Goal: Information Seeking & Learning: Check status

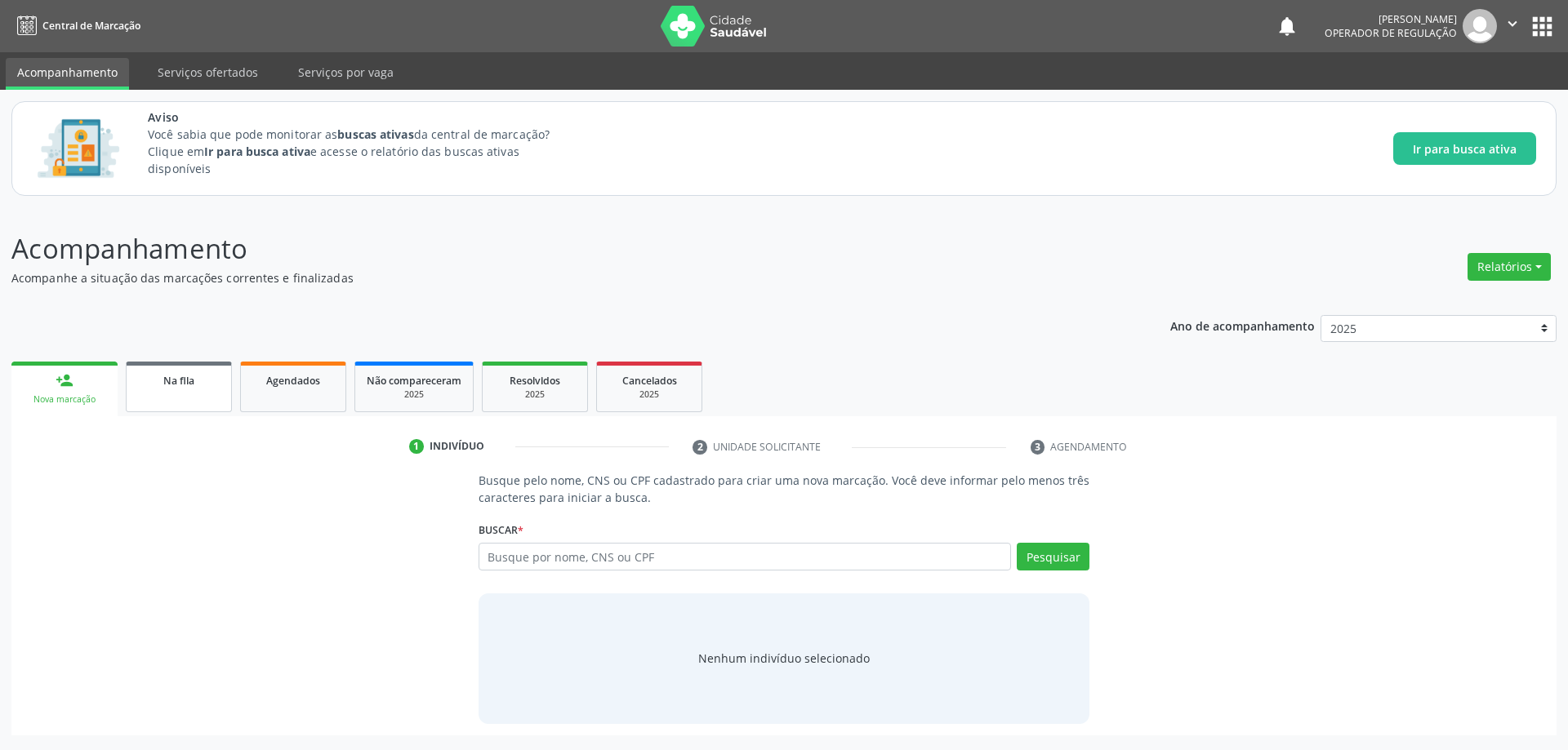
click at [194, 393] on link "Na fila" at bounding box center [179, 387] width 106 height 51
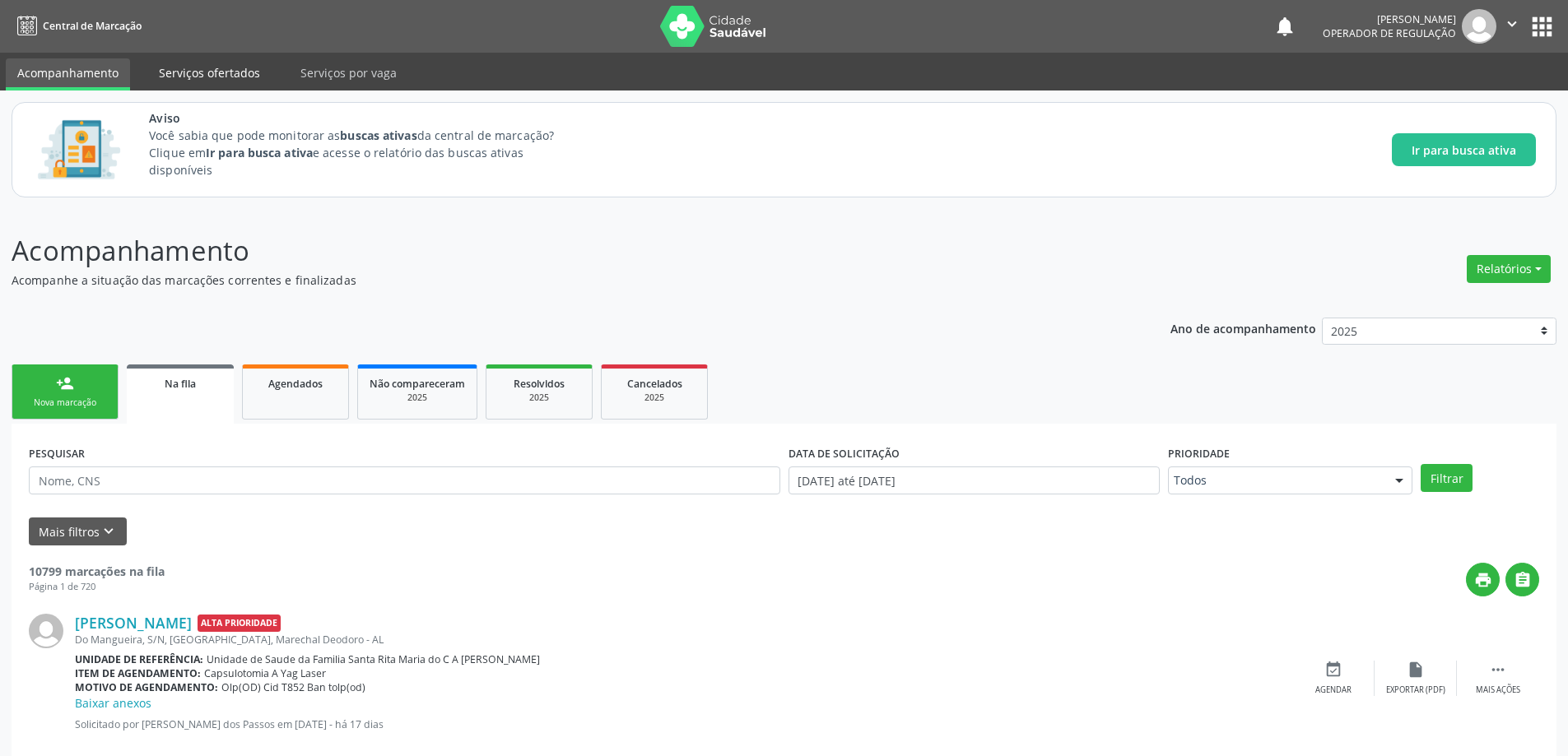
click at [191, 68] on link "Serviços ofertados" at bounding box center [210, 73] width 124 height 28
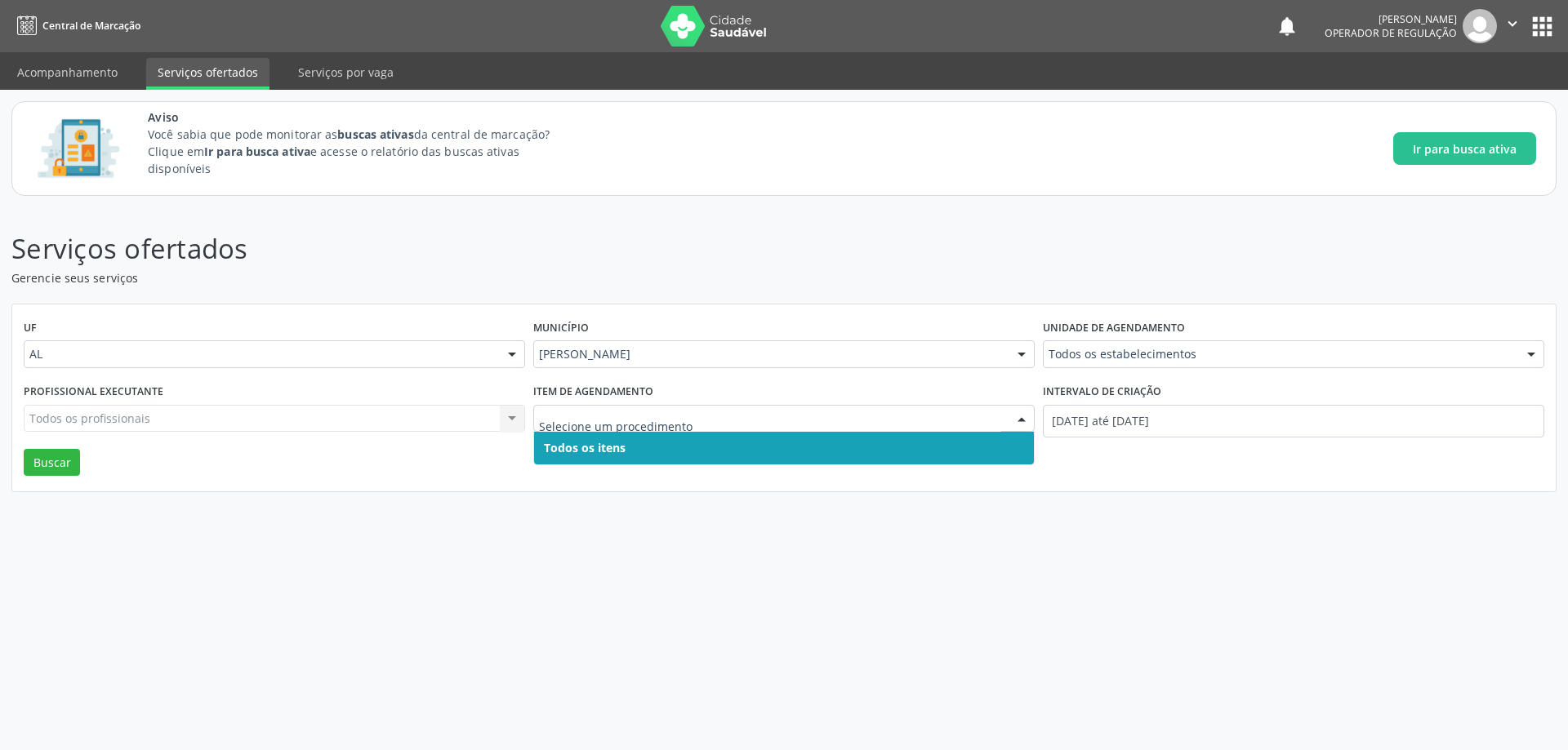
paste input "0205010040"
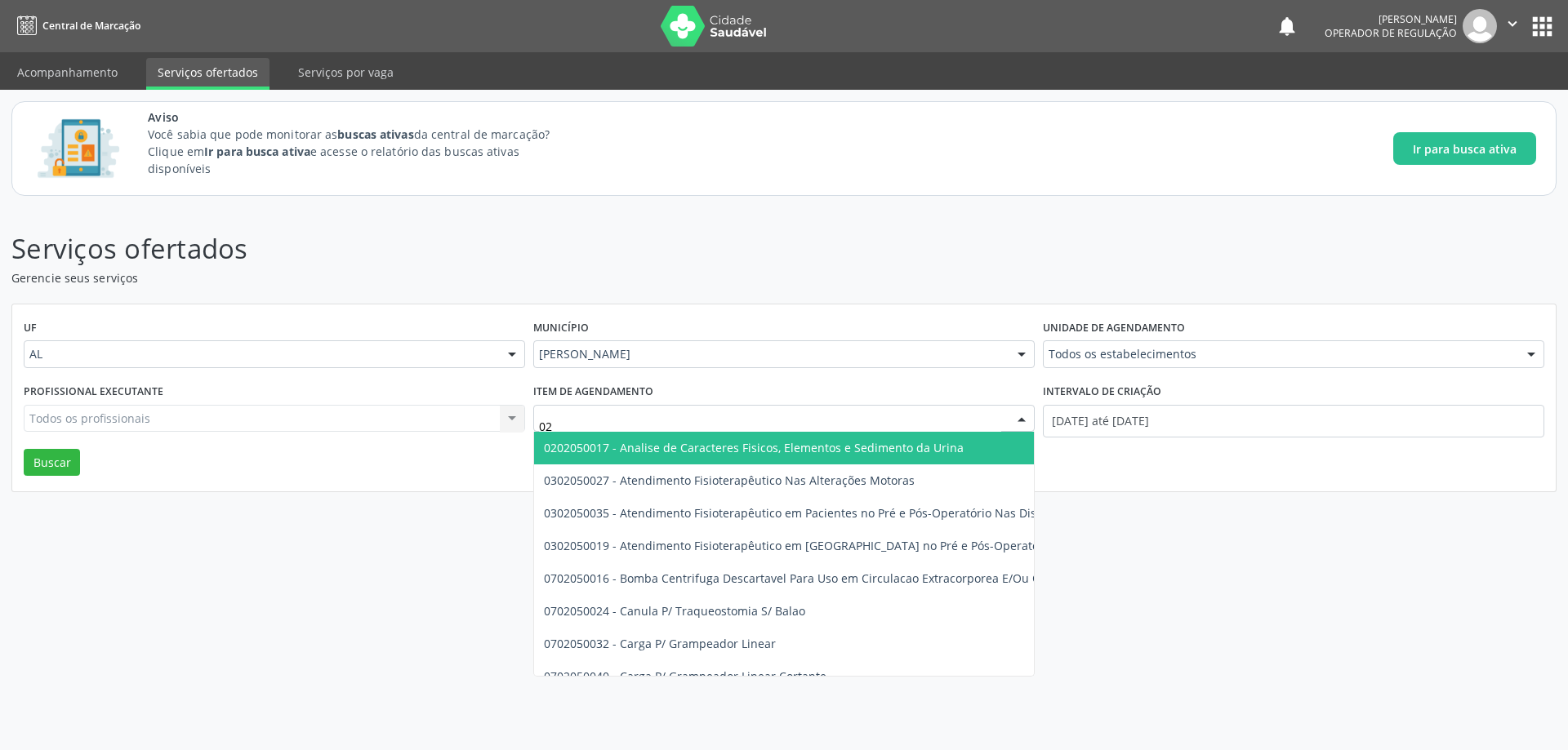
type input "0"
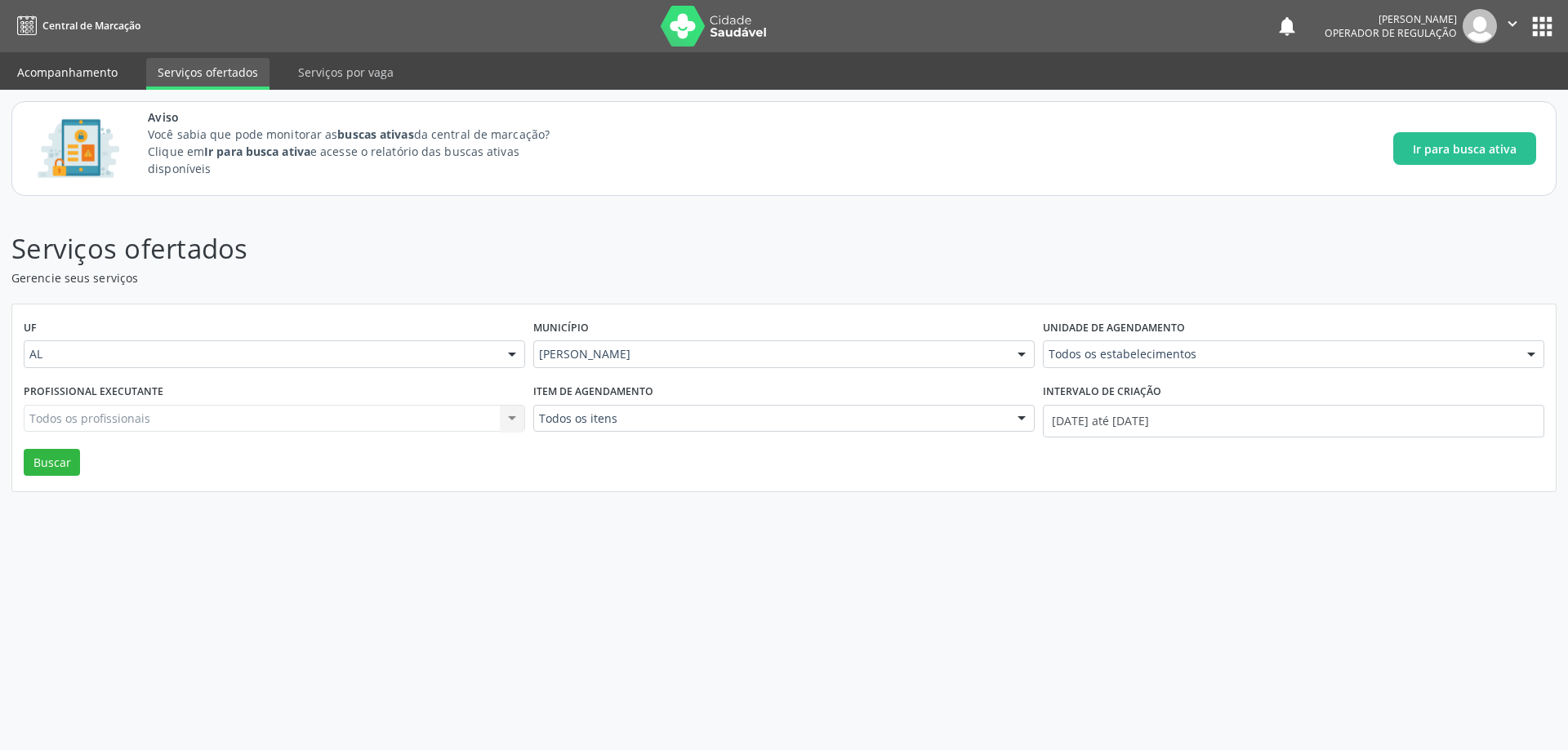
click at [78, 78] on link "Acompanhamento" at bounding box center [67, 72] width 123 height 28
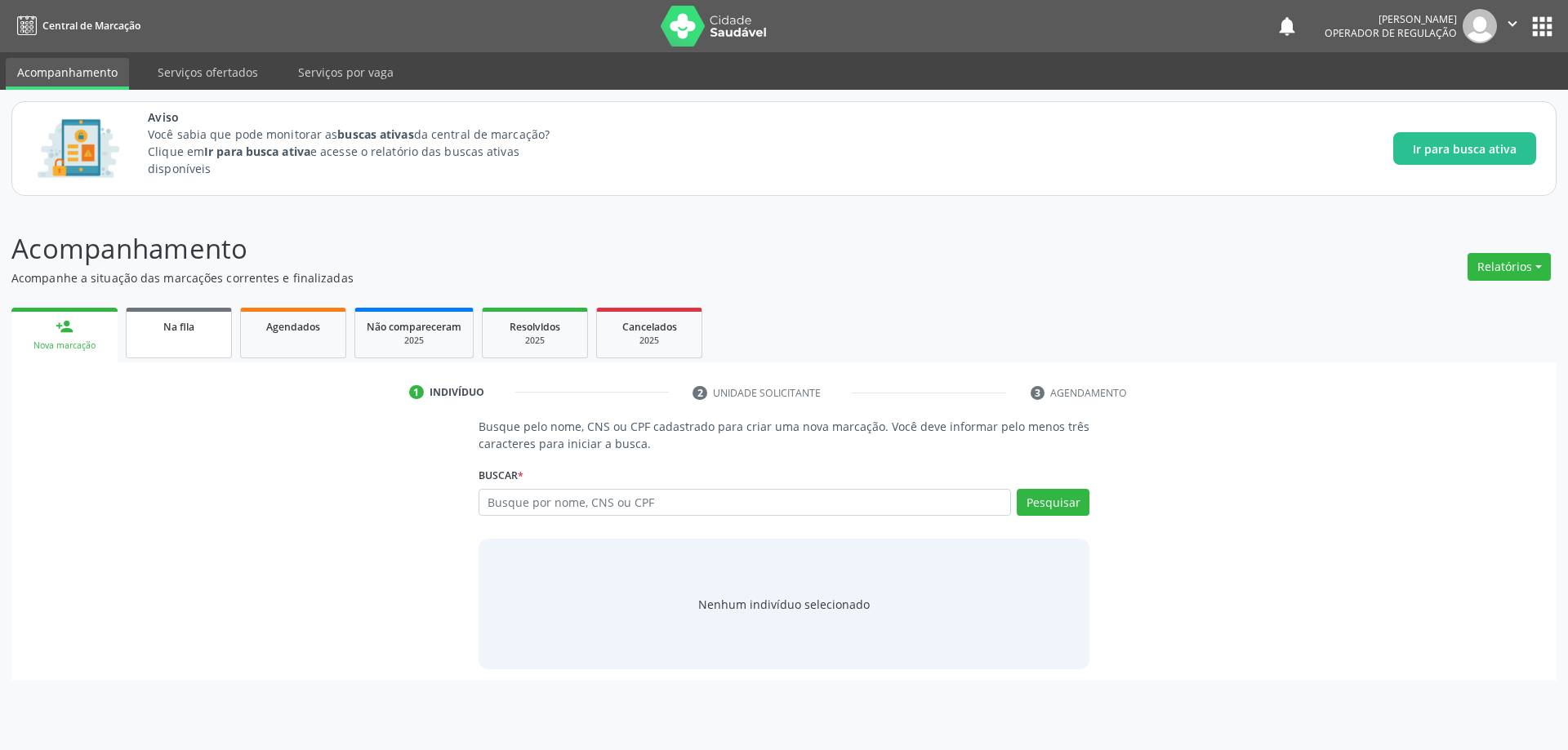
click at [181, 325] on span "Na fila" at bounding box center [178, 327] width 31 height 14
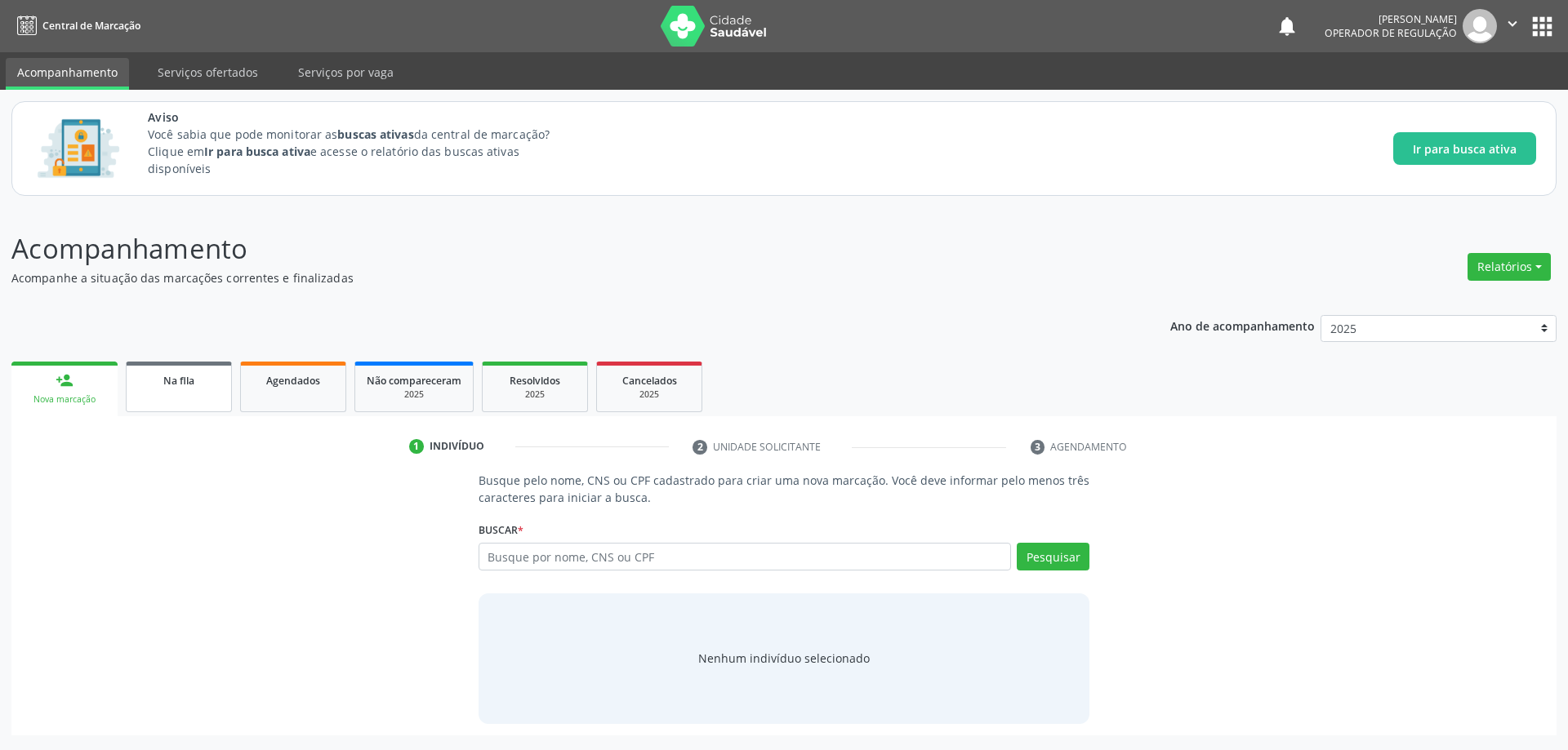
click at [214, 386] on div "Na fila" at bounding box center [179, 380] width 82 height 17
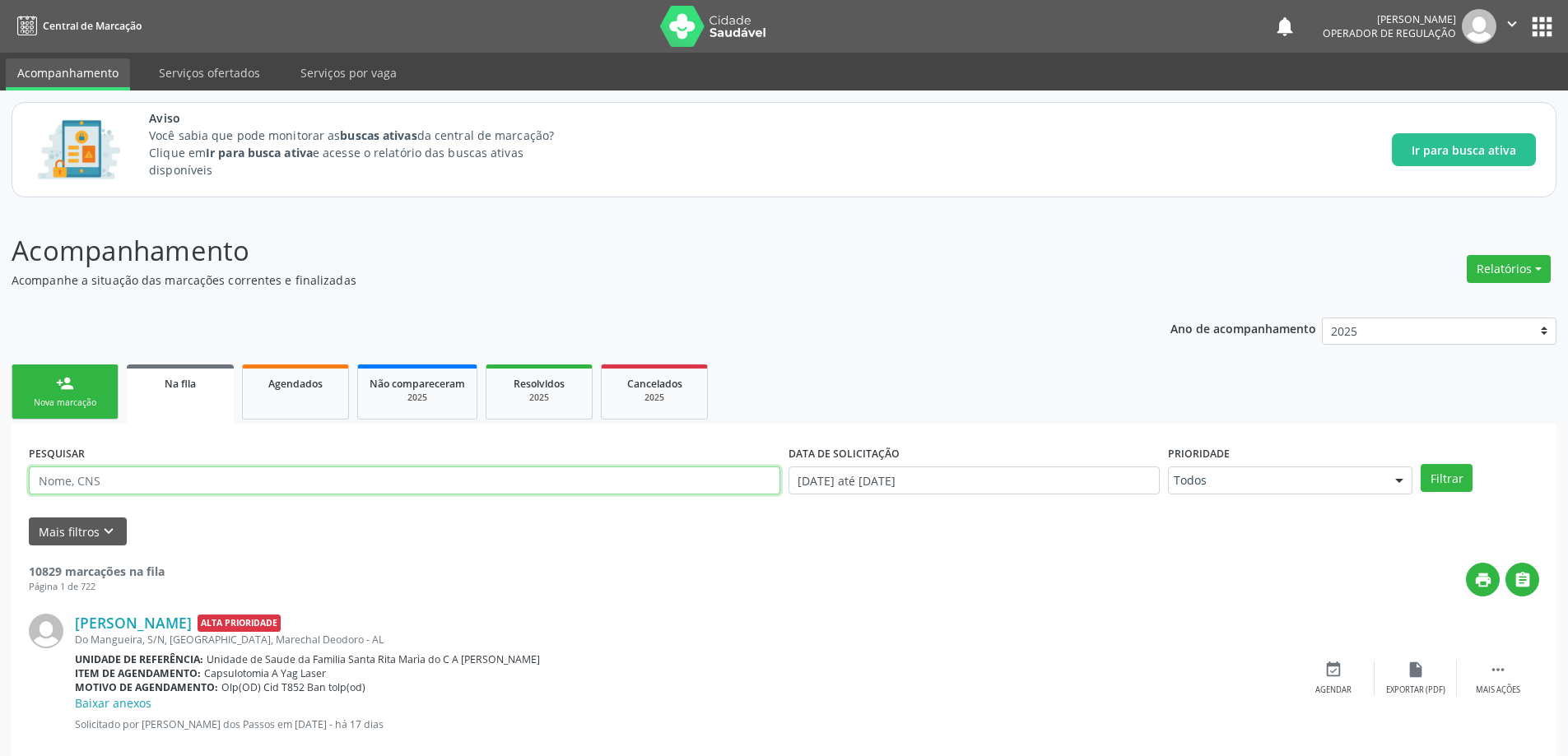
click at [273, 485] on input "text" at bounding box center [404, 480] width 751 height 28
paste input "702001842606280"
type input "702001842606280"
click at [1421, 464] on button "Filtrar" at bounding box center [1447, 478] width 52 height 28
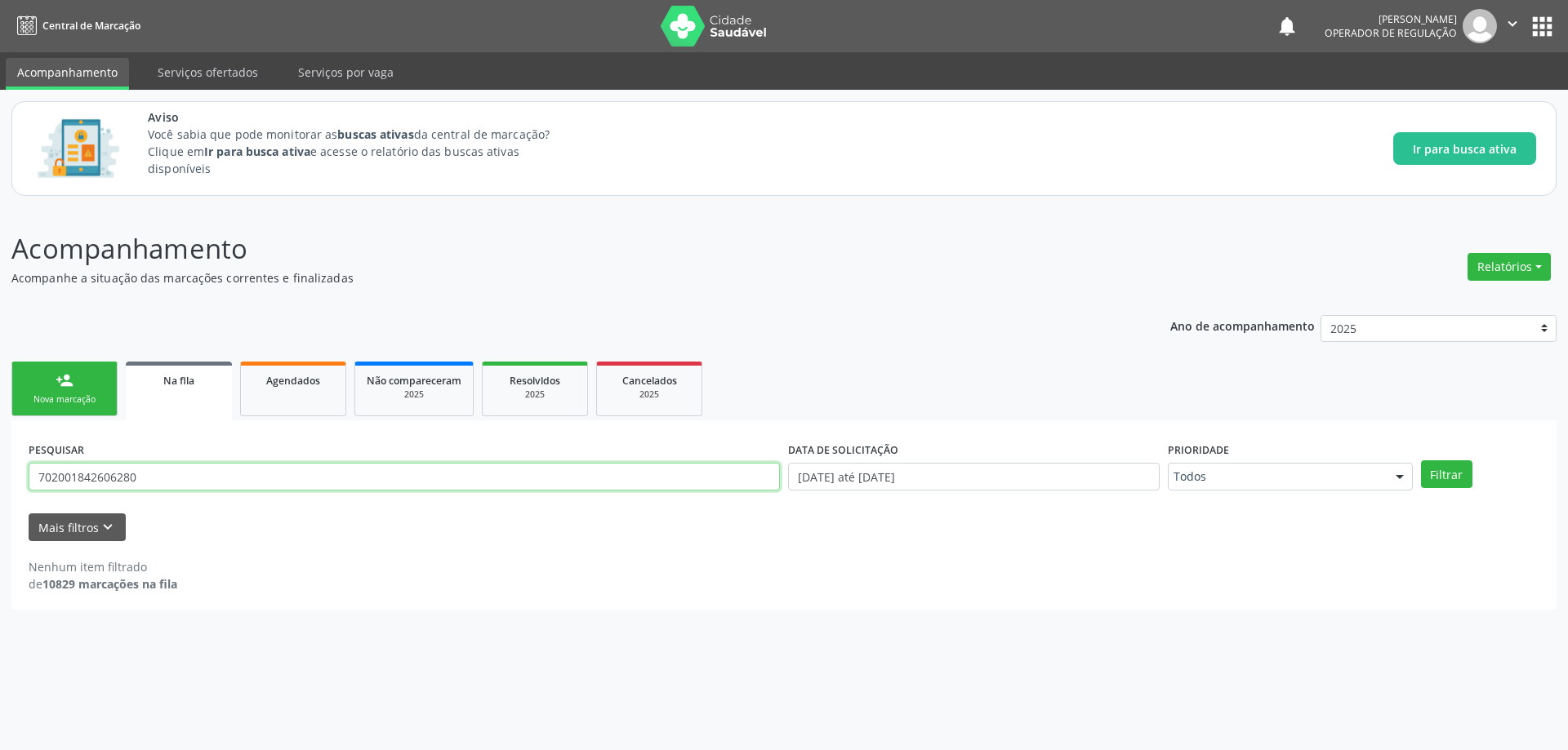
click at [263, 473] on input "702001842606280" at bounding box center [403, 476] width 751 height 27
click at [197, 491] on div "PESQUISAR 702001842606280" at bounding box center [403, 469] width 759 height 64
click at [197, 477] on input "702001842606280" at bounding box center [403, 476] width 751 height 27
paste input "Angélica Maria Ventura D.S."
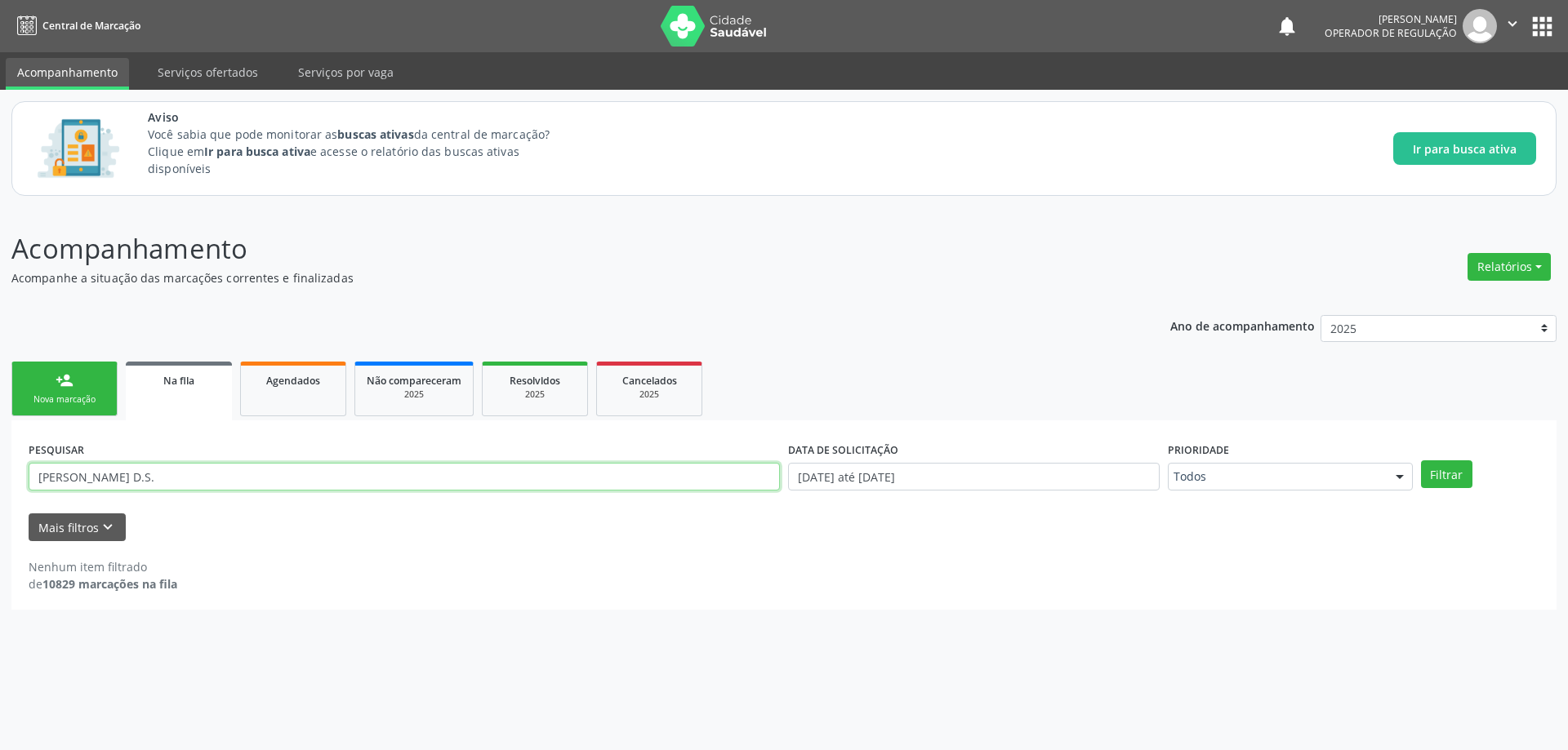
click at [1421, 461] on button "Filtrar" at bounding box center [1447, 474] width 52 height 27
click at [113, 531] on icon "keyboard_arrow_down" at bounding box center [108, 527] width 18 height 18
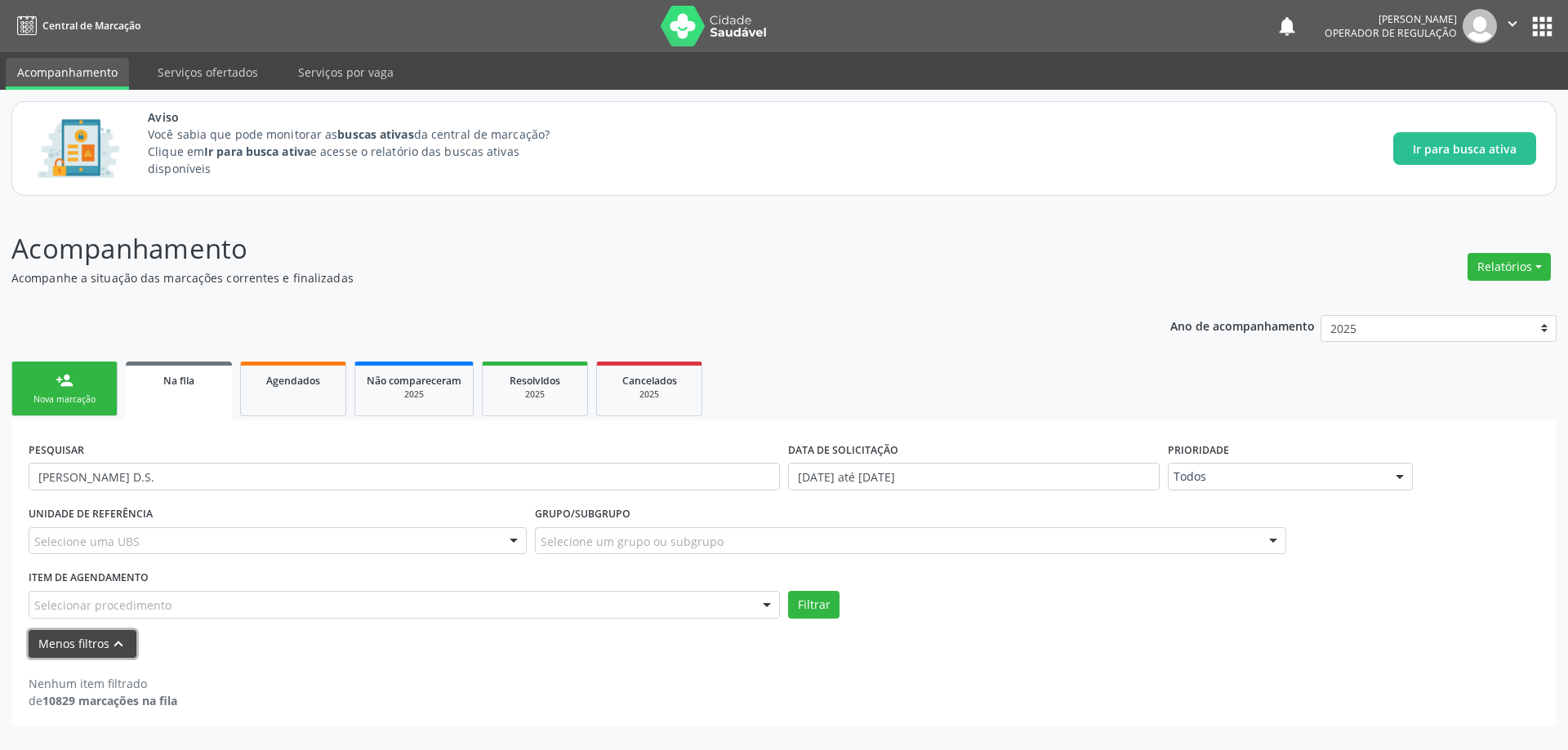
click at [82, 649] on button "Menos filtros keyboard_arrow_up" at bounding box center [82, 644] width 108 height 28
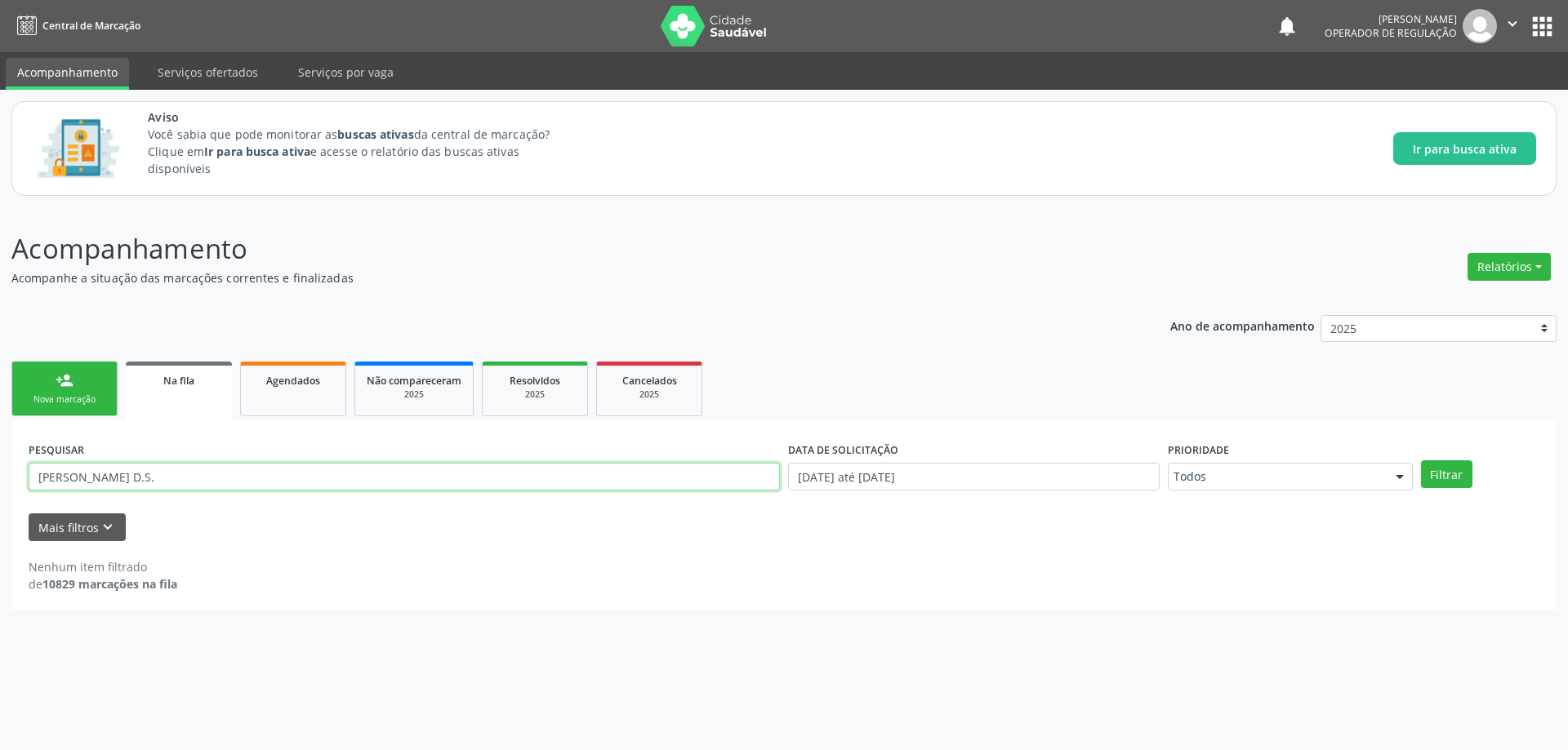
click at [255, 472] on input "Angélica Maria Ventura D.S." at bounding box center [403, 476] width 751 height 27
type input "Angélica Maria Ventura"
click at [1421, 461] on button "Filtrar" at bounding box center [1447, 474] width 52 height 27
click at [477, 497] on div "PESQUISAR Angélica Maria Ventura" at bounding box center [403, 469] width 759 height 64
click at [470, 482] on input "Angélica Maria Ventura" at bounding box center [403, 476] width 751 height 27
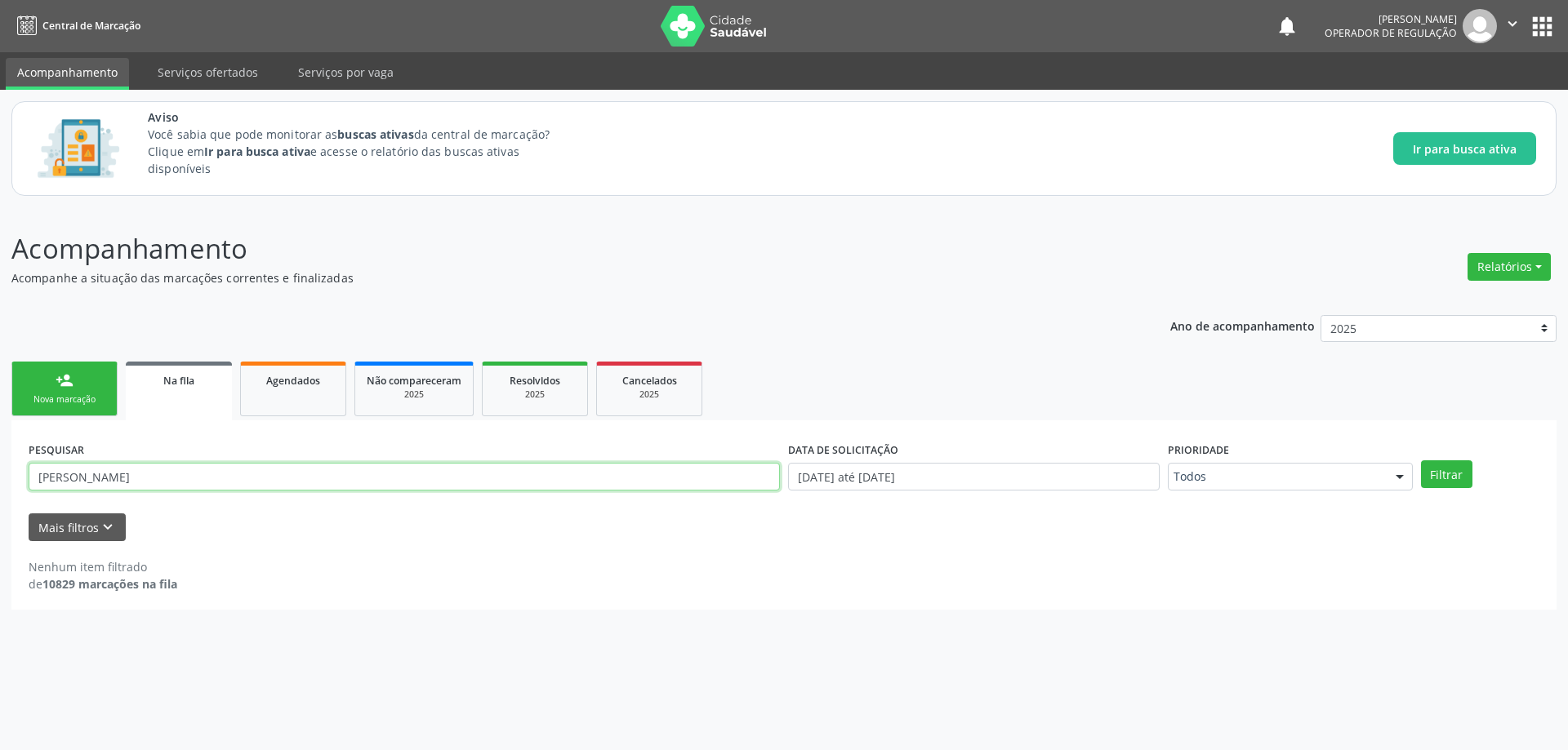
click at [470, 482] on input "Angélica Maria Ventura" at bounding box center [403, 476] width 751 height 27
paste input "703004912510985"
type input "703004912510985"
click at [1421, 461] on button "Filtrar" at bounding box center [1447, 474] width 52 height 27
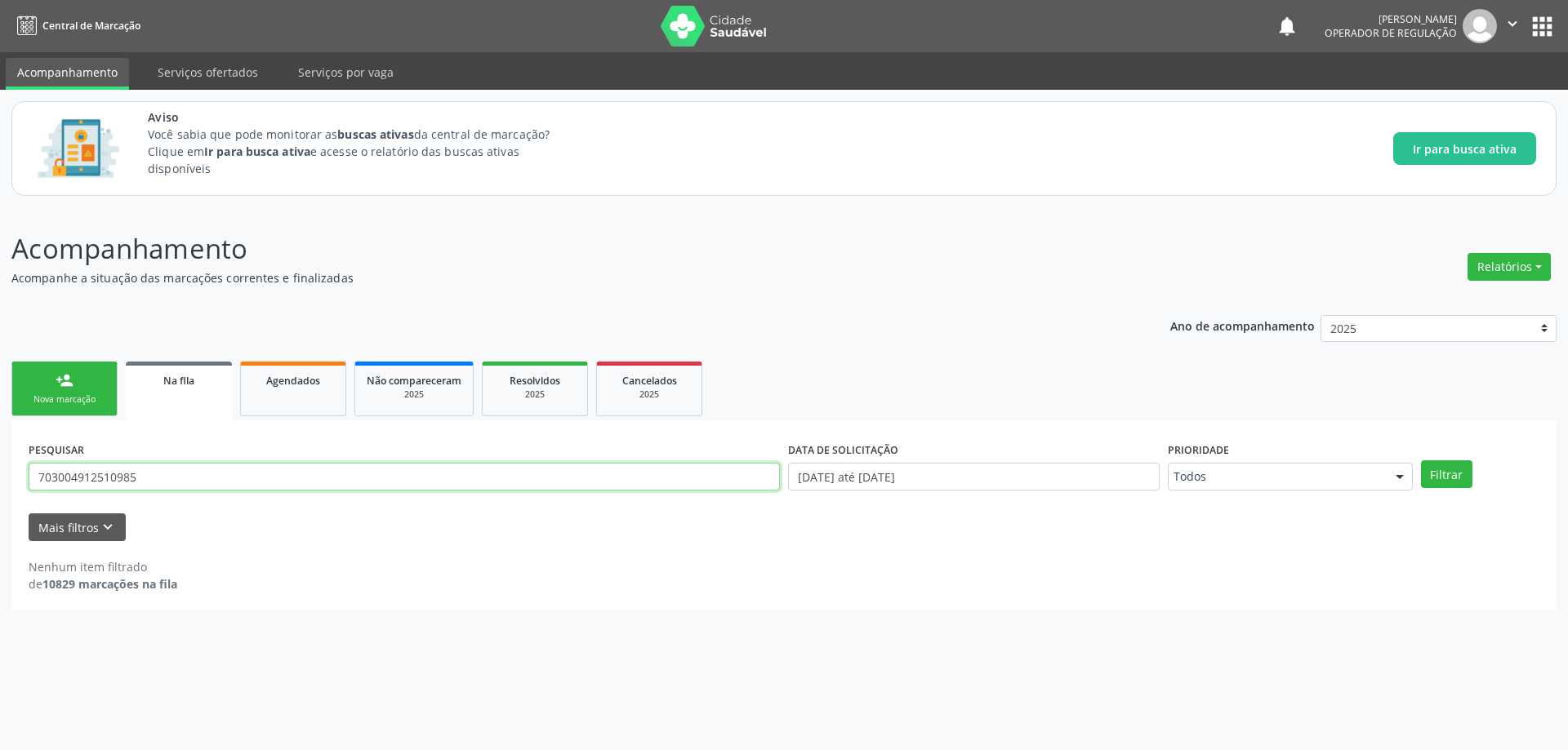
click at [186, 470] on input "703004912510985" at bounding box center [403, 476] width 751 height 27
click at [548, 328] on div "Ano de acompanhamento 2025 person_add Nova marcação Na fila Agendados Não compa…" at bounding box center [784, 456] width 1546 height 307
click at [151, 479] on input "text" at bounding box center [403, 476] width 751 height 27
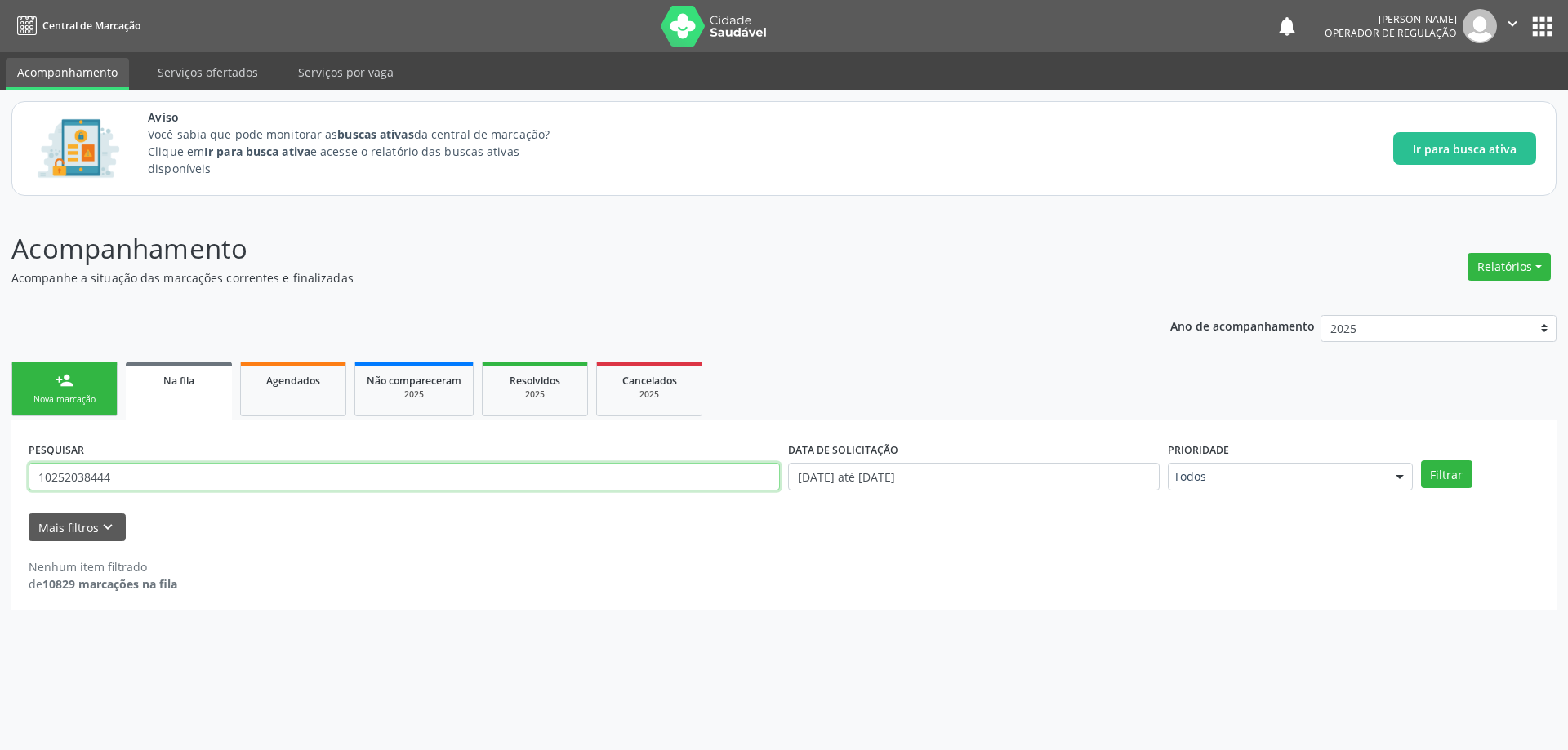
type input "10252038444"
click at [1421, 461] on button "Filtrar" at bounding box center [1447, 474] width 52 height 27
click at [329, 480] on input "10252038444" at bounding box center [403, 476] width 751 height 27
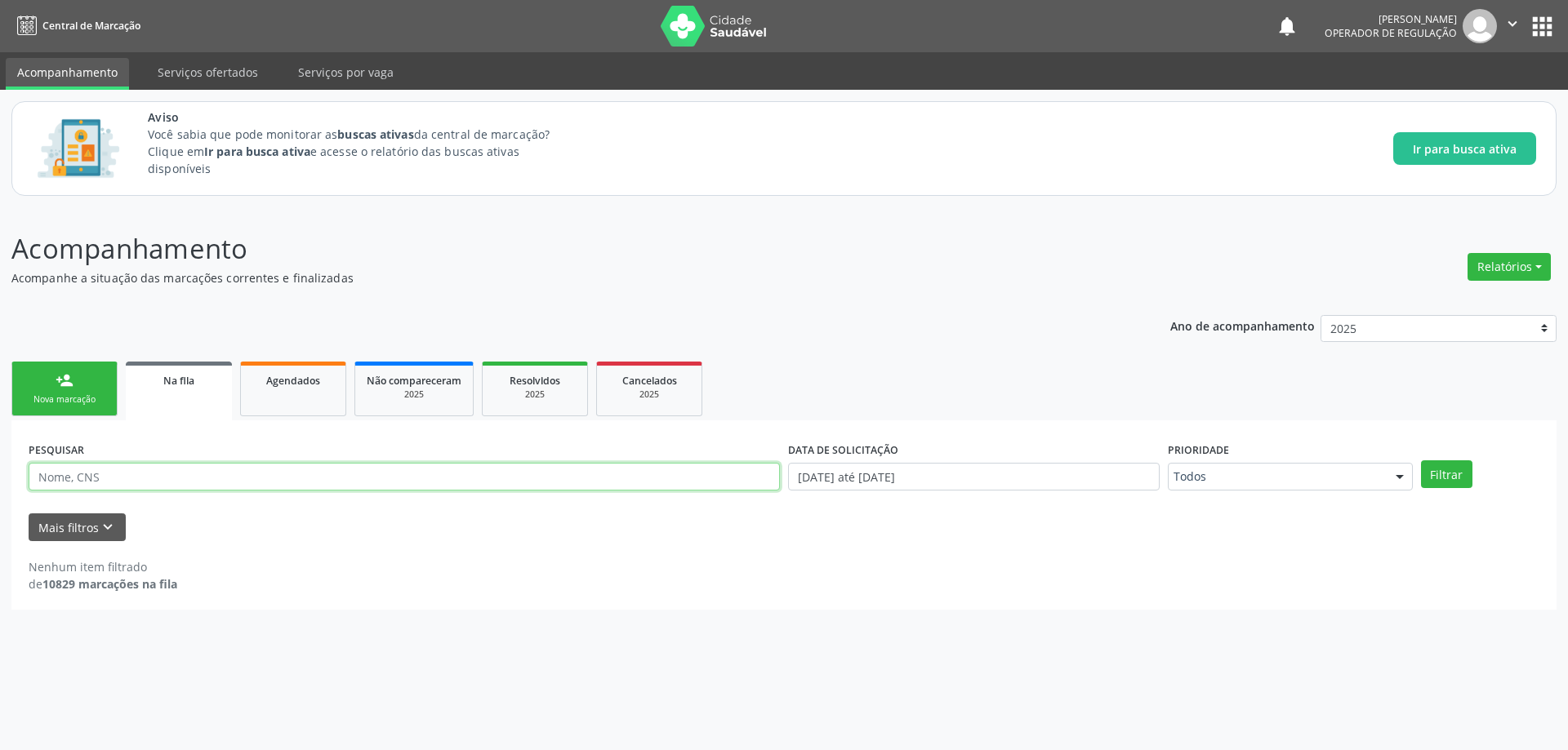
click at [1421, 461] on button "Filtrar" at bounding box center [1447, 474] width 52 height 27
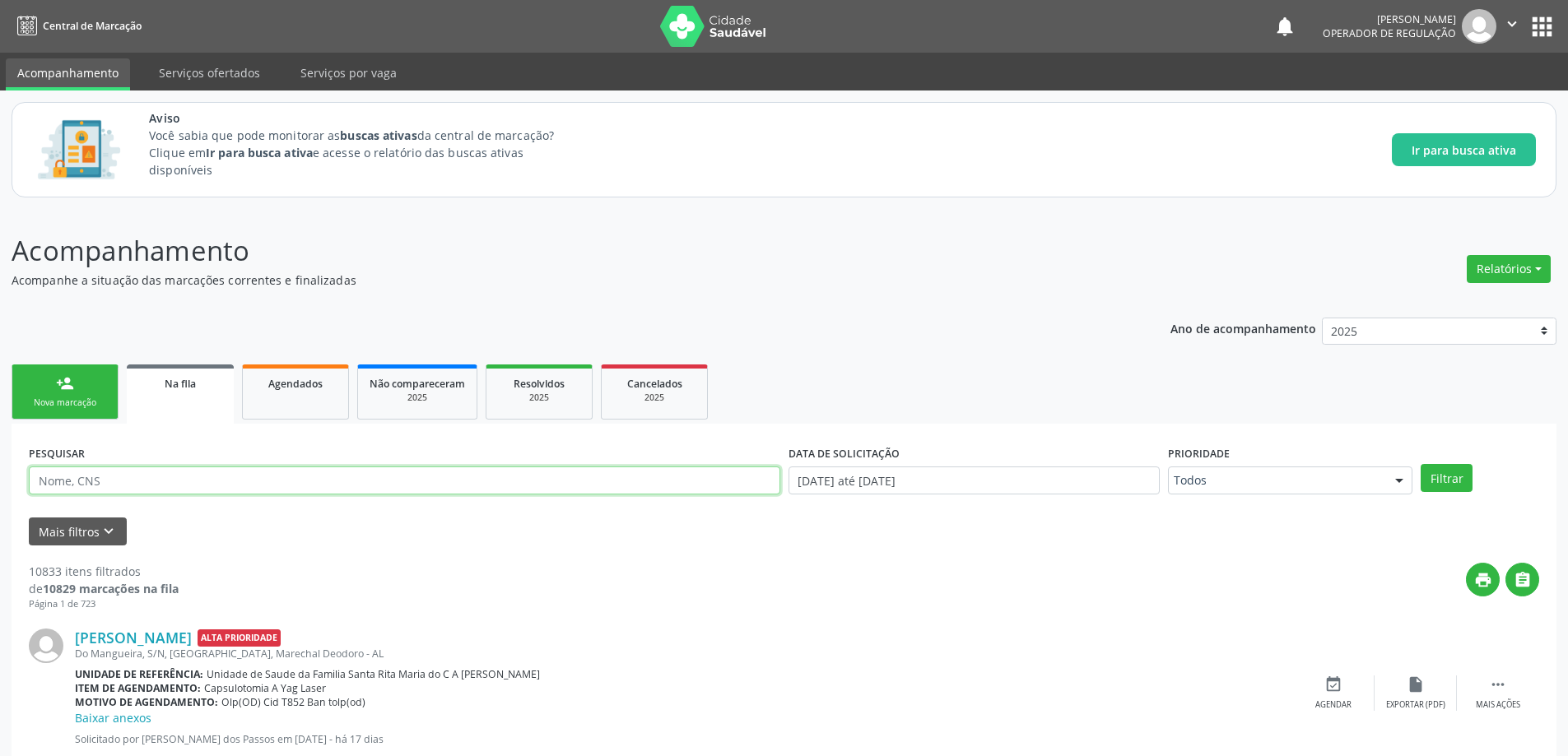
drag, startPoint x: 332, startPoint y: 486, endPoint x: 335, endPoint y: 495, distance: 9.5
click at [332, 486] on input "text" at bounding box center [404, 480] width 751 height 28
drag, startPoint x: 1580, startPoint y: 11, endPoint x: 1360, endPoint y: 72, distance: 228.3
click at [1162, 186] on div "Aviso Você sabia que pode monitorar as buscas ativas da central de marcação? Cl…" at bounding box center [843, 150] width 1387 height 80
click at [226, 487] on input "text" at bounding box center [404, 480] width 751 height 28
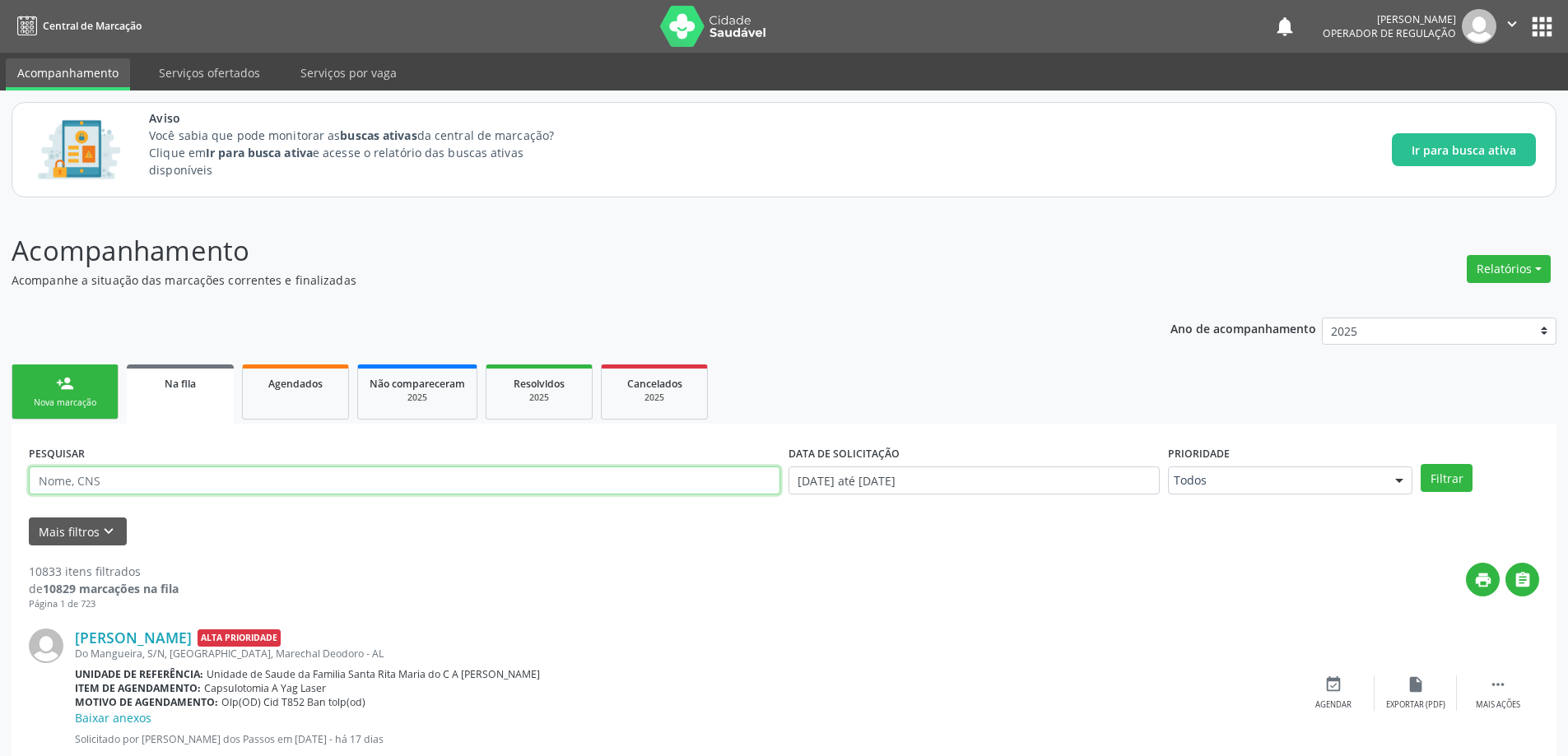
paste input "702001842606280"
click at [1421, 464] on button "Filtrar" at bounding box center [1447, 478] width 52 height 28
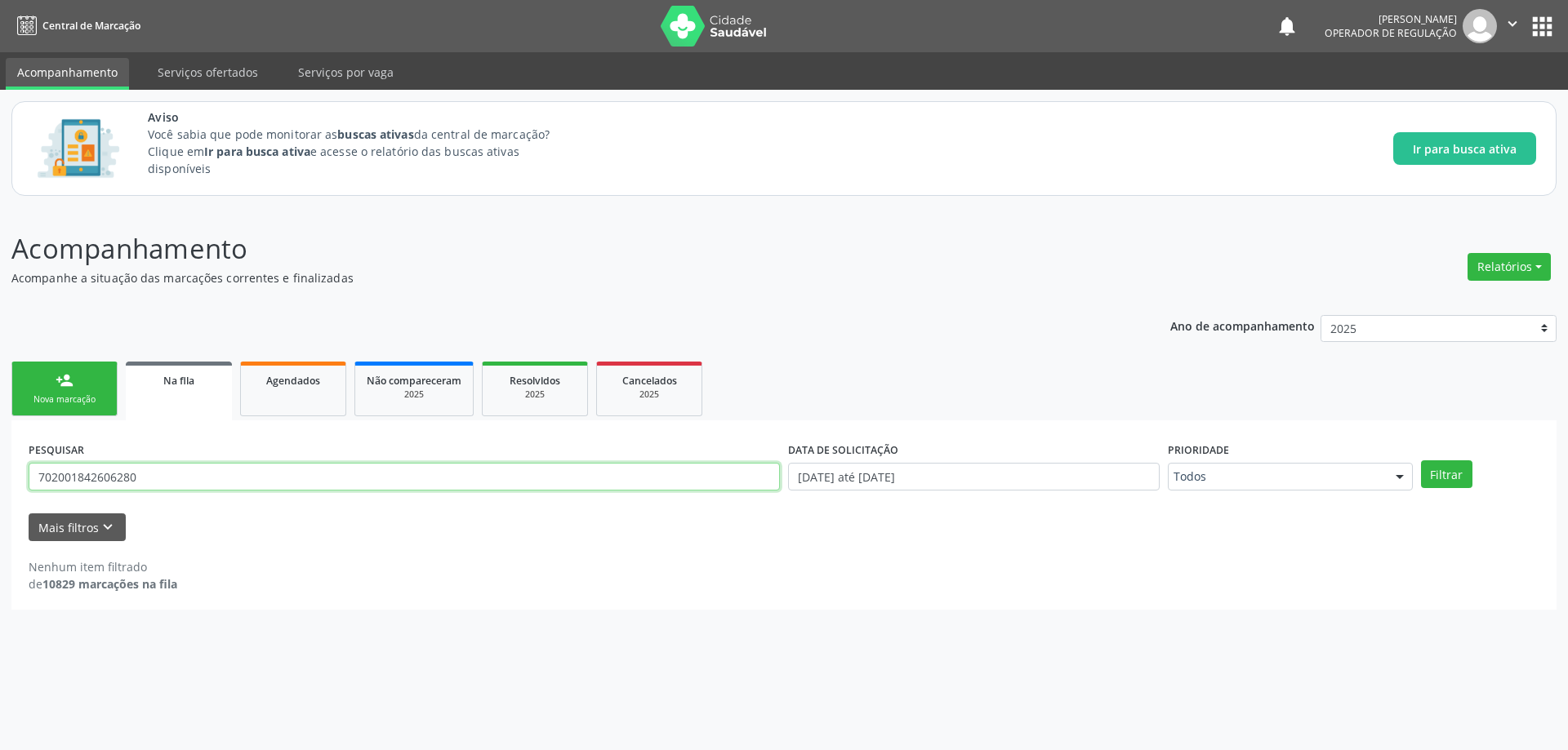
click at [205, 473] on input "702001842606280" at bounding box center [403, 476] width 751 height 27
paste input "8504304512121"
type input "708504304512121"
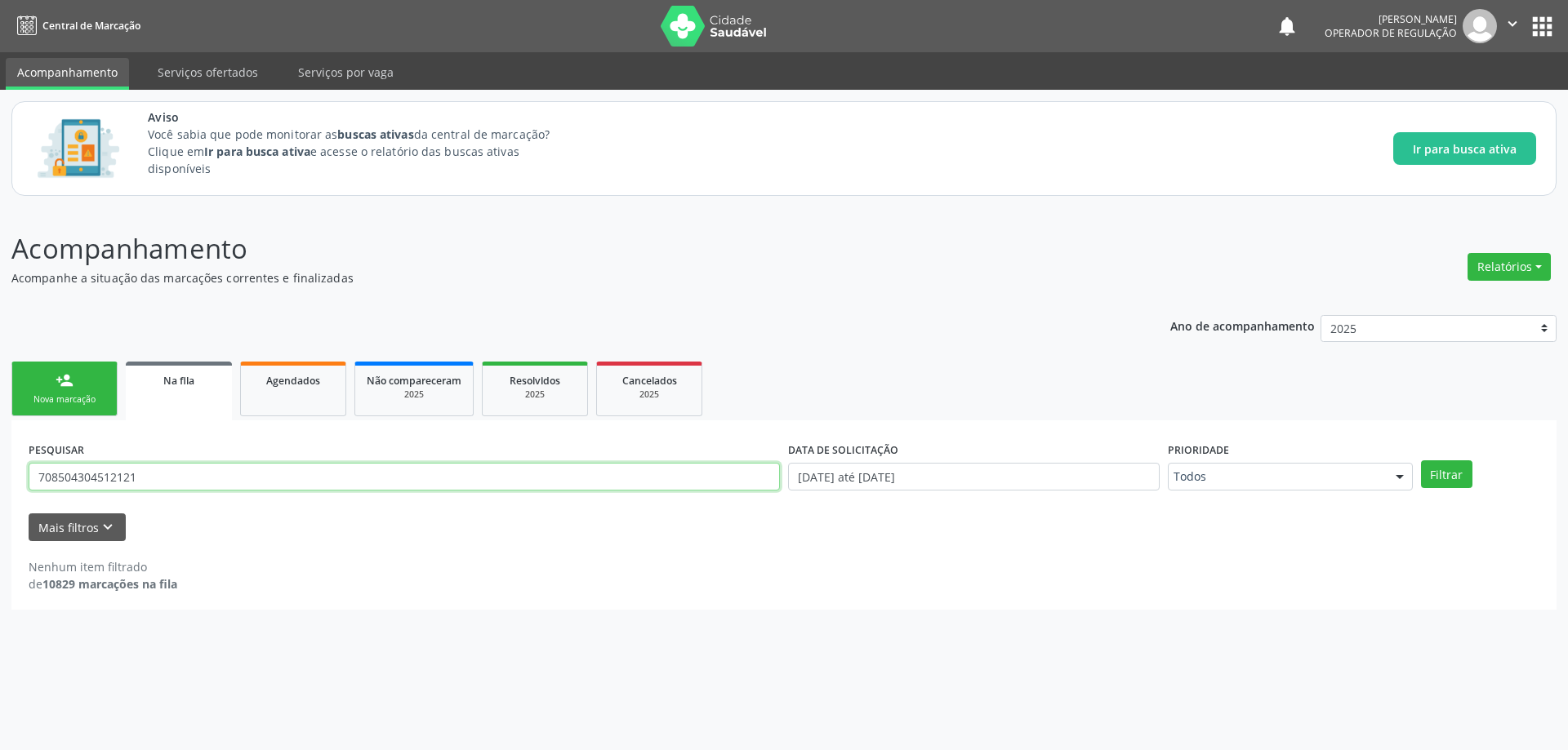
click at [1421, 461] on button "Filtrar" at bounding box center [1447, 474] width 52 height 27
click at [152, 387] on div "Na fila" at bounding box center [179, 380] width 83 height 17
click at [161, 470] on input "708504304512121" at bounding box center [403, 476] width 751 height 27
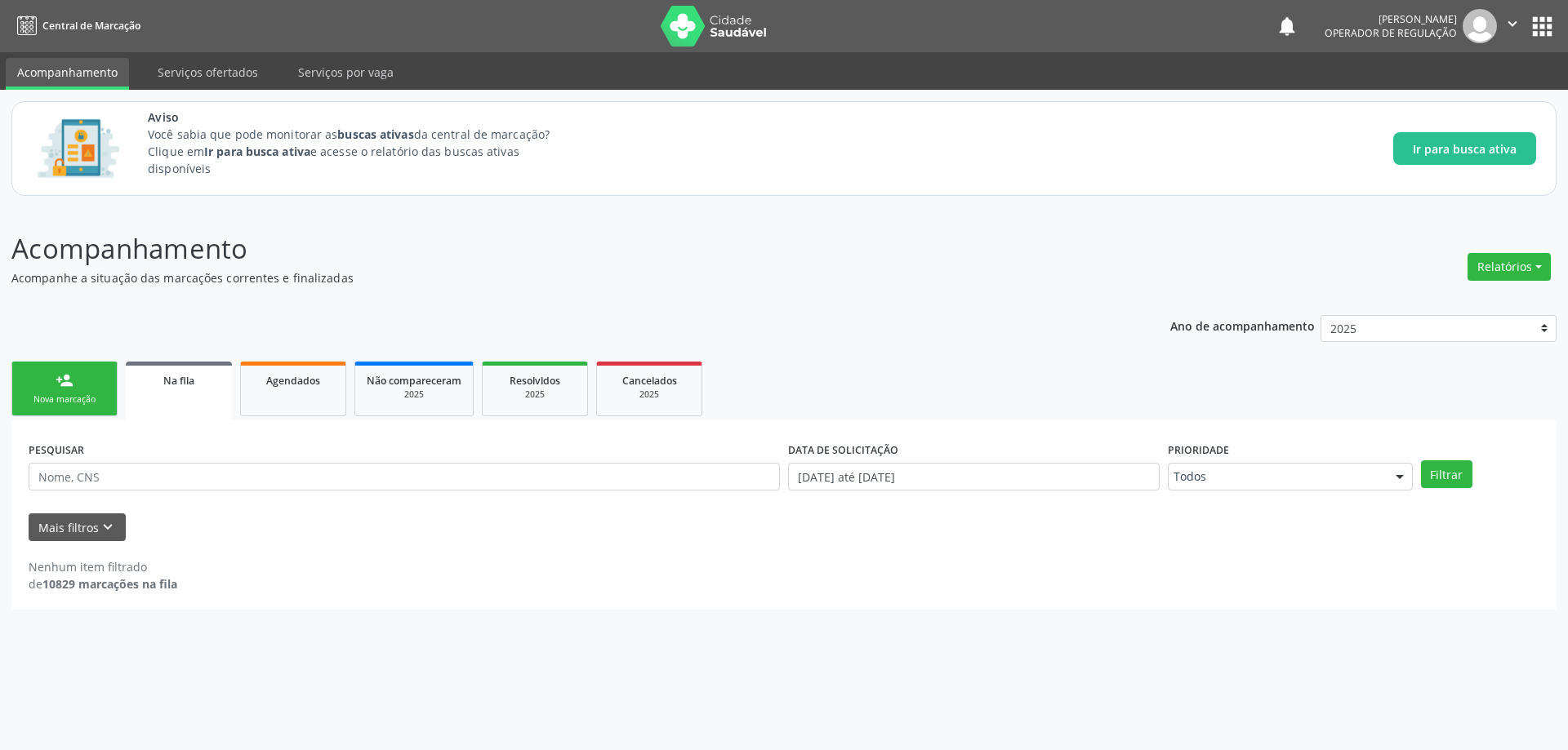
click at [175, 390] on link "Na fila" at bounding box center [179, 391] width 106 height 59
click at [1510, 27] on icon "" at bounding box center [1513, 24] width 18 height 18
click at [1052, 175] on div "Aviso Você sabia que pode monitorar as buscas ativas da central de marcação? Cl…" at bounding box center [842, 149] width 1388 height 80
click at [193, 479] on input "text" at bounding box center [403, 476] width 751 height 27
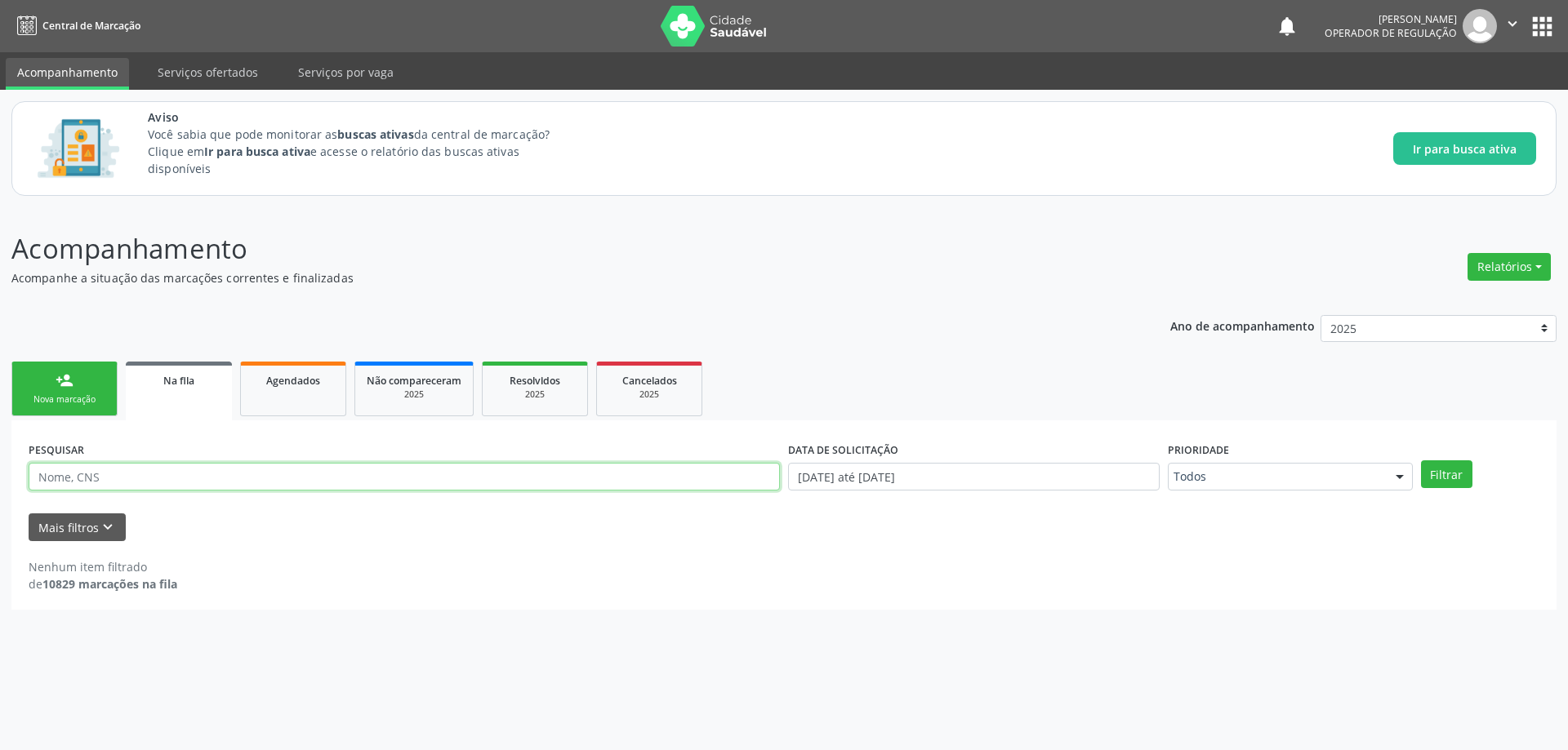
click at [193, 479] on input "text" at bounding box center [403, 476] width 751 height 27
click at [1421, 461] on button "Filtrar" at bounding box center [1447, 474] width 52 height 27
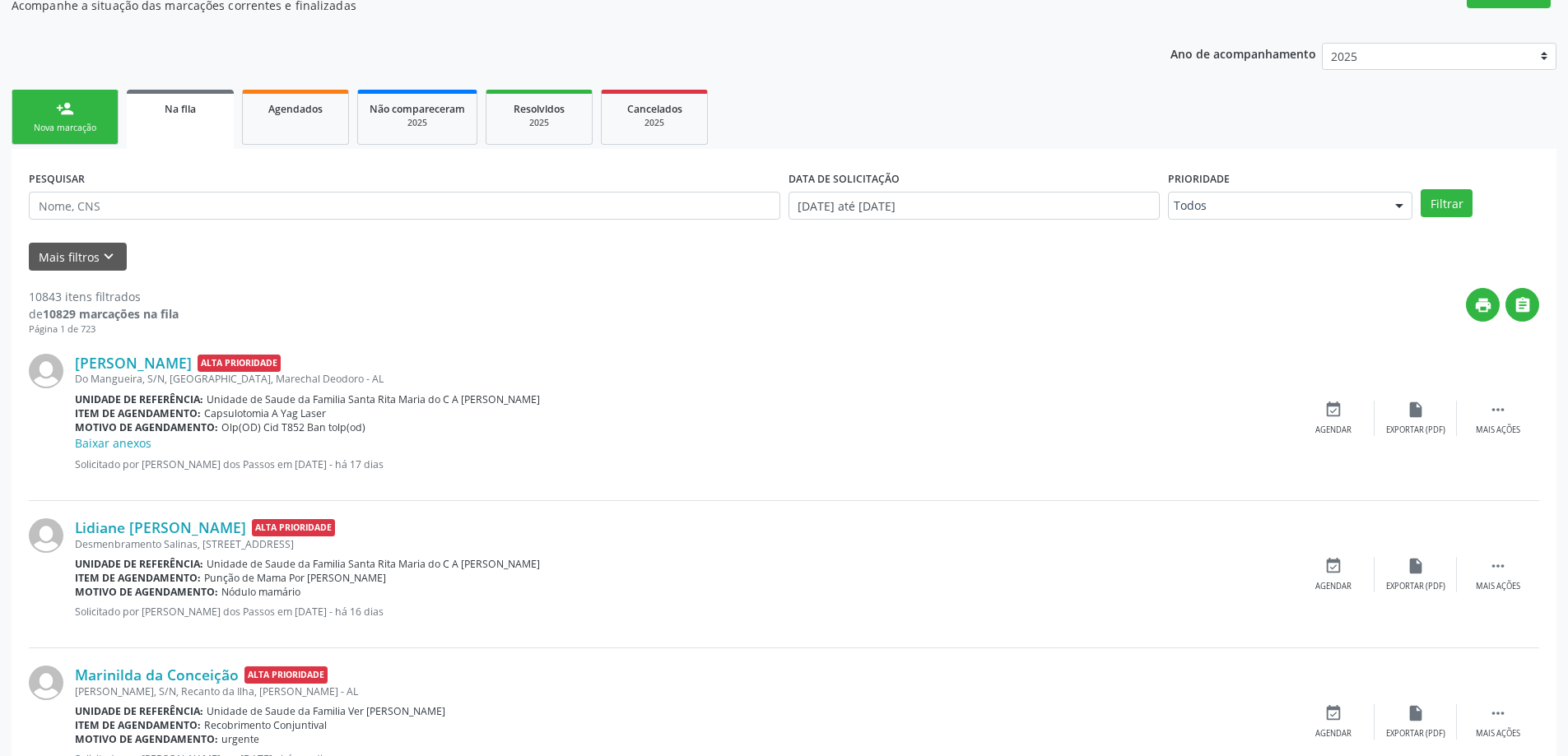
scroll to position [247, 0]
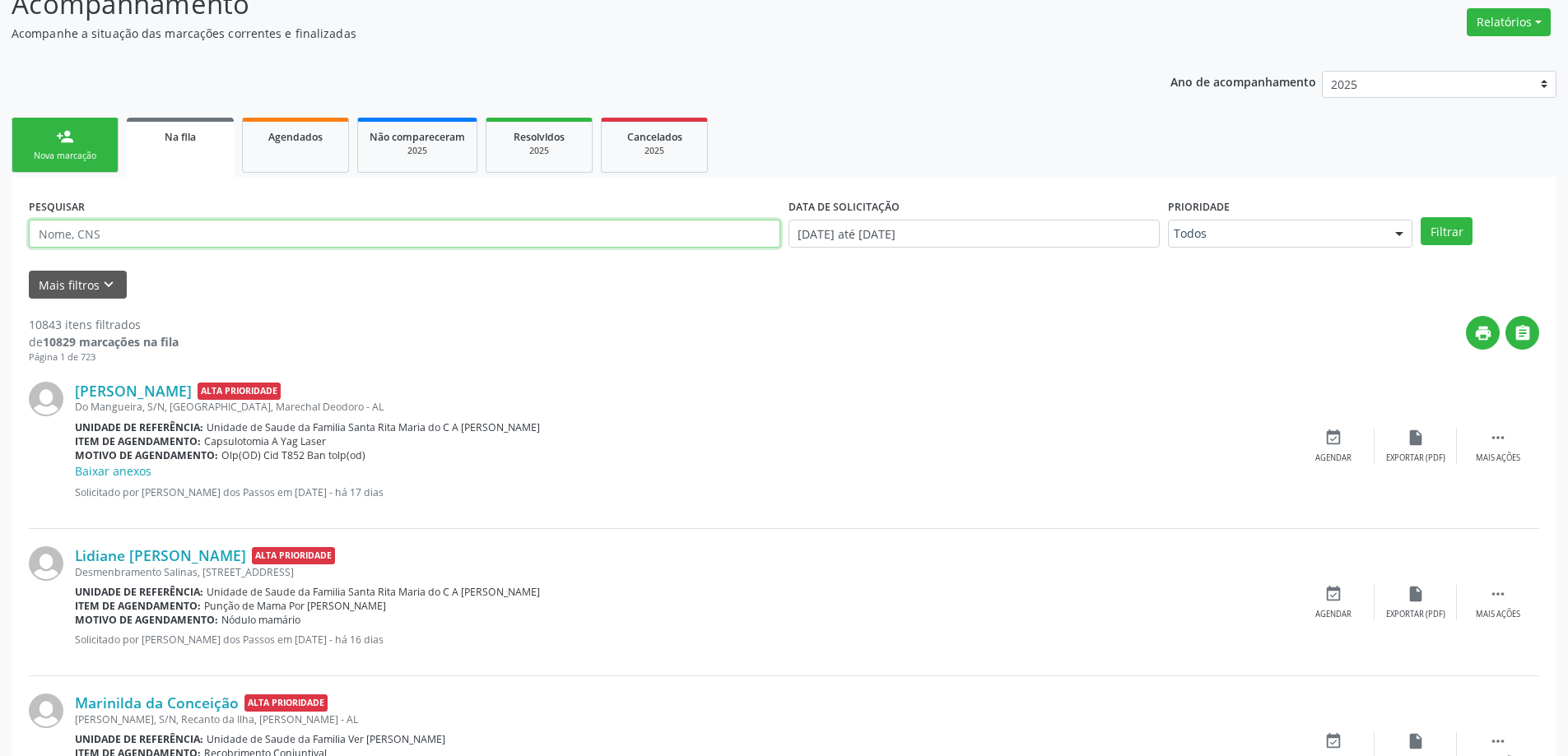
click at [252, 223] on input "text" at bounding box center [404, 233] width 751 height 28
click at [194, 233] on input "text" at bounding box center [404, 233] width 751 height 28
paste input "703306019462839"
type input "703306019462839"
click at [1421, 217] on button "Filtrar" at bounding box center [1447, 230] width 52 height 28
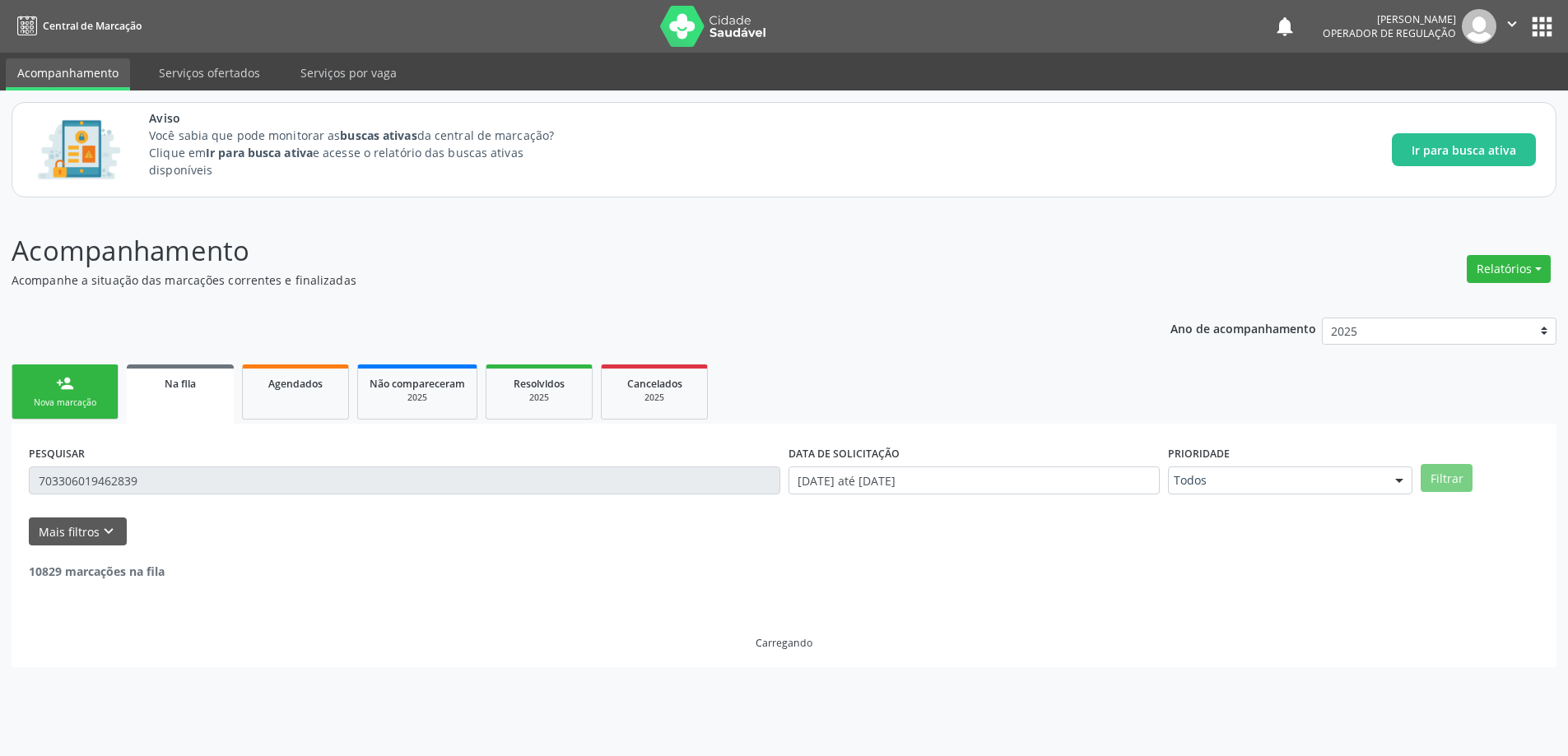
scroll to position [0, 0]
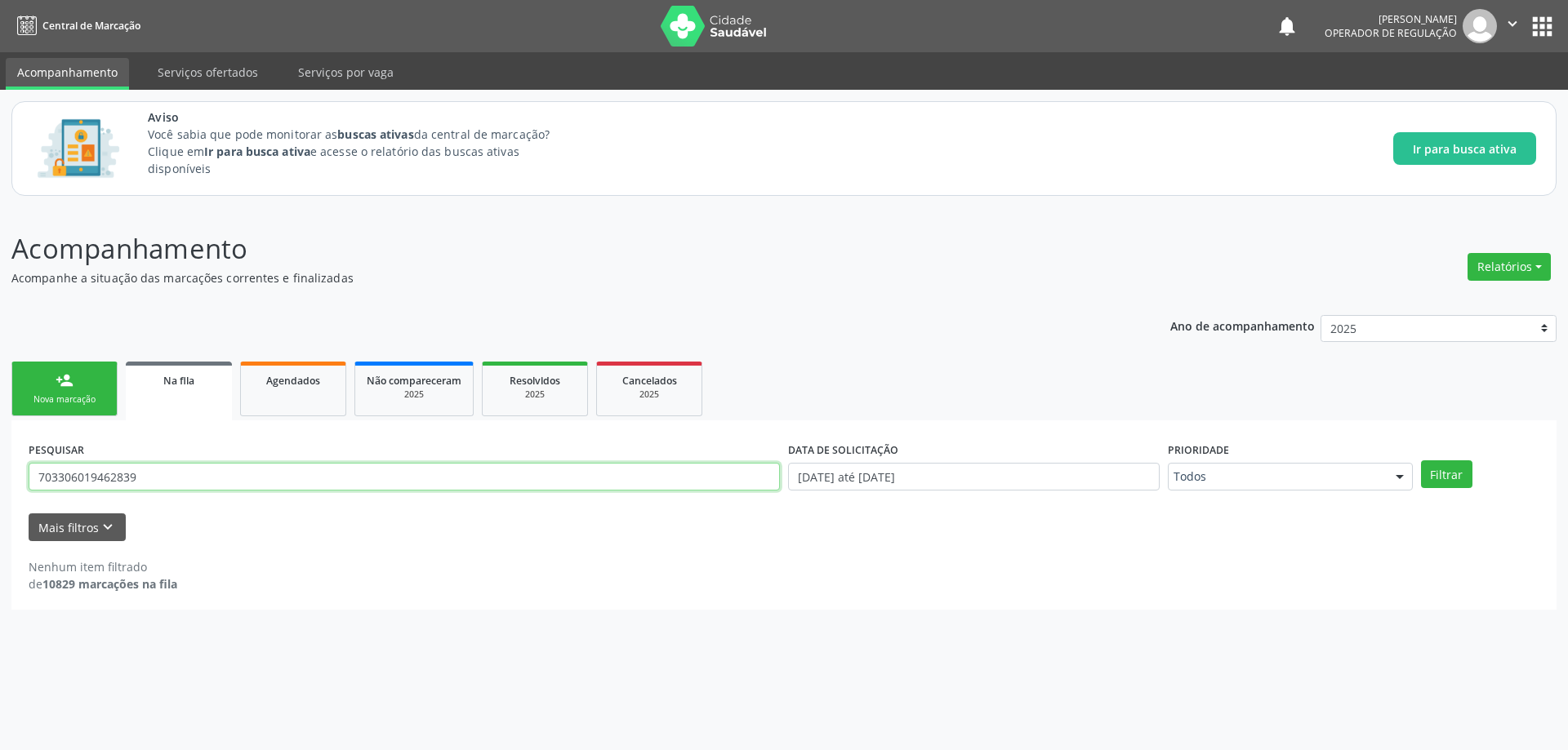
click at [233, 479] on input "703306019462839" at bounding box center [403, 476] width 751 height 27
paste input "708504304512121"
type input "708504304512121"
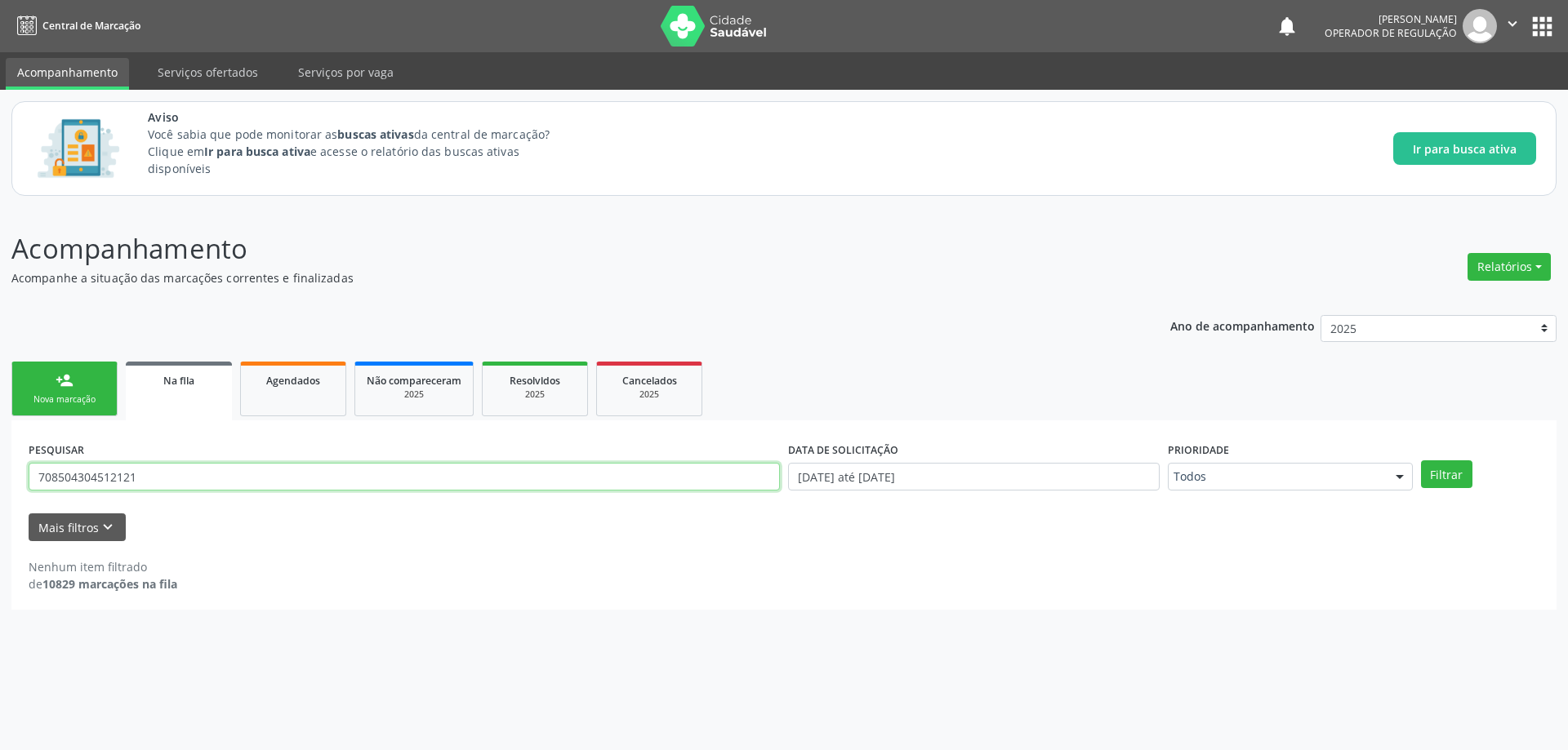
click at [1421, 461] on button "Filtrar" at bounding box center [1447, 474] width 52 height 27
click at [273, 484] on input "708504304512121" at bounding box center [403, 476] width 751 height 27
click at [221, 474] on input "text" at bounding box center [403, 476] width 751 height 27
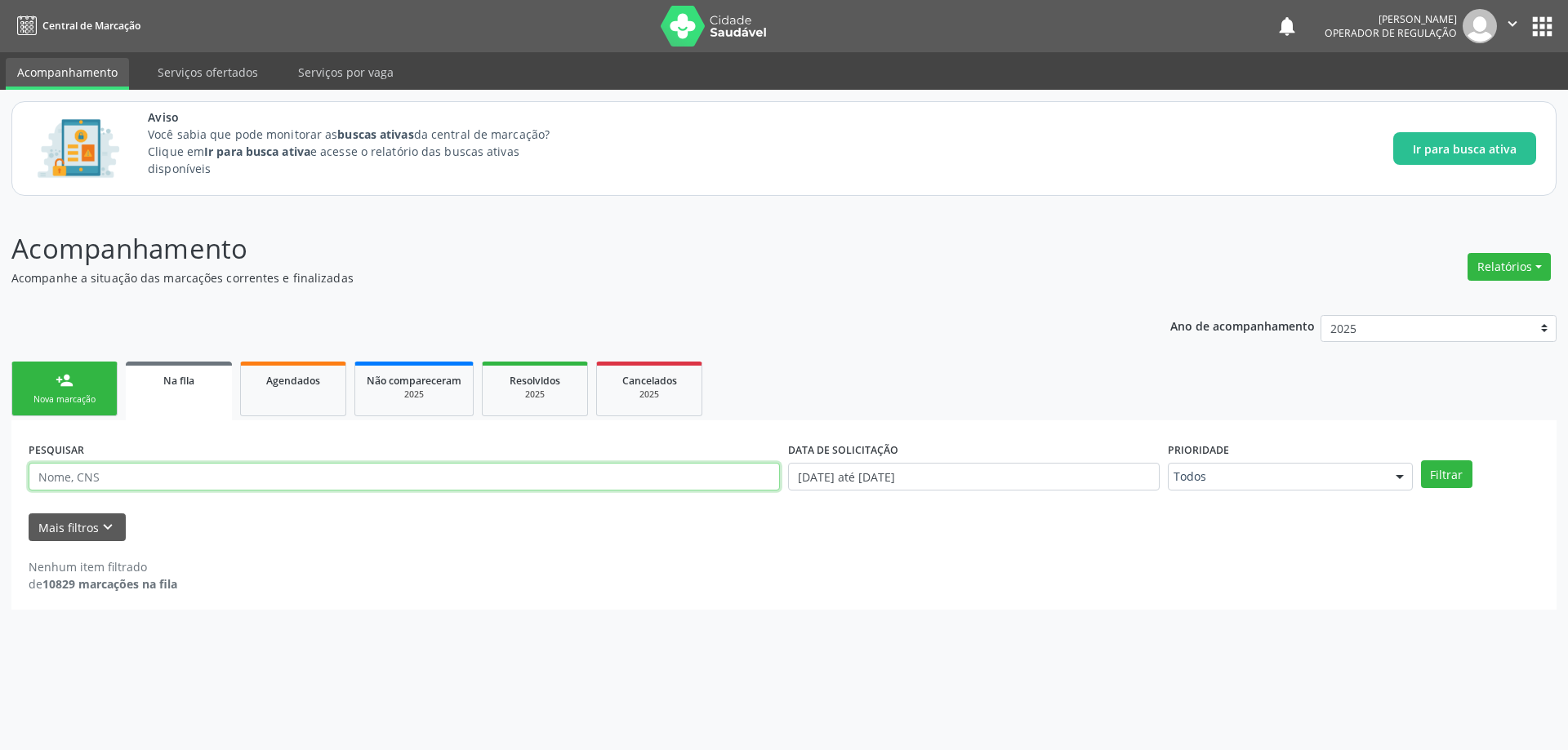
paste input "Gildovanira dos Santos"
type input "Gildovanira dos Santos"
click at [1421, 461] on button "Filtrar" at bounding box center [1447, 474] width 52 height 27
click at [186, 62] on link "Serviços ofertados" at bounding box center [208, 72] width 123 height 28
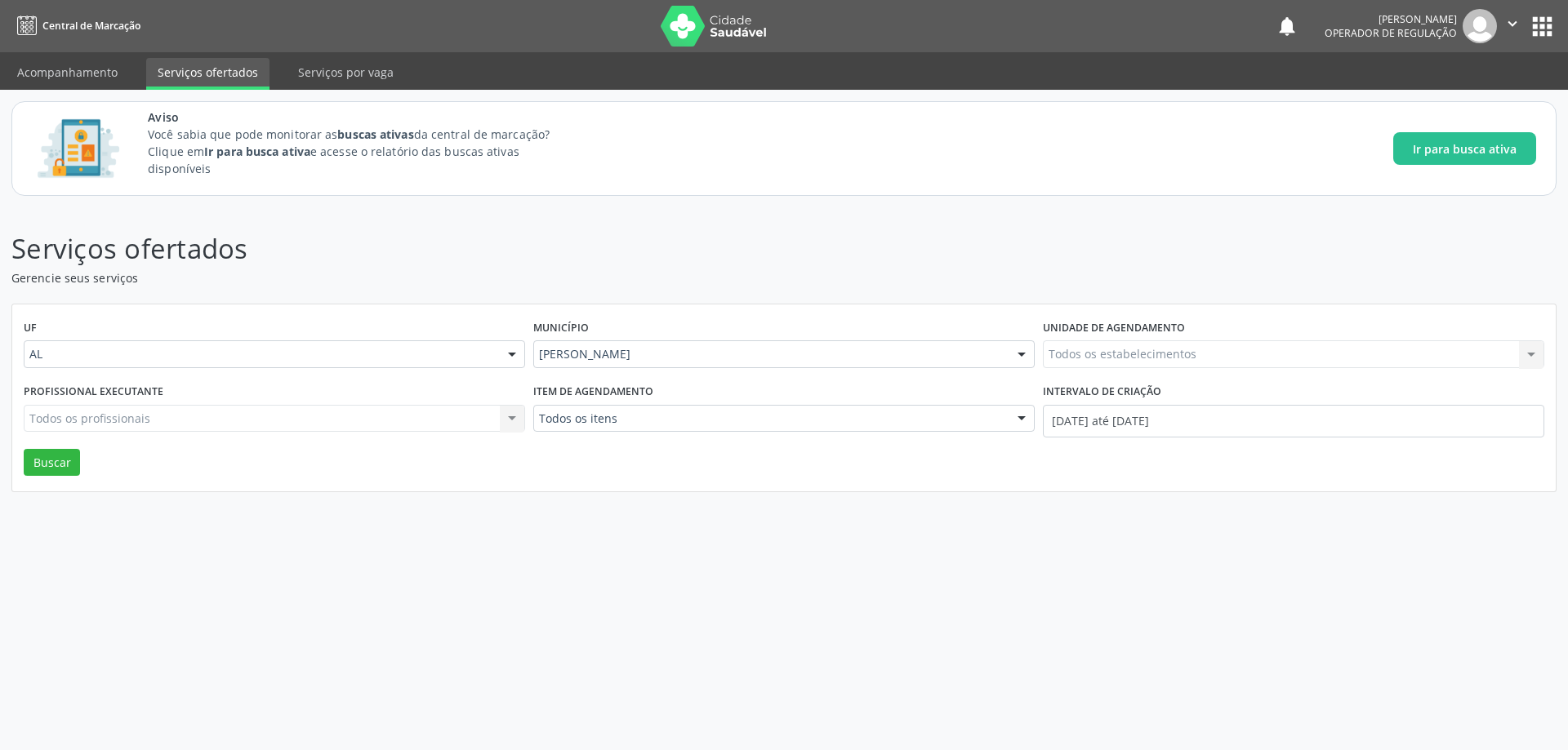
click at [675, 409] on div "Todos os itens" at bounding box center [784, 418] width 502 height 27
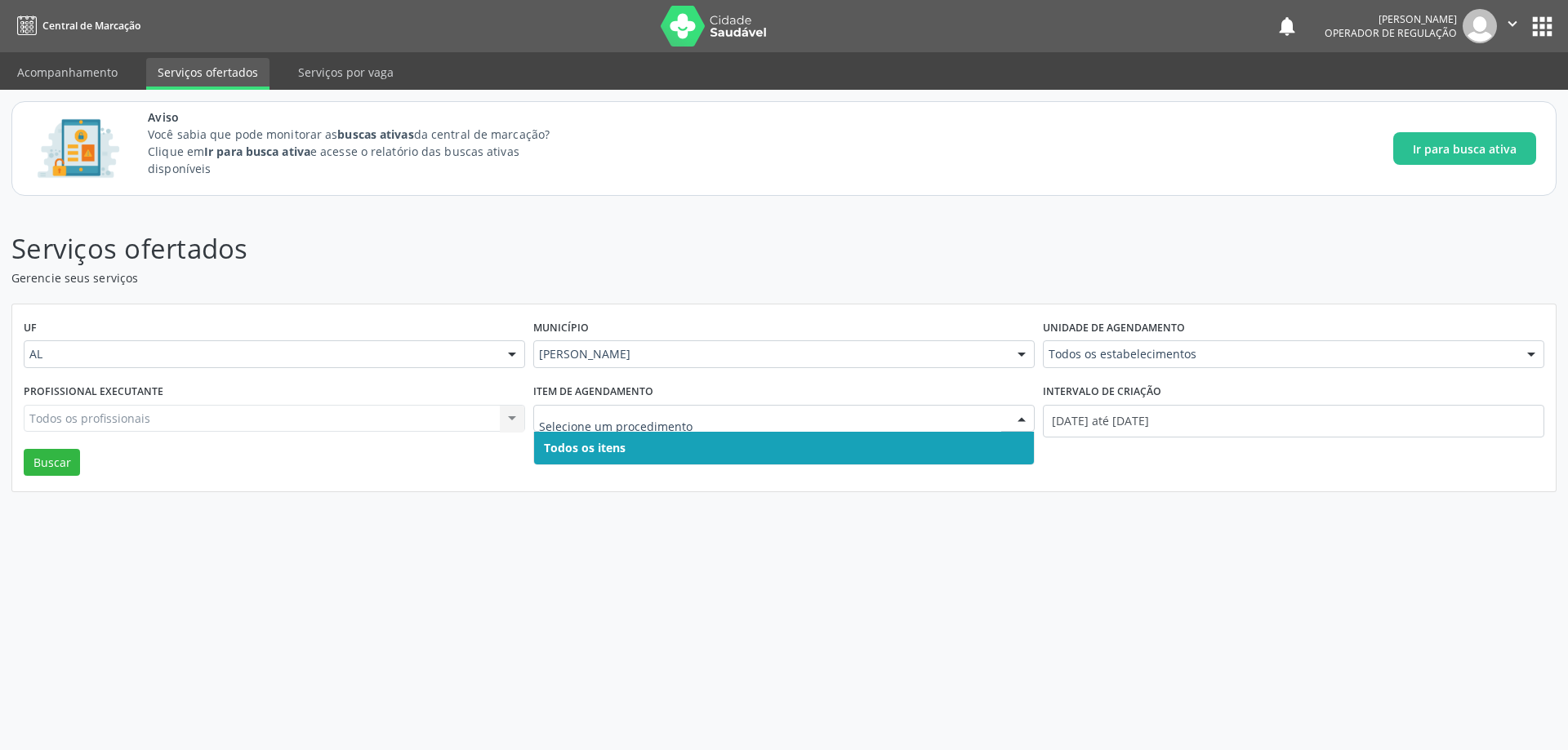
paste input "0301010072"
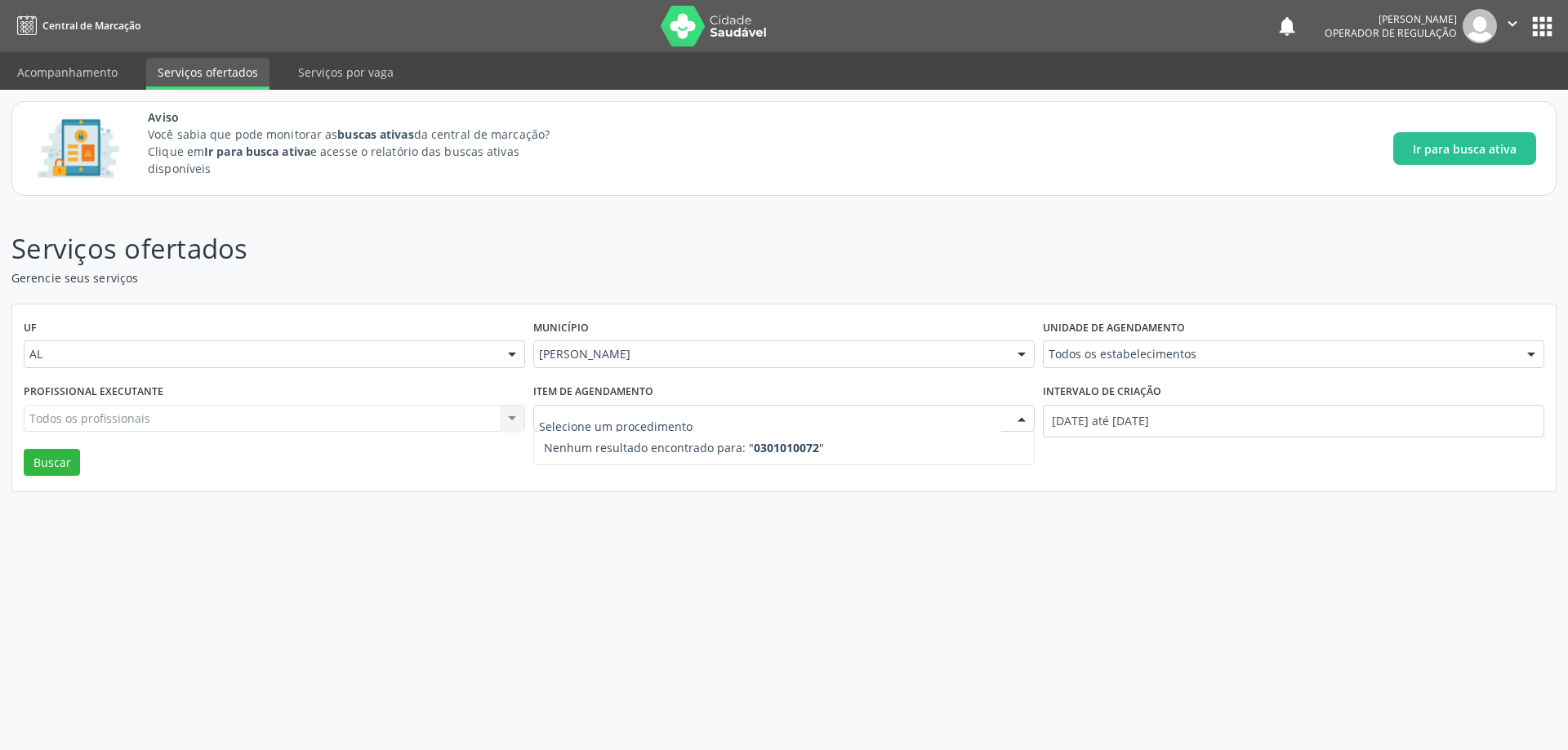
click at [717, 522] on div "Serviços ofertados Gerencie seus serviços UF AL AL Nenhum resultado encontrado …" at bounding box center [784, 478] width 1568 height 543
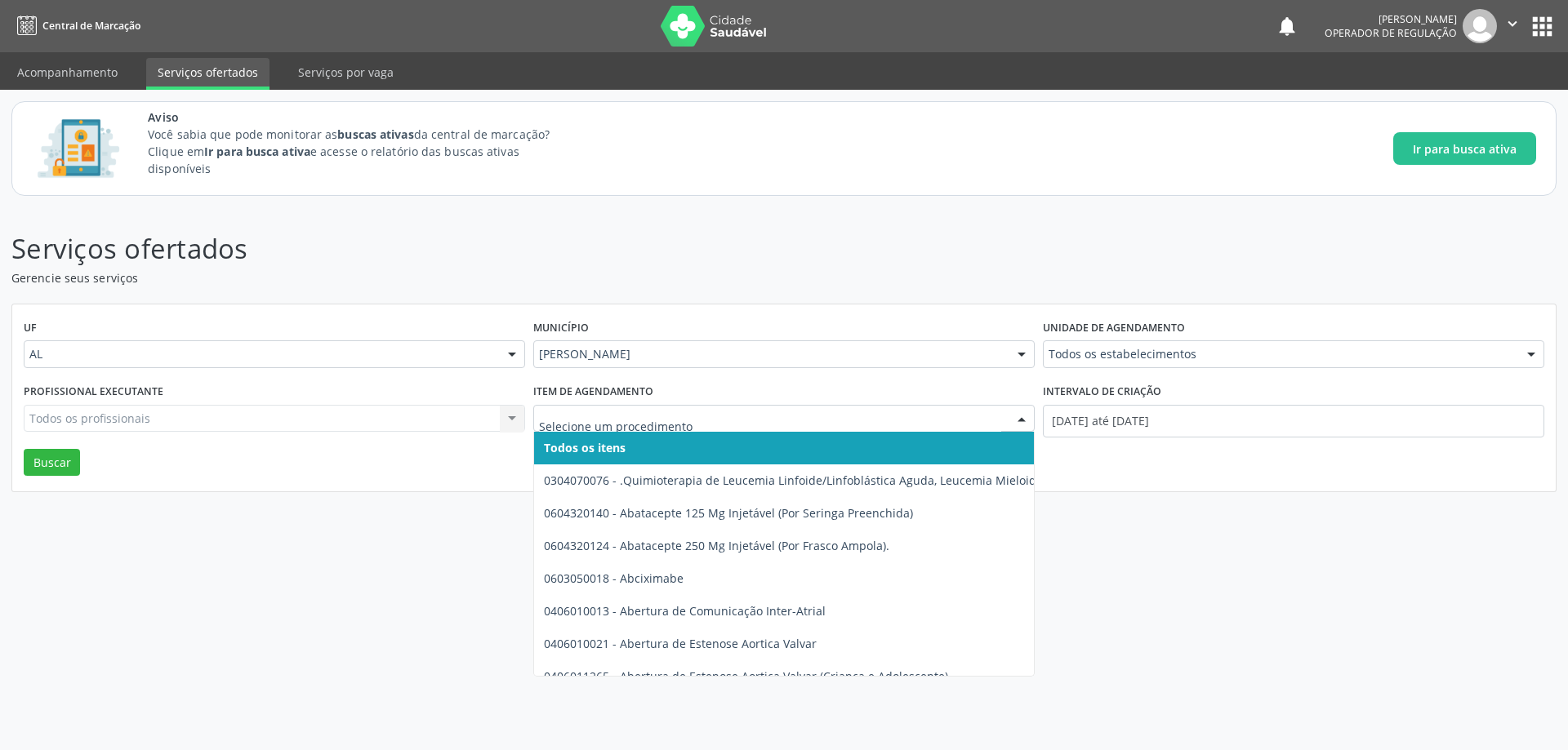
paste input "0301010072"
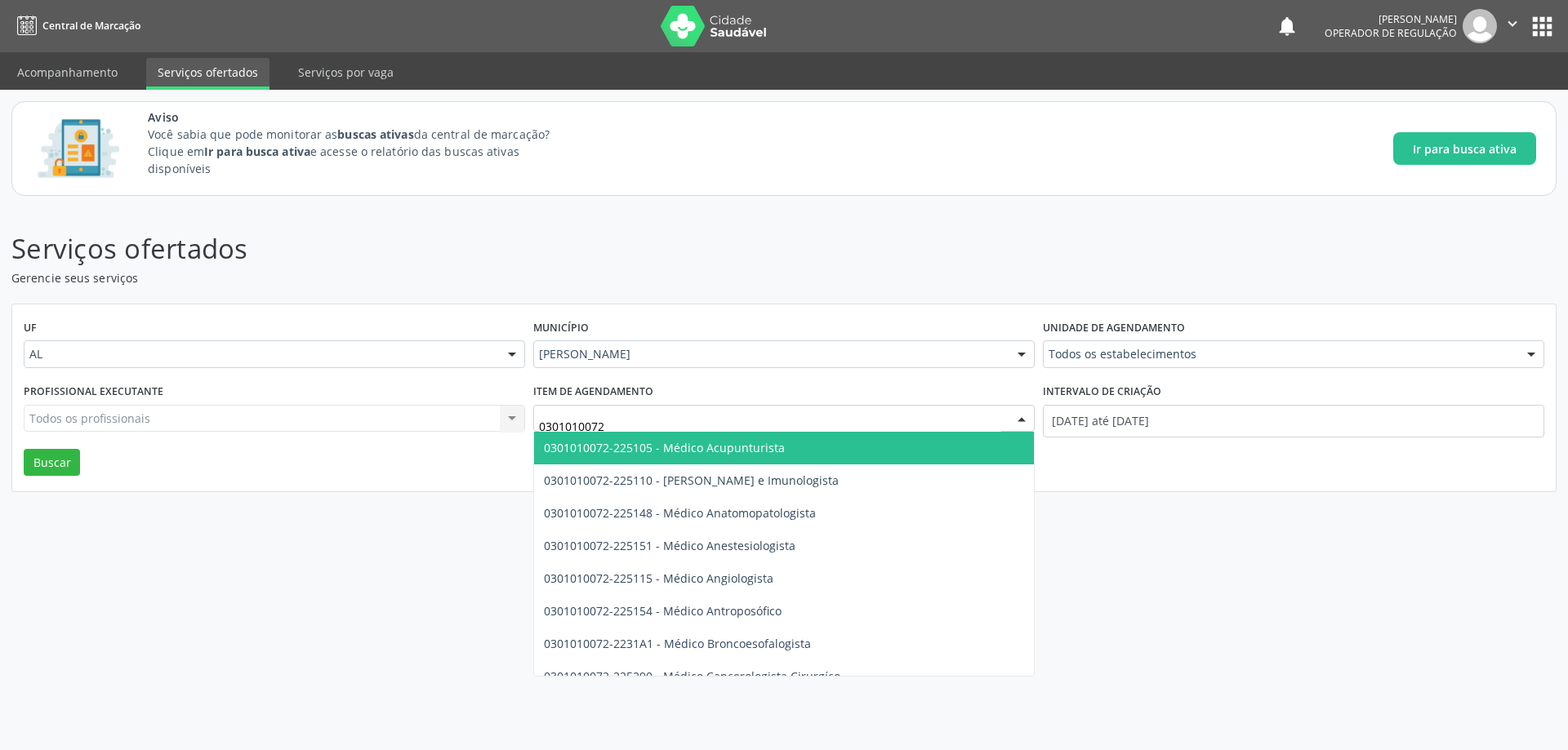
click at [602, 451] on span "0301010072-225105 - Médico Acupunturista" at bounding box center [665, 447] width 241 height 16
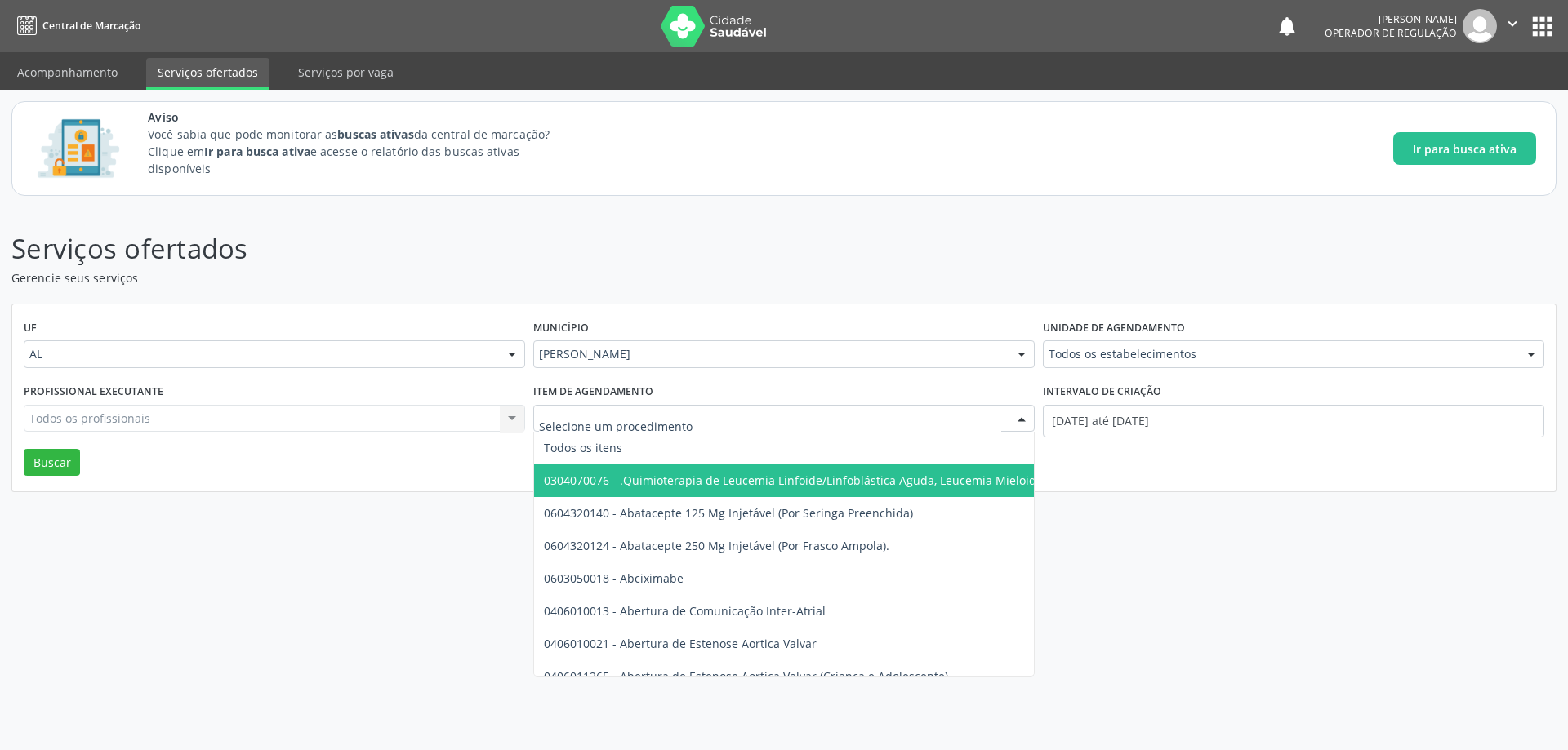
paste input "Coloproctologista"
type input "Coloproctologista"
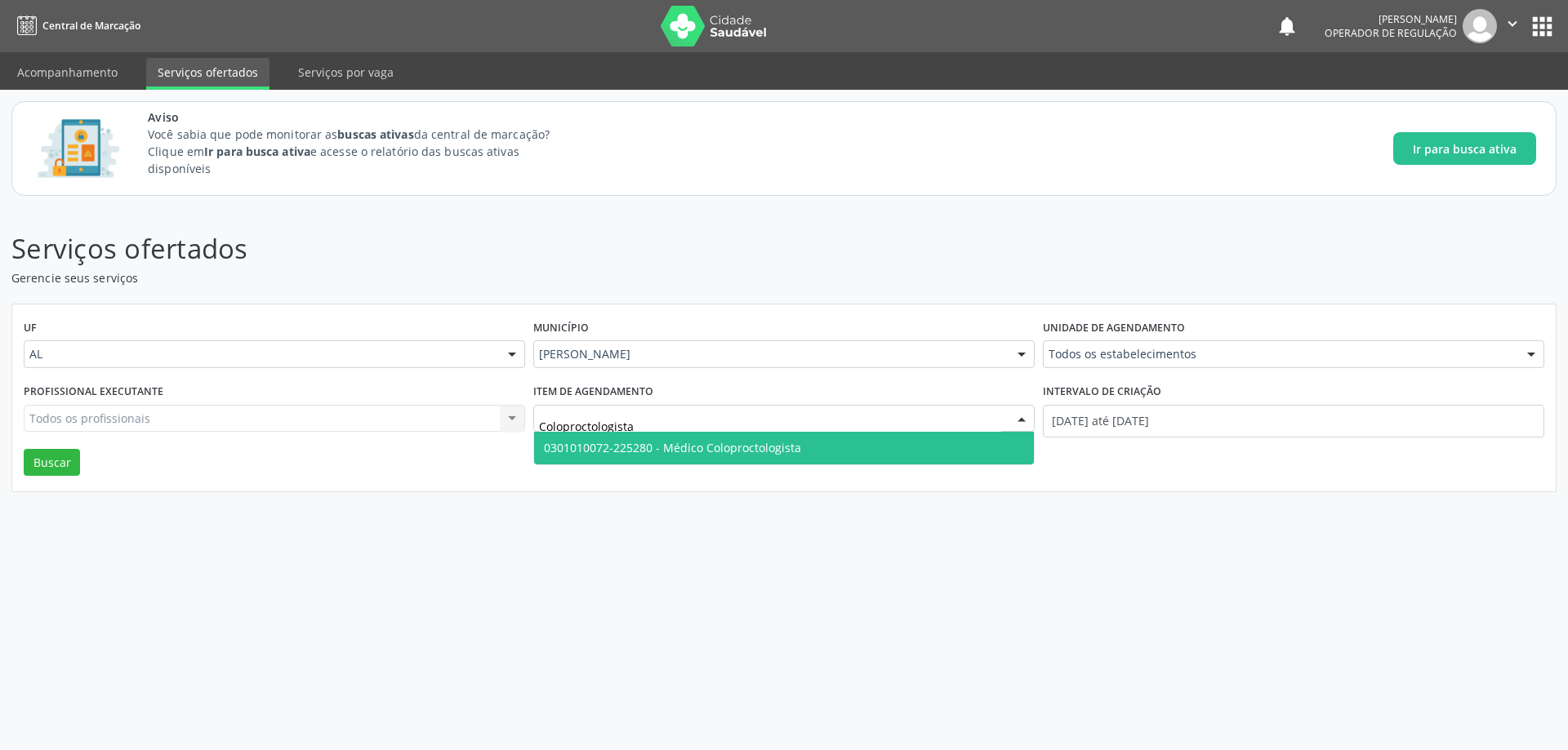
click at [677, 456] on span "0301010072-225280 - Médico Coloproctologista" at bounding box center [672, 447] width 257 height 16
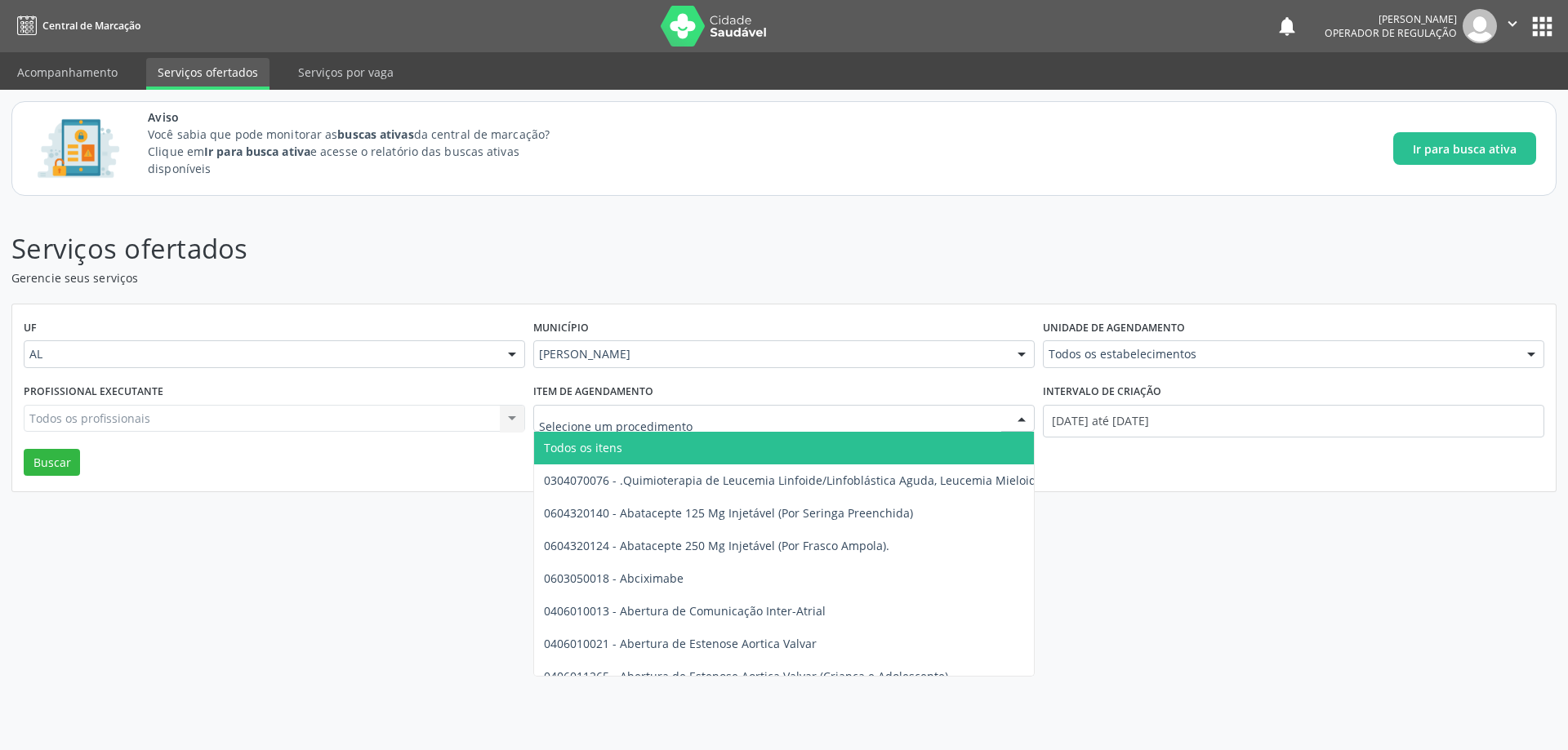
click at [611, 418] on input "text" at bounding box center [770, 427] width 462 height 32
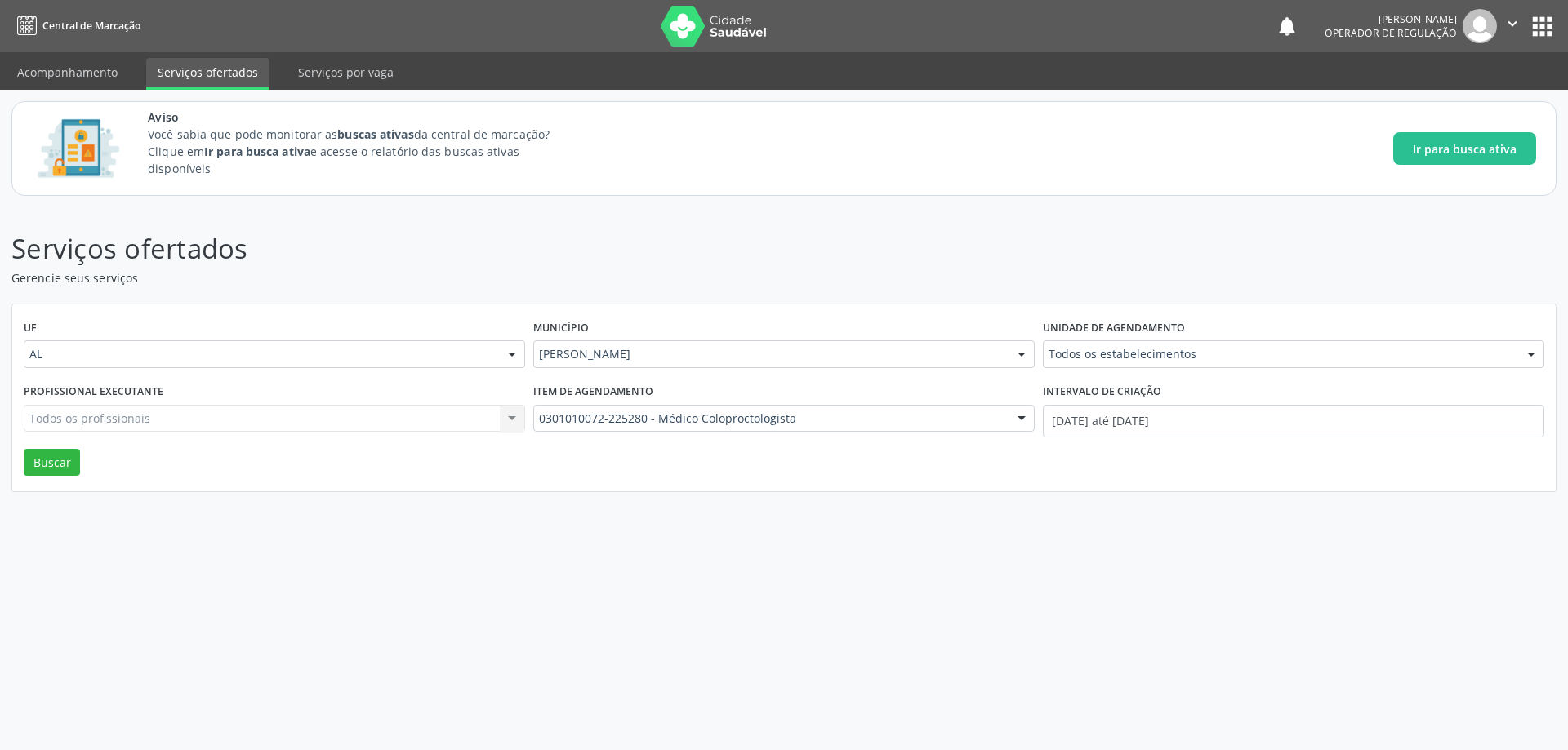
click at [1233, 594] on div "Serviços ofertados Gerencie seus serviços UF AL AL Nenhum resultado encontrado …" at bounding box center [784, 478] width 1568 height 543
click at [268, 212] on div "Serviços ofertados Gerencie seus serviços UF AL AL Nenhum resultado encontrado …" at bounding box center [784, 478] width 1568 height 543
click at [101, 83] on link "Acompanhamento" at bounding box center [67, 72] width 123 height 28
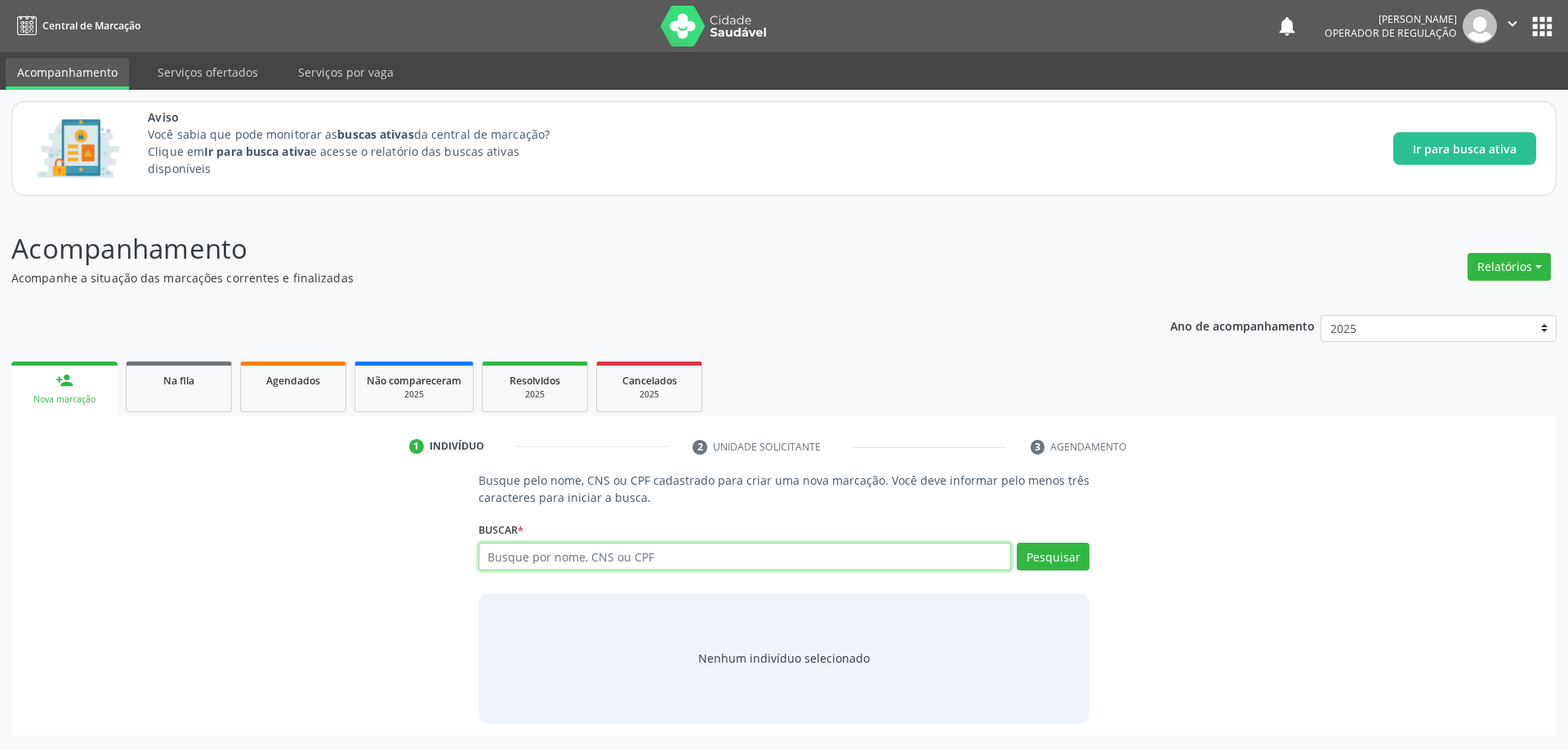
click at [680, 564] on input "text" at bounding box center [744, 556] width 533 height 27
click at [192, 387] on span "Na fila" at bounding box center [178, 381] width 31 height 14
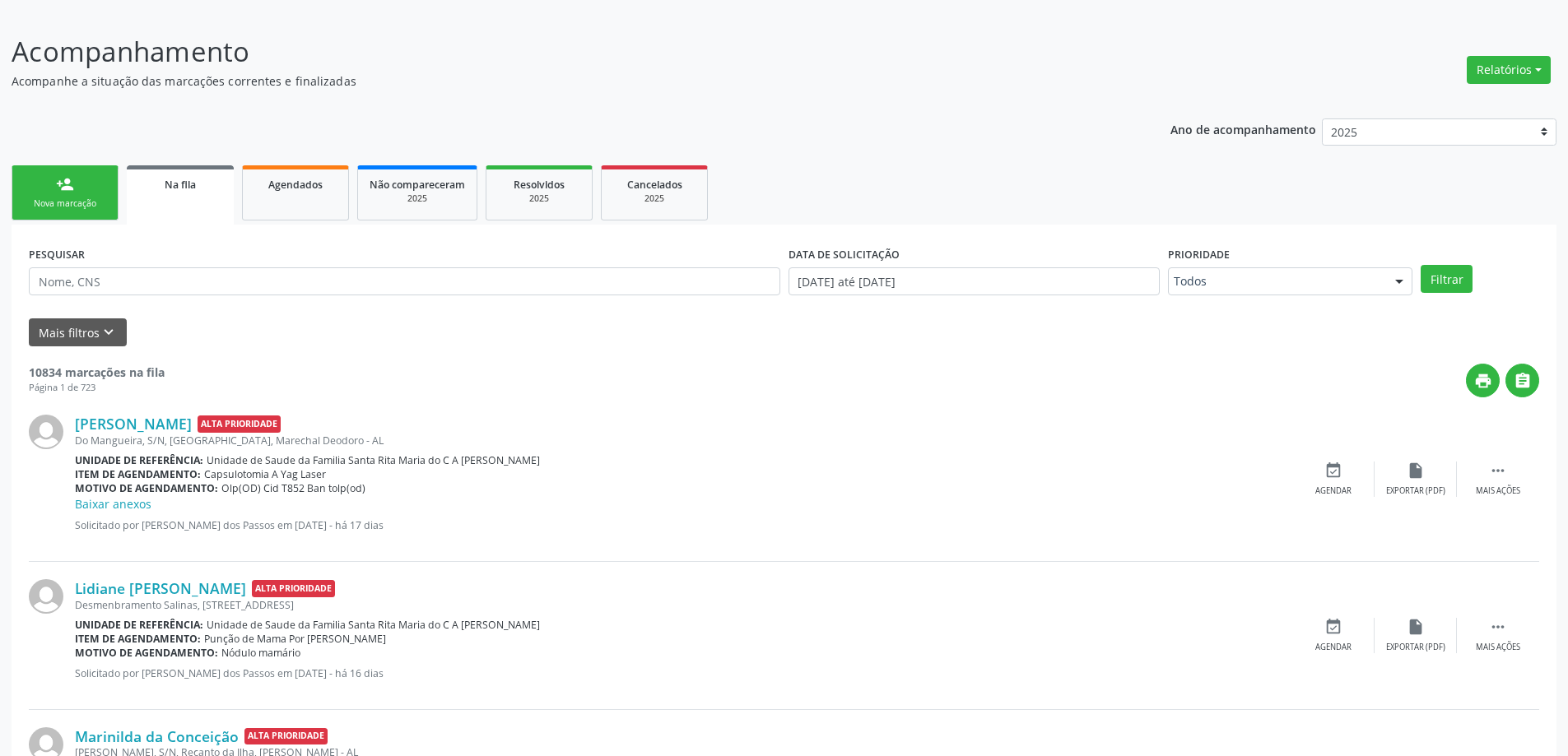
scroll to position [247, 0]
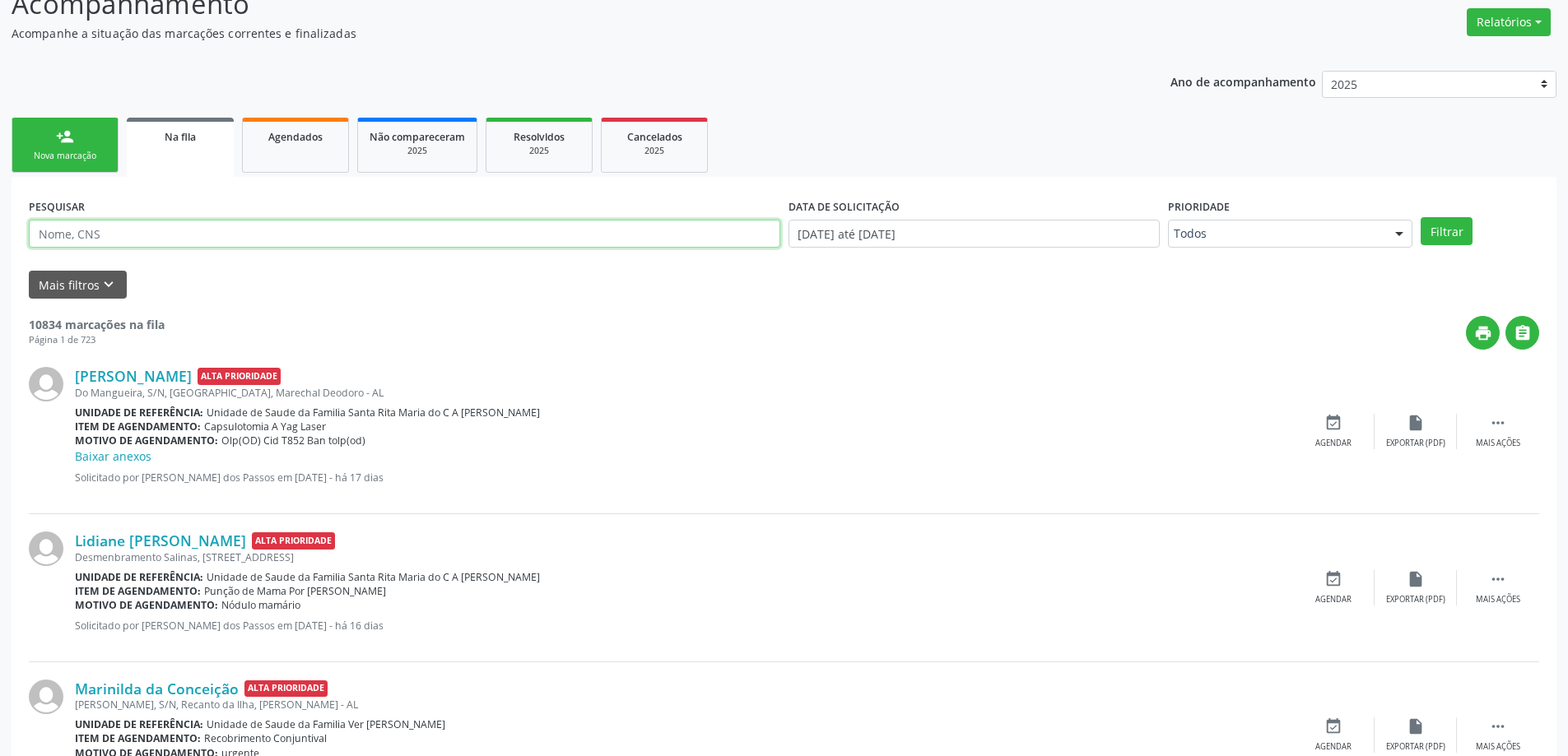
click at [212, 227] on input "text" at bounding box center [404, 233] width 751 height 28
click at [1421, 217] on button "Filtrar" at bounding box center [1447, 230] width 52 height 28
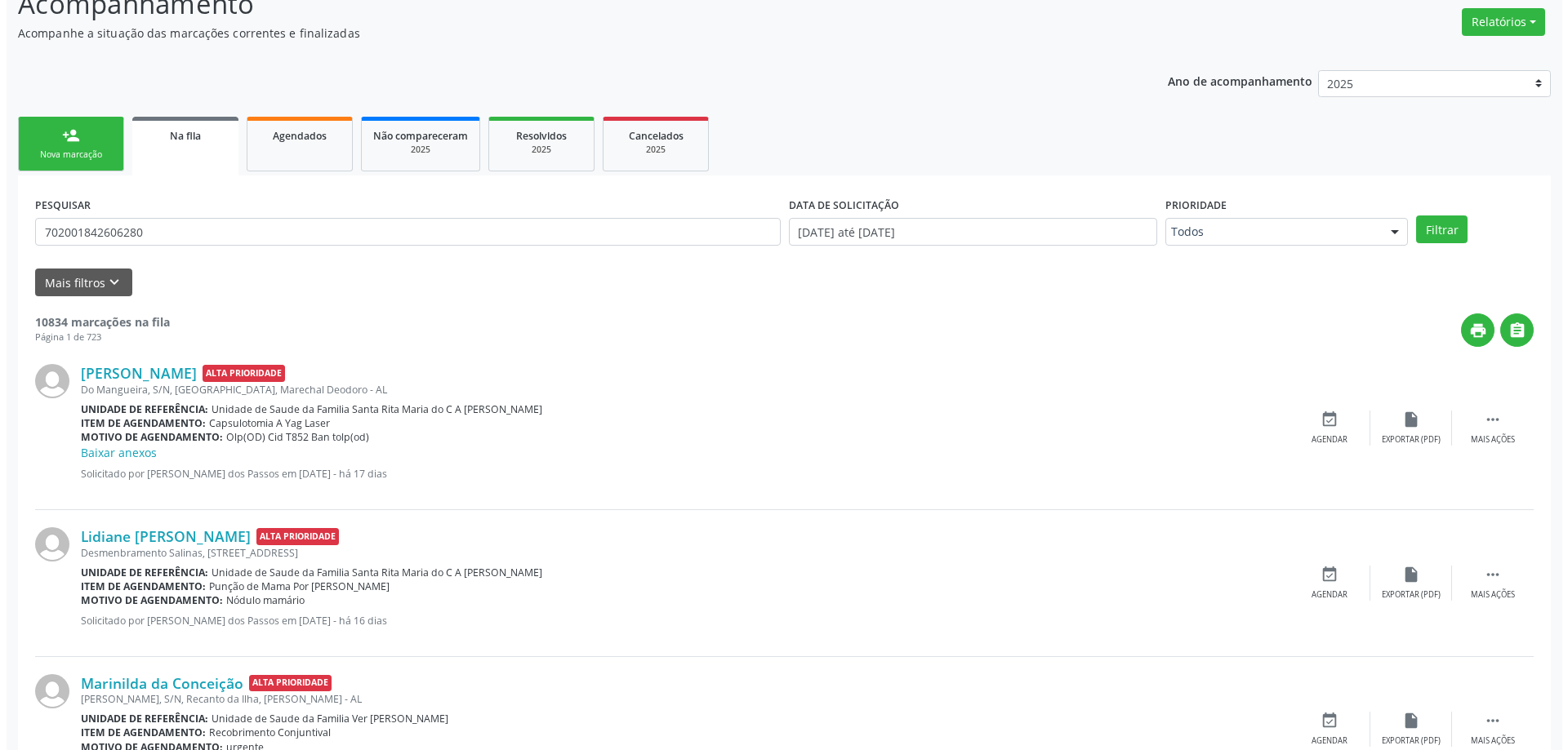
scroll to position [0, 0]
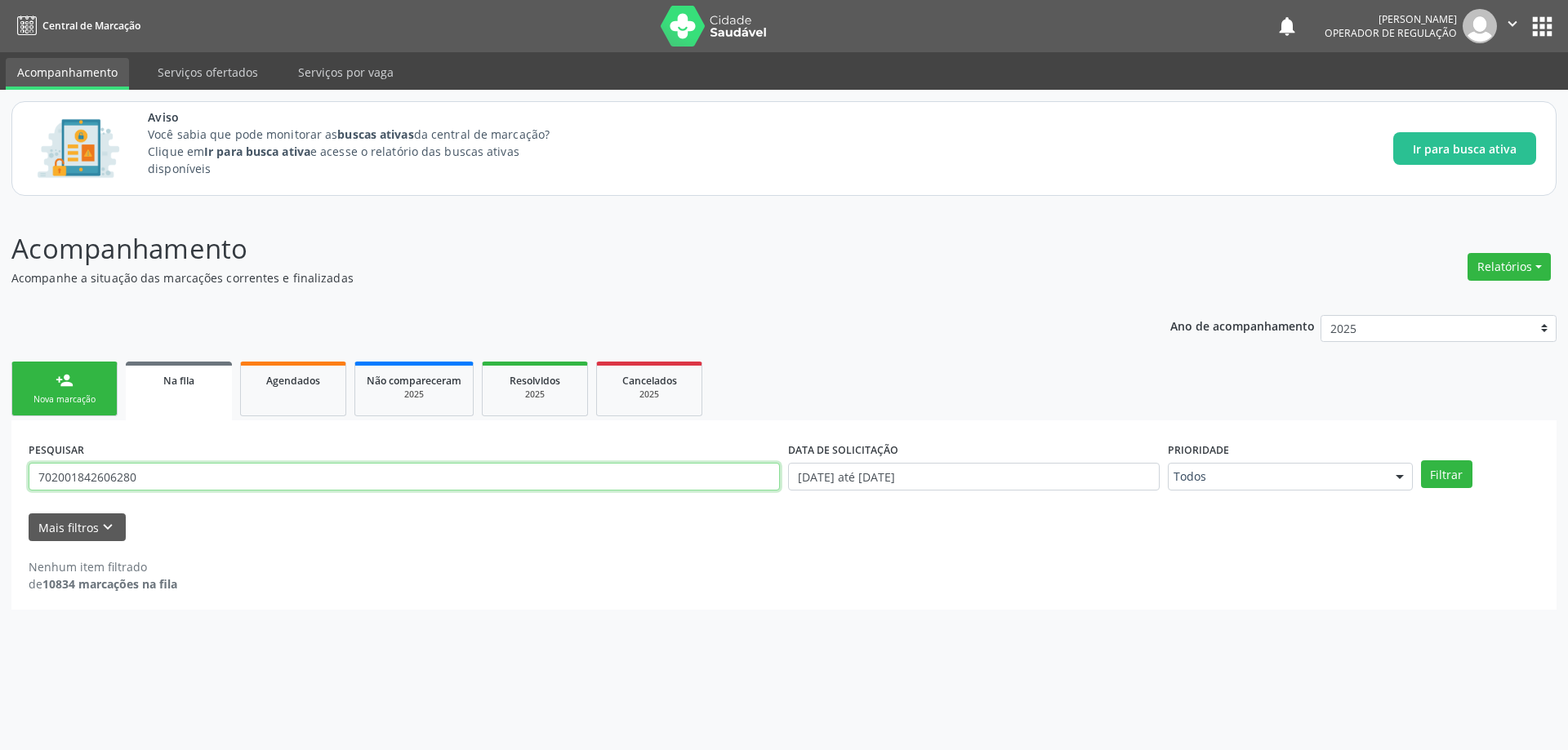
click at [605, 465] on input "702001842606280" at bounding box center [403, 476] width 751 height 27
type input "700207494392826"
click at [1421, 461] on button "Filtrar" at bounding box center [1447, 474] width 52 height 27
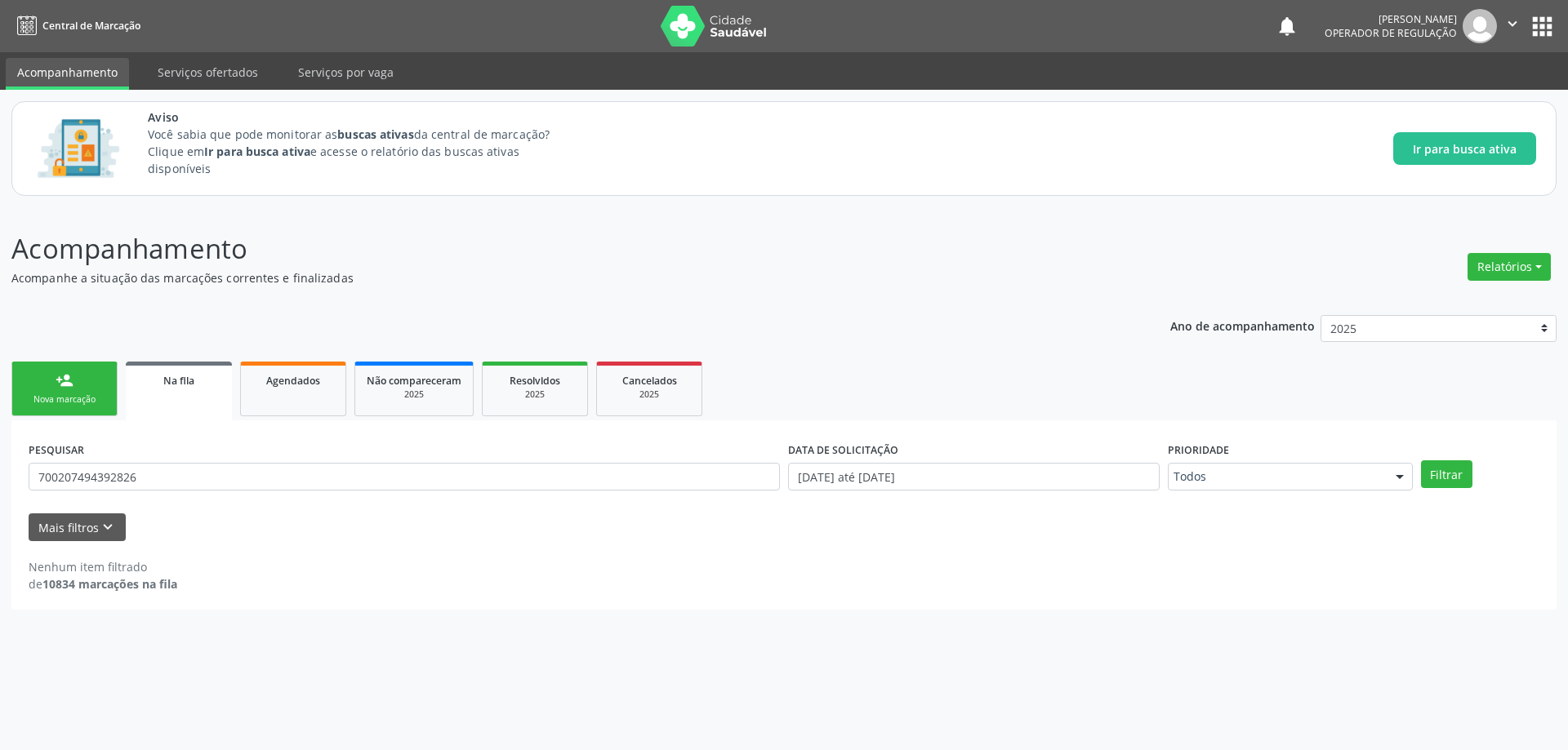
click at [1519, 27] on icon "" at bounding box center [1513, 24] width 18 height 18
click at [1467, 99] on link "Sair" at bounding box center [1472, 99] width 113 height 22
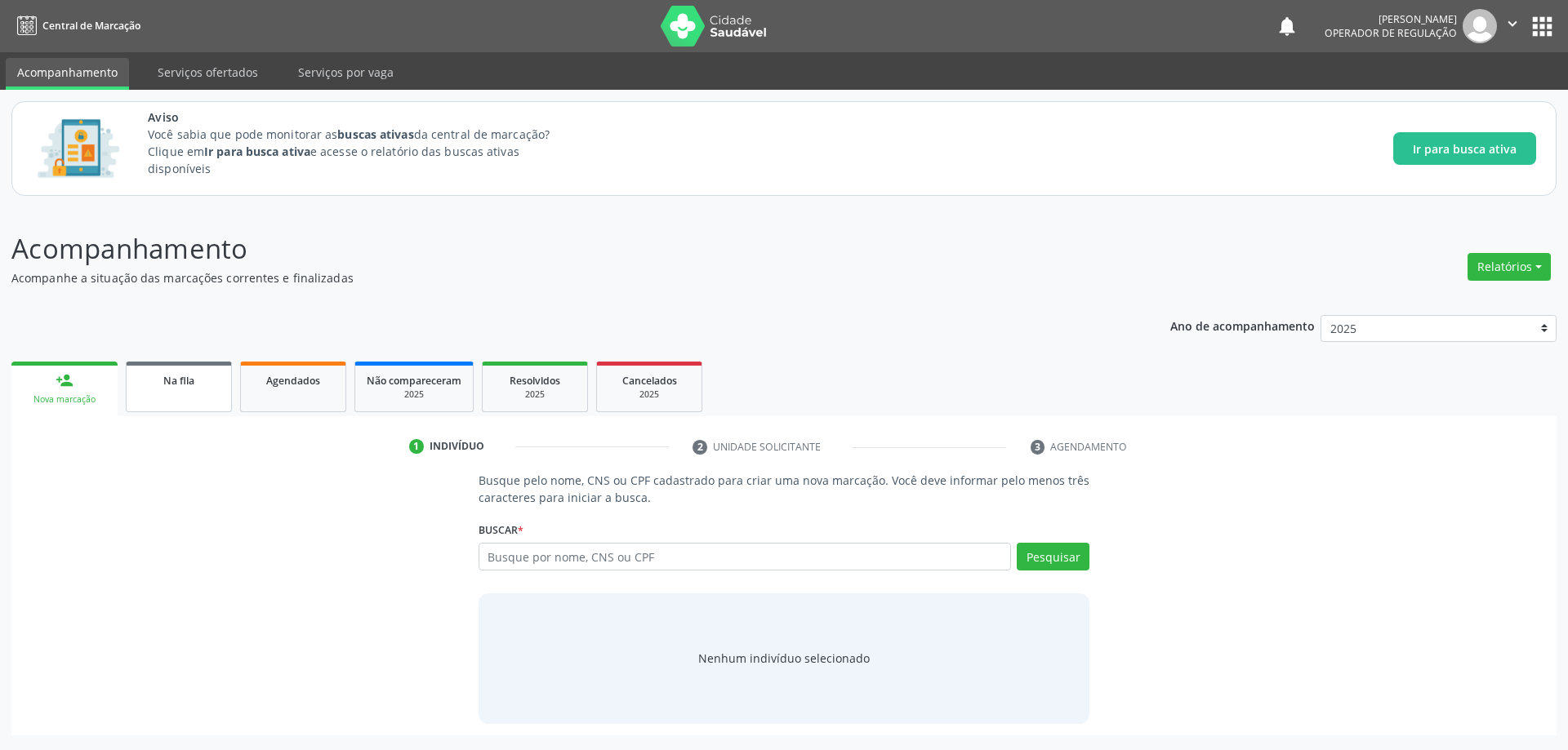
drag, startPoint x: 166, startPoint y: 374, endPoint x: 203, endPoint y: 394, distance: 42.1
click at [166, 373] on div "Na fila" at bounding box center [179, 380] width 82 height 17
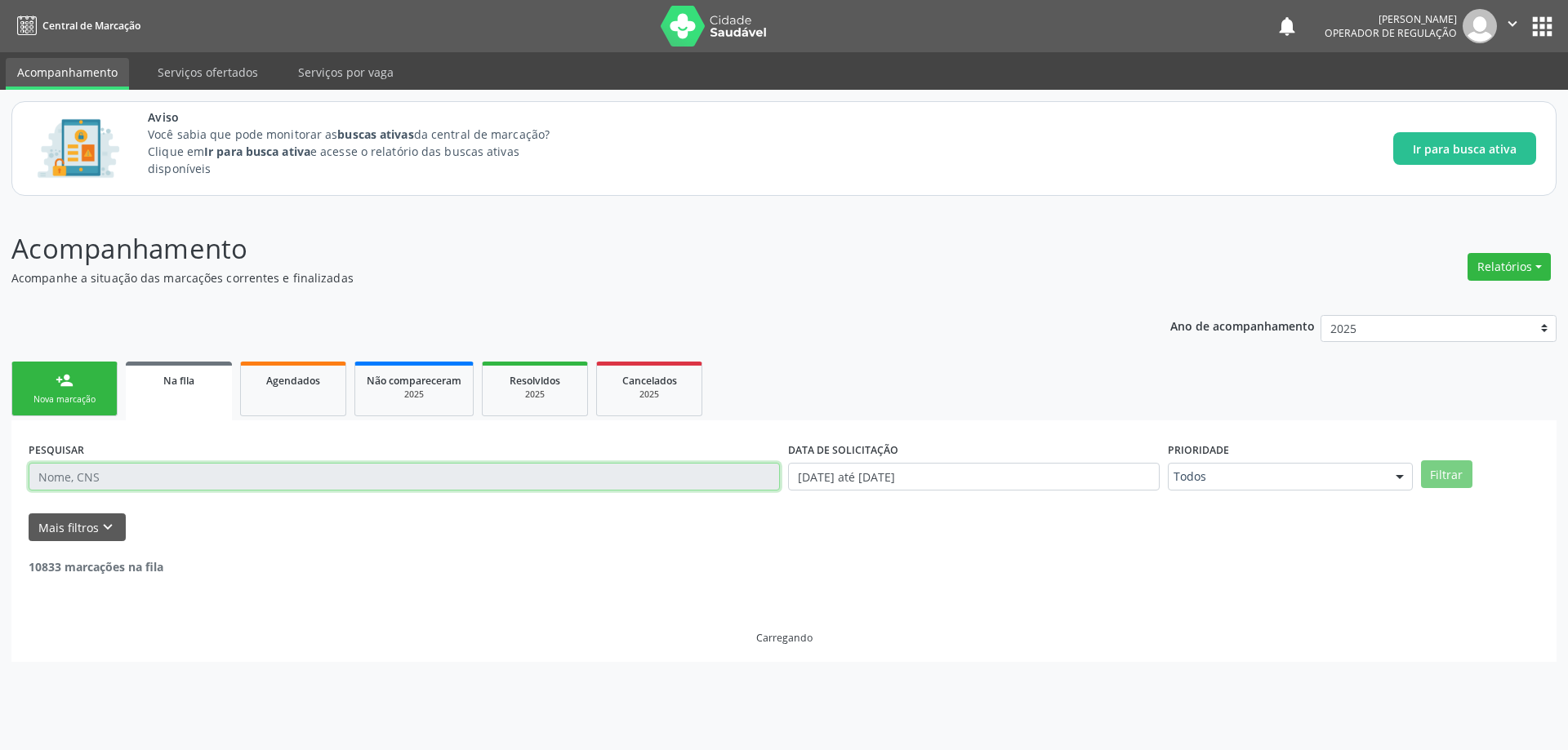
click at [255, 464] on input "text" at bounding box center [403, 476] width 751 height 27
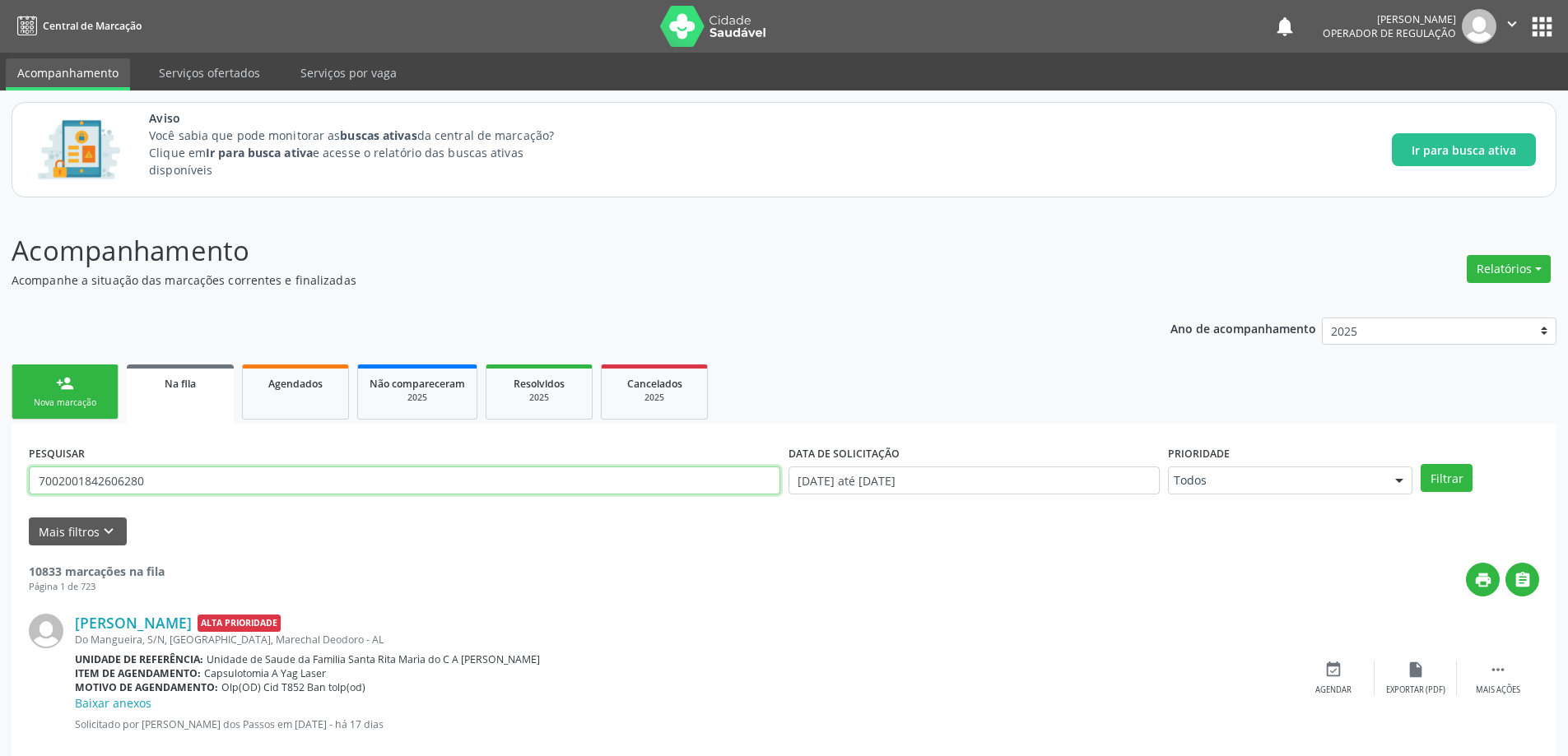
click at [1421, 464] on button "Filtrar" at bounding box center [1447, 478] width 52 height 28
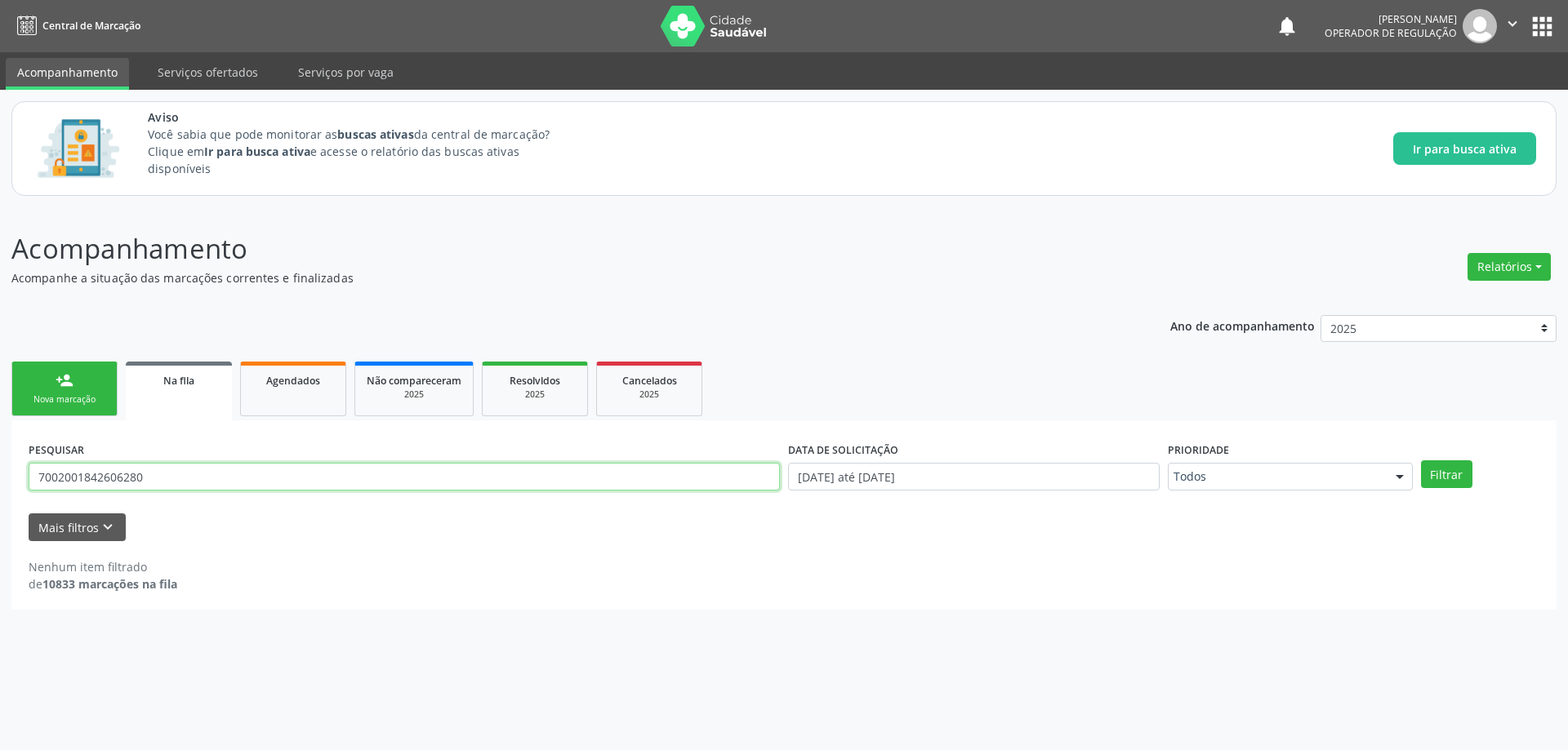
click at [252, 486] on input "7002001842606280" at bounding box center [403, 476] width 751 height 27
type input "700207494392826"
click at [1421, 461] on button "Filtrar" at bounding box center [1447, 474] width 52 height 27
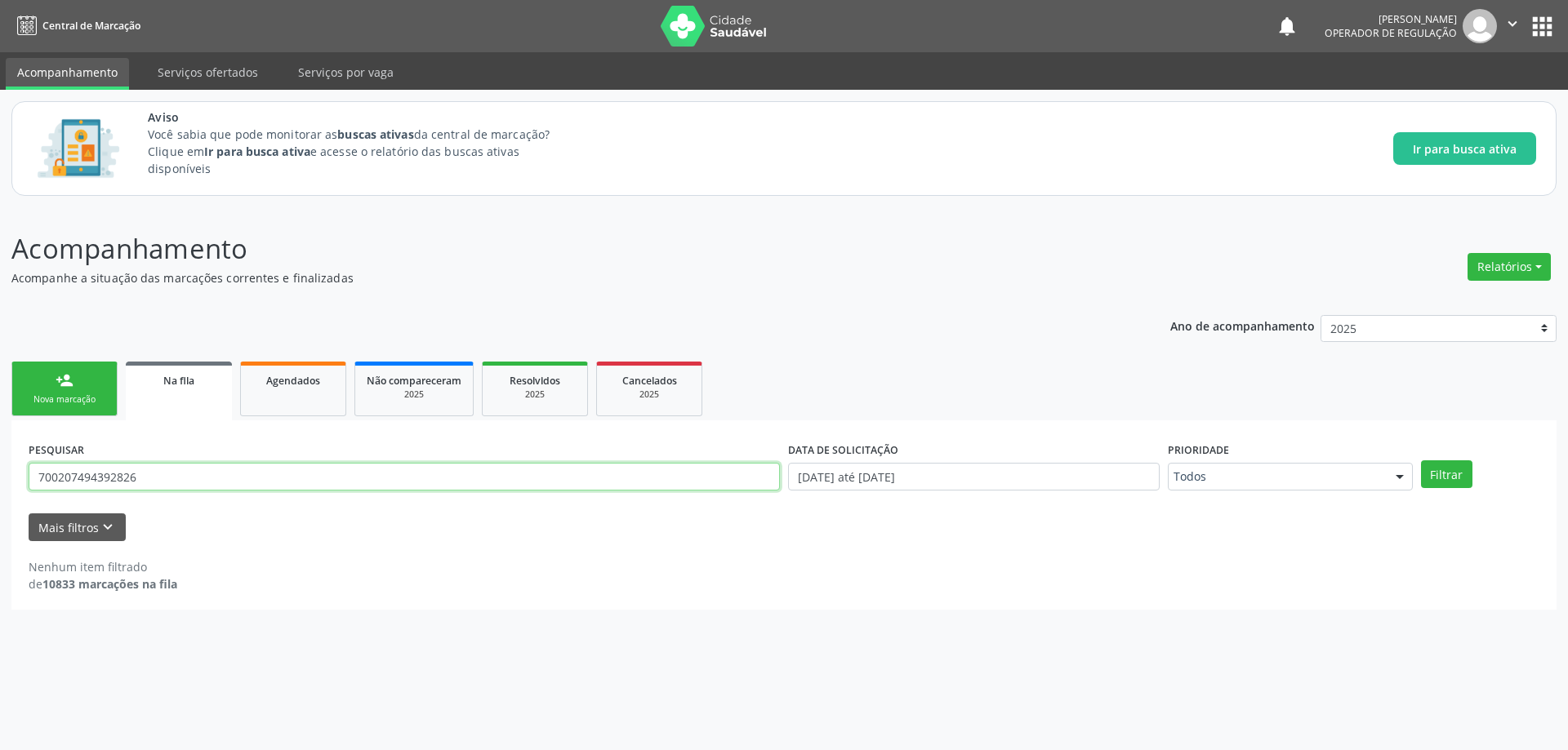
click at [343, 481] on input "700207494392826" at bounding box center [403, 476] width 751 height 27
click at [196, 374] on div "Na fila" at bounding box center [179, 380] width 83 height 17
click at [289, 470] on input "700207494392826" at bounding box center [403, 476] width 751 height 27
click at [284, 468] on input "700207494392826" at bounding box center [403, 476] width 751 height 27
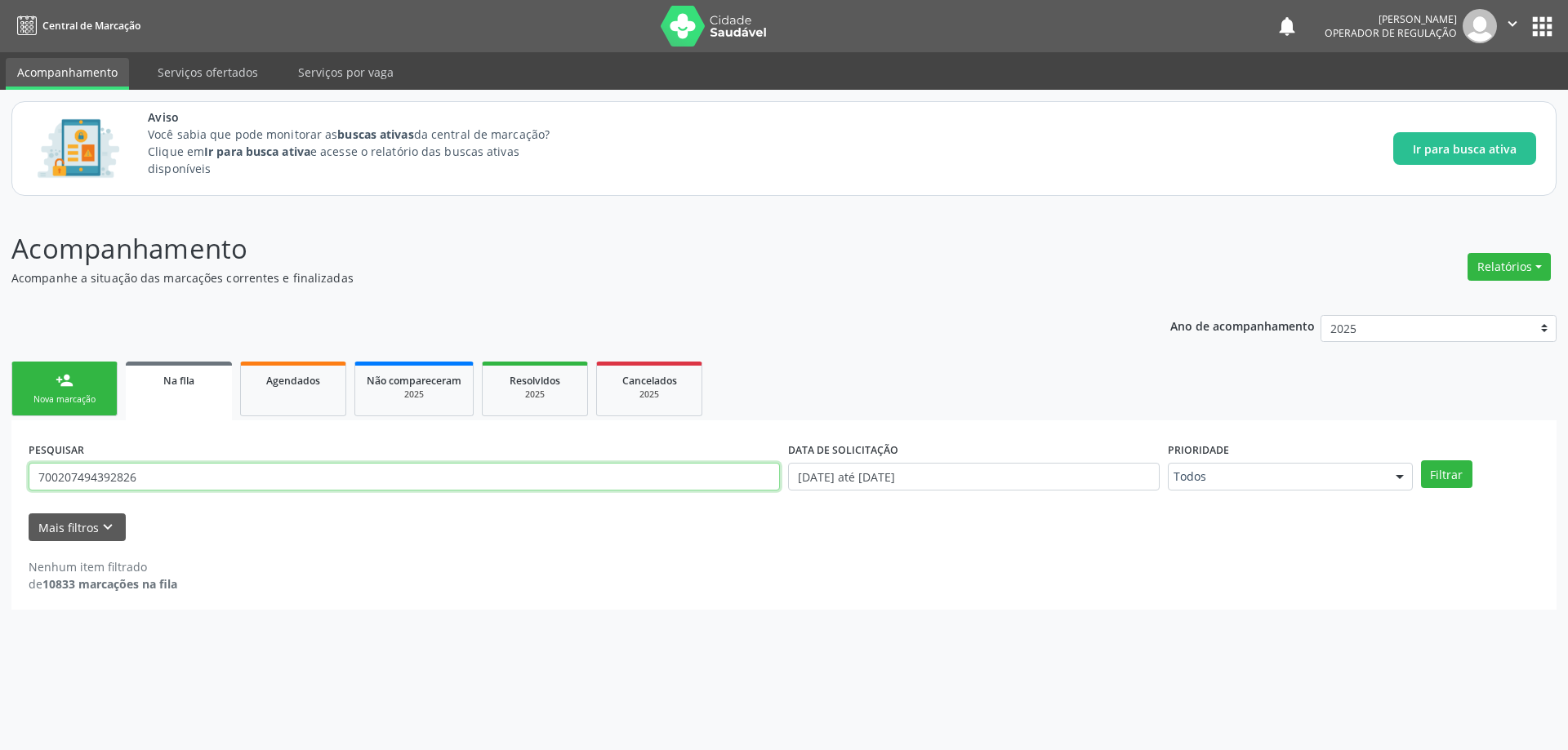
click at [284, 468] on input "700207494392826" at bounding box center [403, 476] width 751 height 27
click at [1442, 480] on button "Filtrar" at bounding box center [1447, 474] width 52 height 27
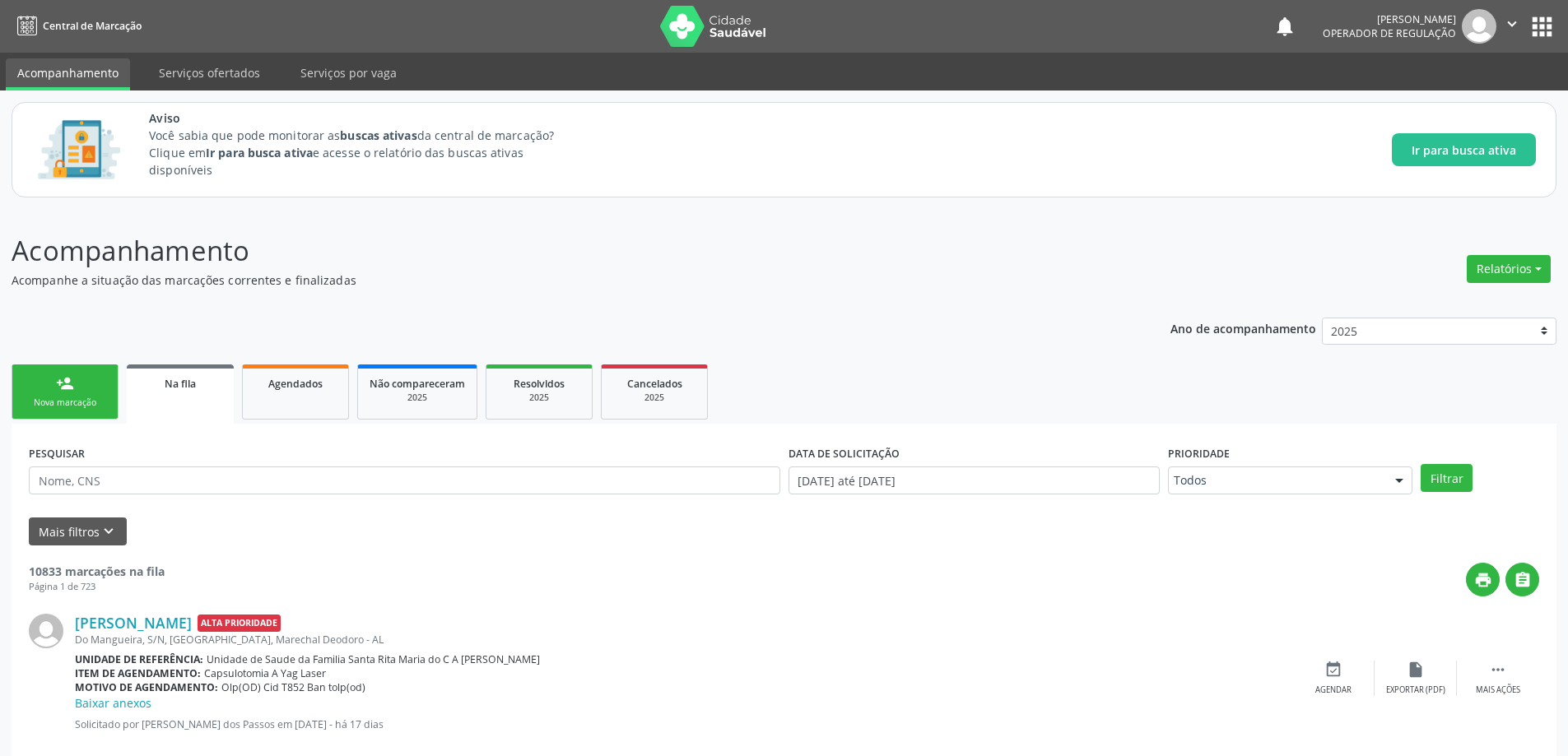
click at [359, 237] on p "Acompanhamento" at bounding box center [553, 251] width 1082 height 41
click at [341, 496] on div "PESQUISAR" at bounding box center [404, 473] width 760 height 65
click at [338, 493] on input "text" at bounding box center [404, 480] width 751 height 28
paste input "702001842606280"
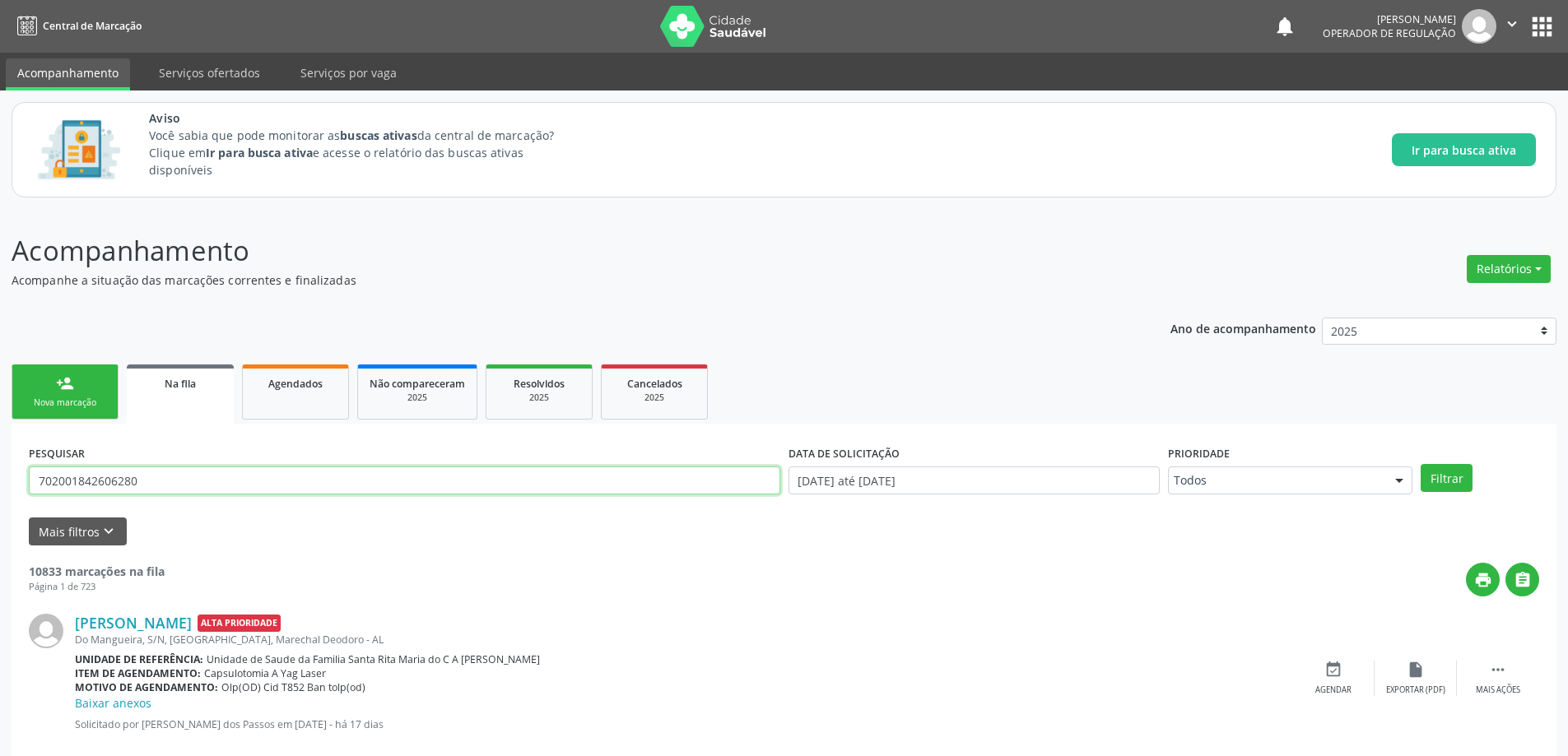
type input "702001842606280"
click at [1421, 464] on button "Filtrar" at bounding box center [1447, 478] width 52 height 28
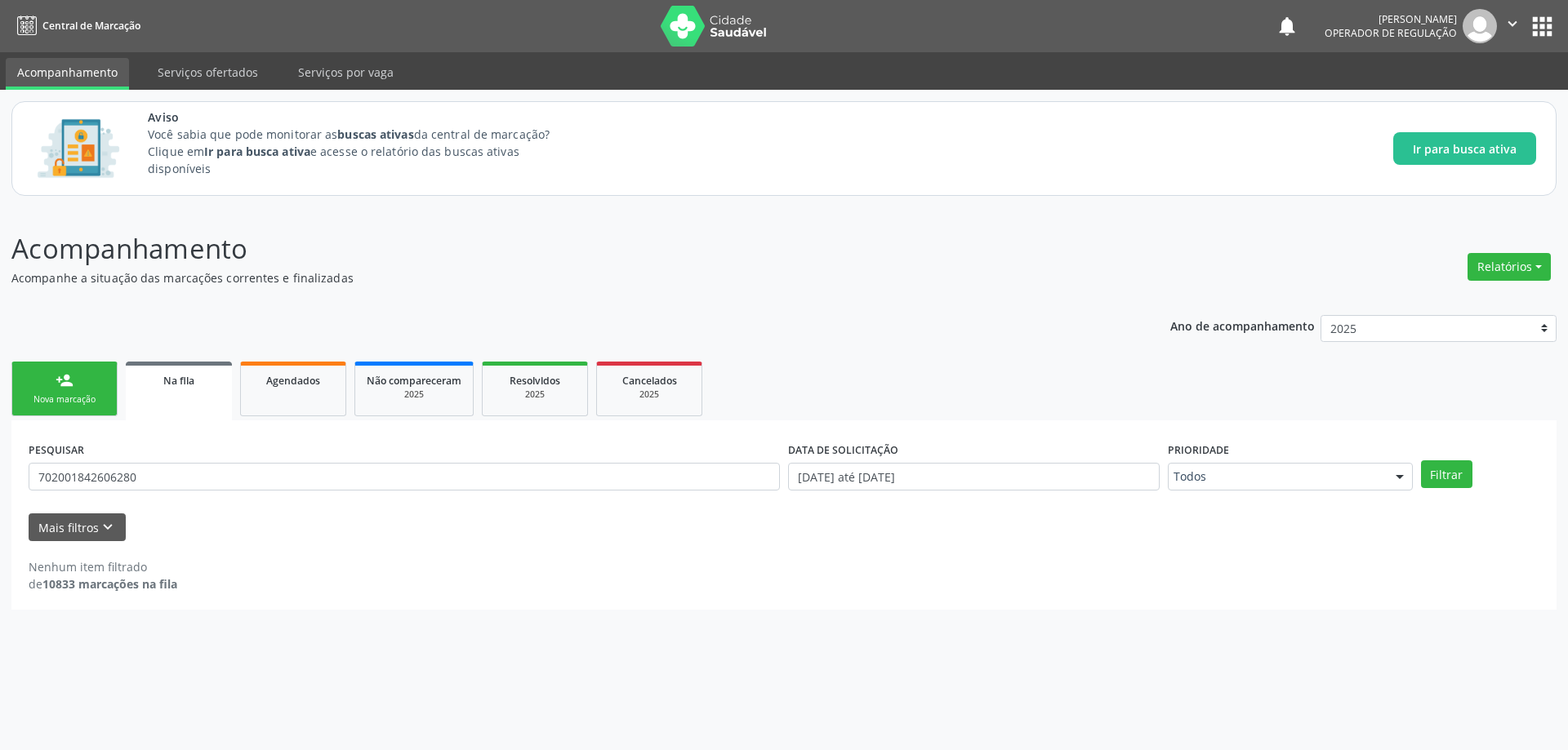
click at [599, 278] on p "Acompanhe a situação das marcações correntes e finalizadas" at bounding box center [552, 278] width 1081 height 17
click at [231, 314] on div "Ano de acompanhamento 2025 person_add Nova marcação Na fila Agendados Não compa…" at bounding box center [784, 456] width 1546 height 307
click at [100, 525] on icon "keyboard_arrow_down" at bounding box center [108, 527] width 18 height 18
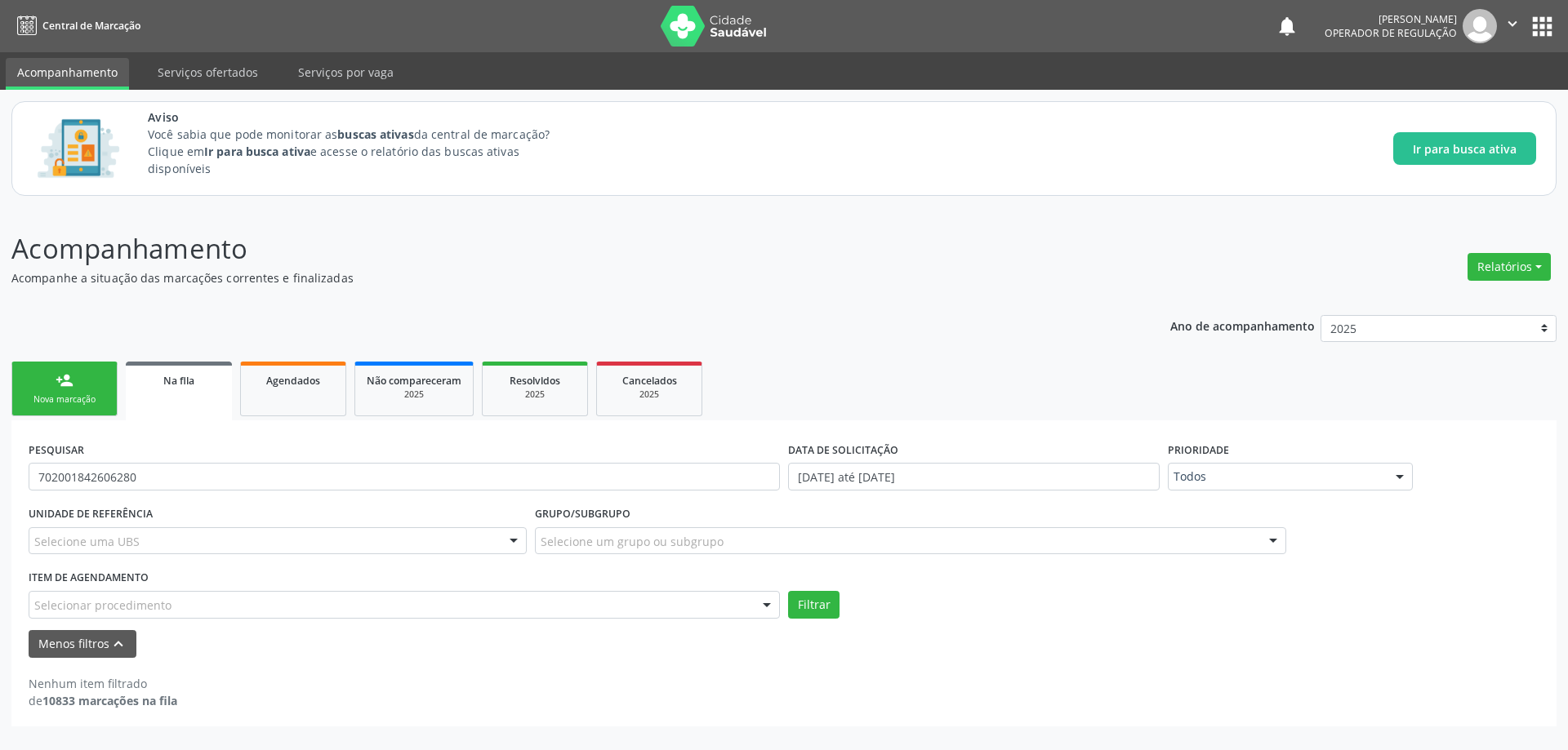
click at [599, 654] on div "Menos filtros keyboard_arrow_up" at bounding box center [784, 644] width 1519 height 28
click at [826, 256] on p "Acompanhamento" at bounding box center [552, 249] width 1081 height 41
click at [176, 385] on span "Na fila" at bounding box center [178, 381] width 31 height 14
click at [84, 630] on button "Menos filtros keyboard_arrow_up" at bounding box center [82, 644] width 108 height 28
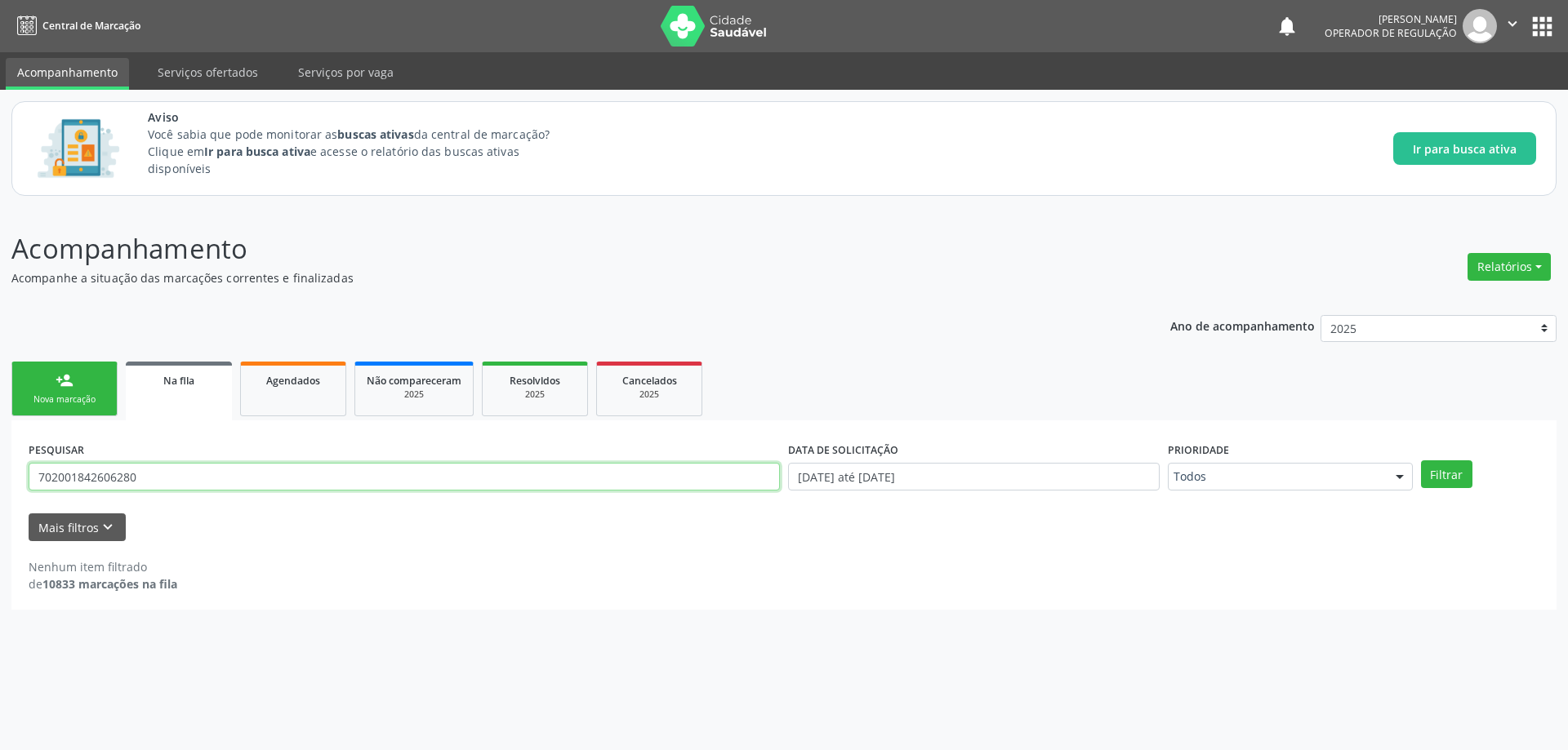
click at [184, 483] on input "702001842606280" at bounding box center [403, 476] width 751 height 27
click at [1421, 461] on button "Filtrar" at bounding box center [1447, 474] width 52 height 27
click at [216, 478] on input "702001842606280" at bounding box center [403, 476] width 751 height 27
click at [185, 486] on input "702001842606280" at bounding box center [403, 476] width 751 height 27
click at [184, 485] on input "702001842606280" at bounding box center [403, 476] width 751 height 27
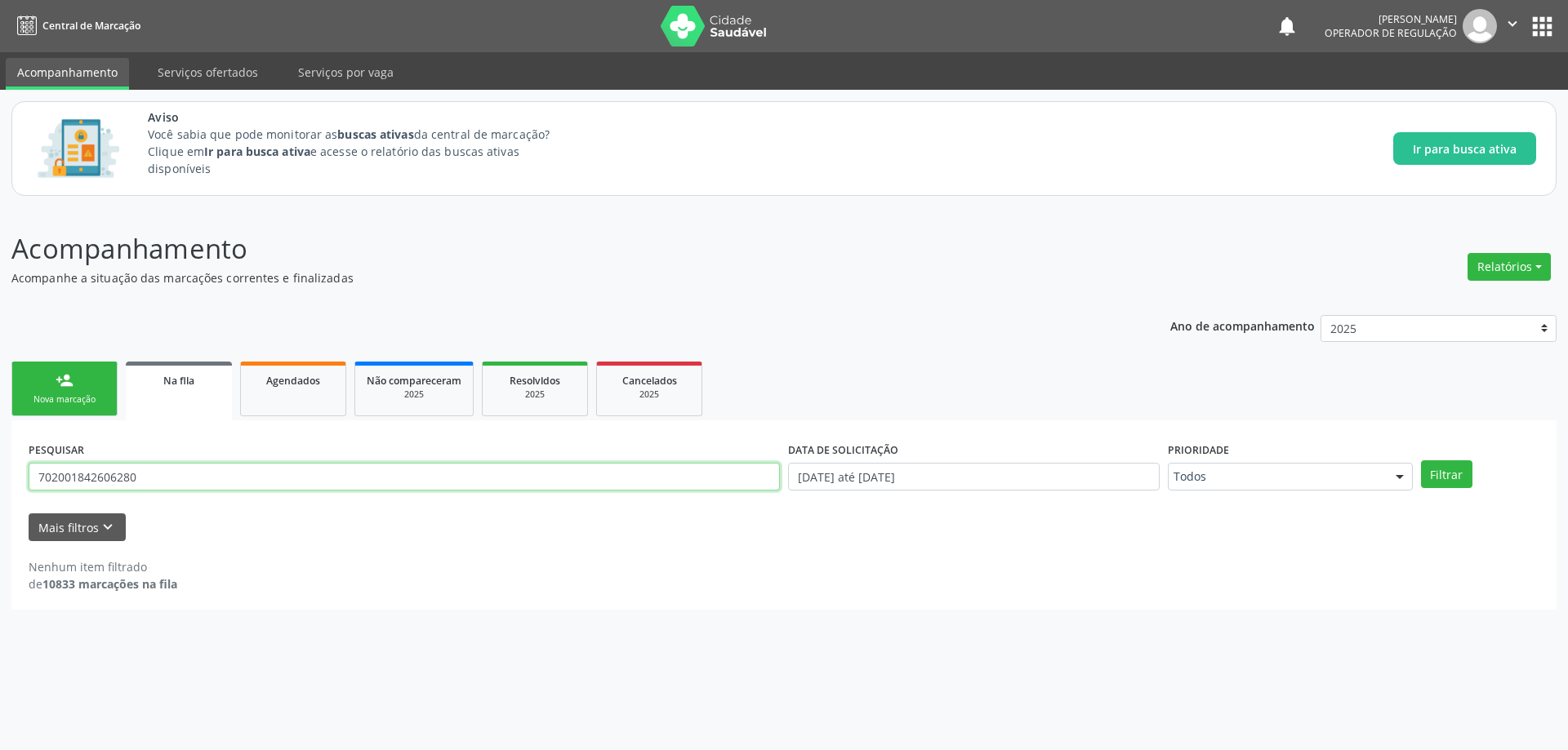
click at [184, 485] on input "702001842606280" at bounding box center [403, 476] width 751 height 27
click at [187, 366] on link "Na fila" at bounding box center [179, 391] width 106 height 59
click at [172, 372] on div "Na fila" at bounding box center [179, 380] width 83 height 17
click at [465, 476] on input "text" at bounding box center [403, 476] width 751 height 27
paste input "702001842606280"
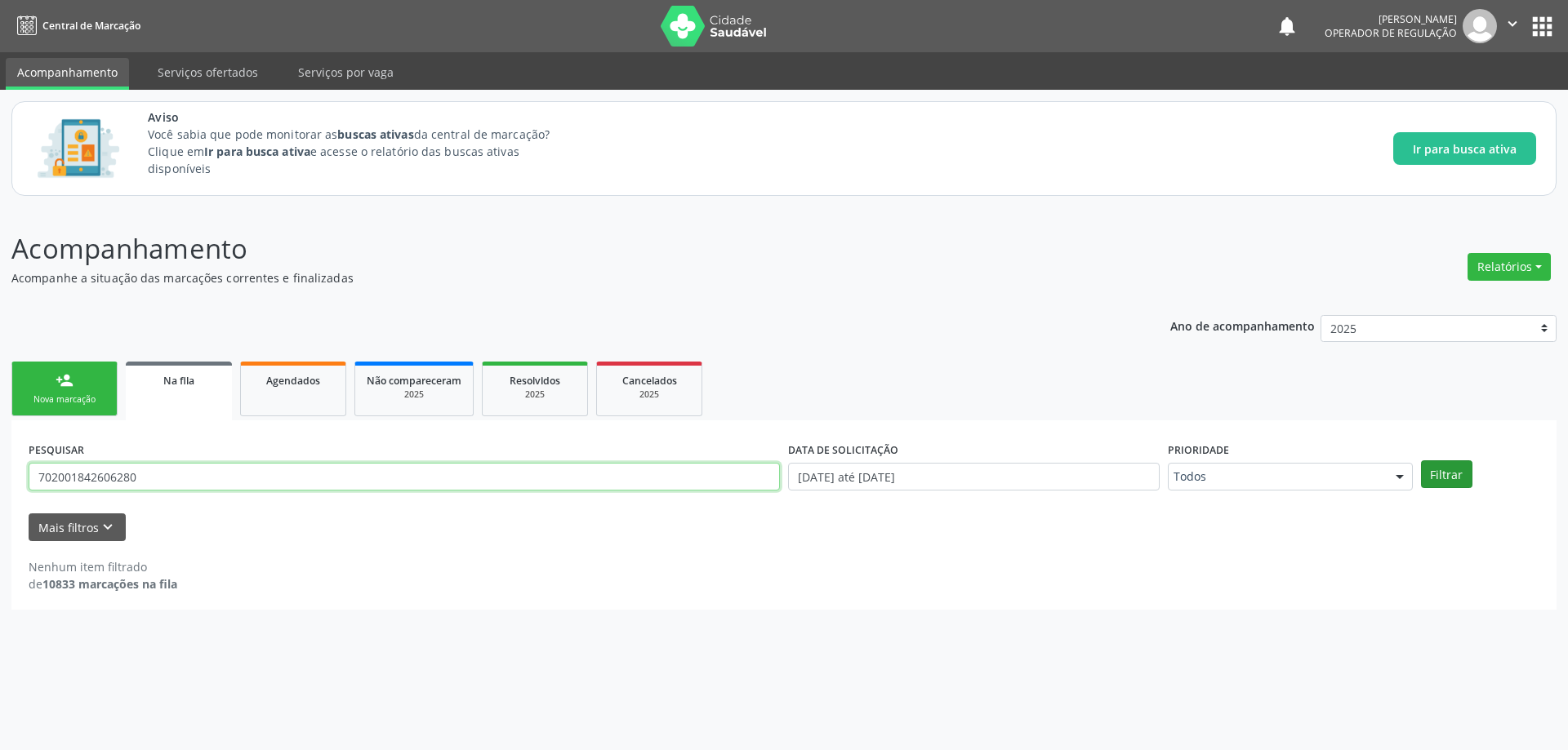
type input "702001842606280"
click at [1461, 473] on button "Filtrar" at bounding box center [1447, 474] width 52 height 27
click at [539, 372] on div "Resolvidos" at bounding box center [535, 380] width 82 height 17
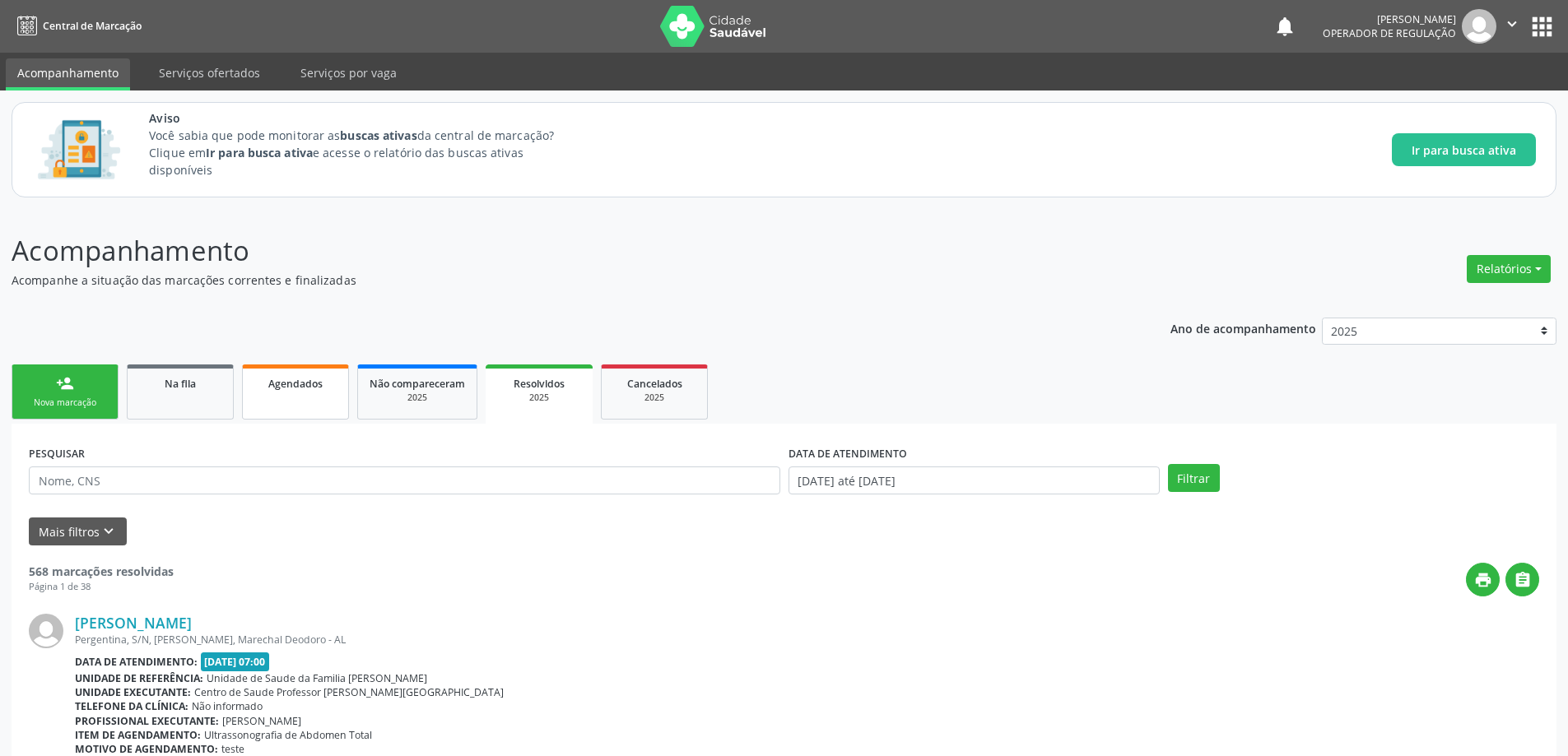
click at [280, 391] on link "Agendados" at bounding box center [296, 392] width 107 height 55
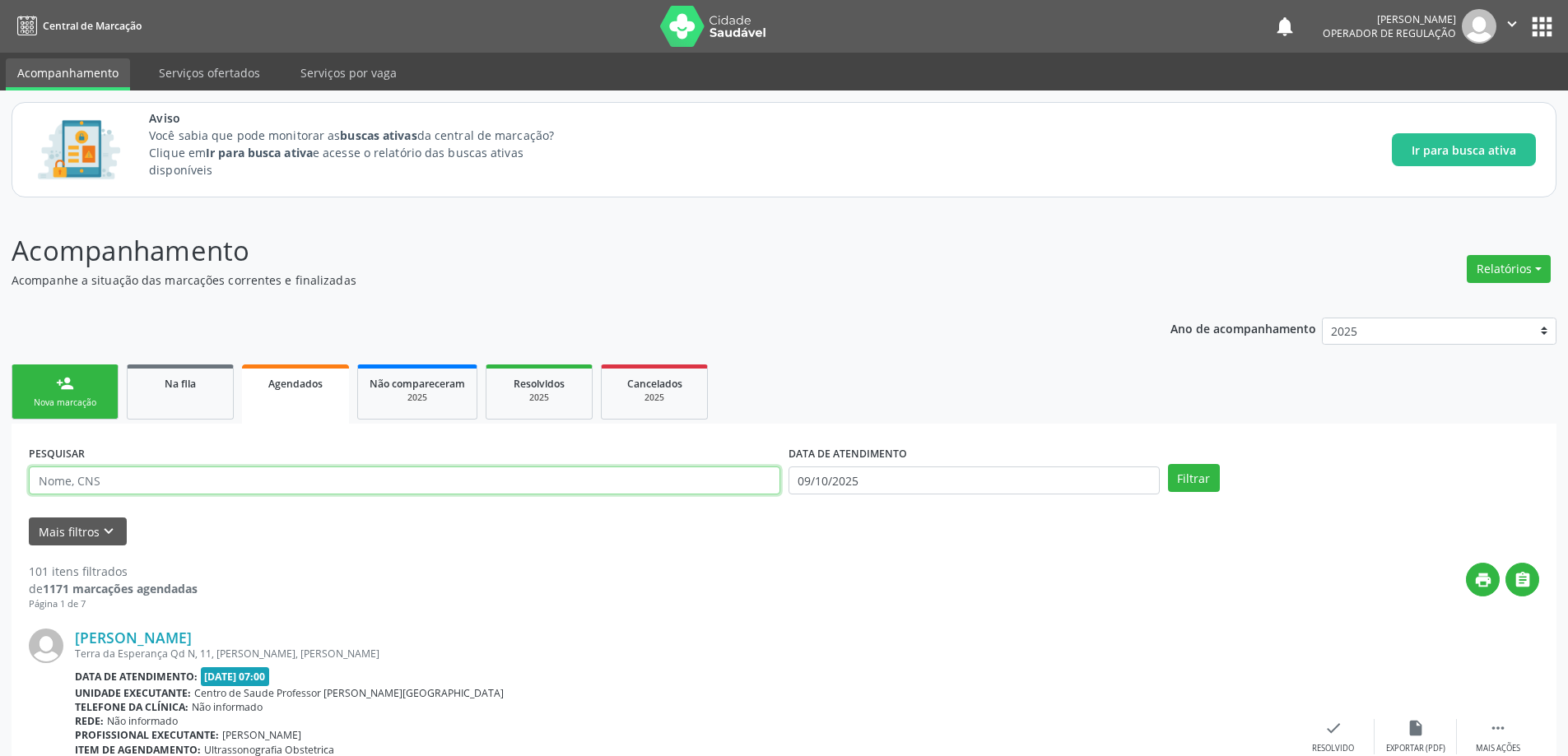
click at [283, 486] on input "text" at bounding box center [404, 480] width 751 height 28
paste input "702001842606280"
type input "702001842606280"
click at [1168, 464] on button "Filtrar" at bounding box center [1194, 478] width 52 height 28
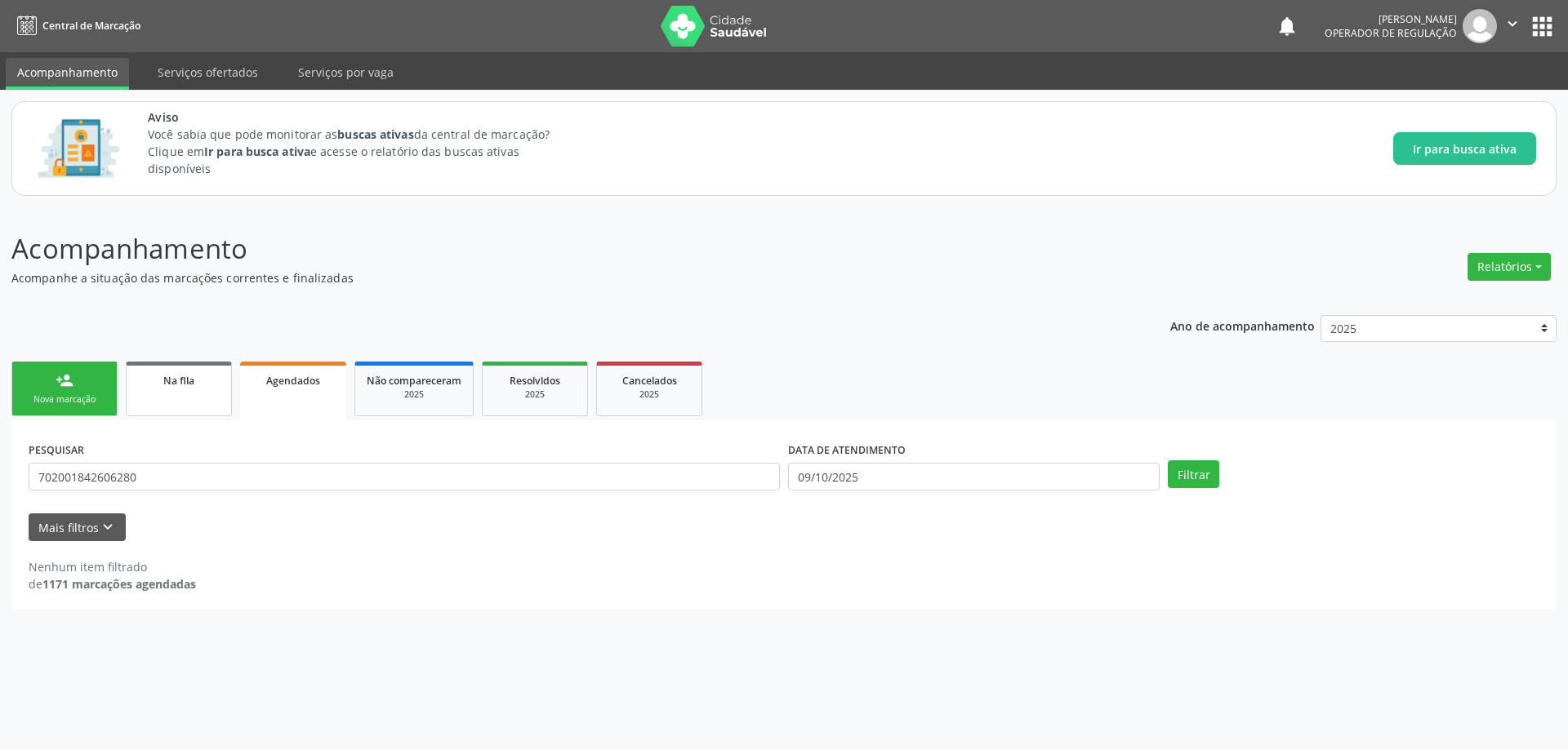
click at [171, 391] on link "Na fila" at bounding box center [179, 389] width 106 height 55
click at [185, 383] on span "Na fila" at bounding box center [178, 381] width 31 height 14
click at [191, 469] on input "702001842606280" at bounding box center [403, 476] width 751 height 27
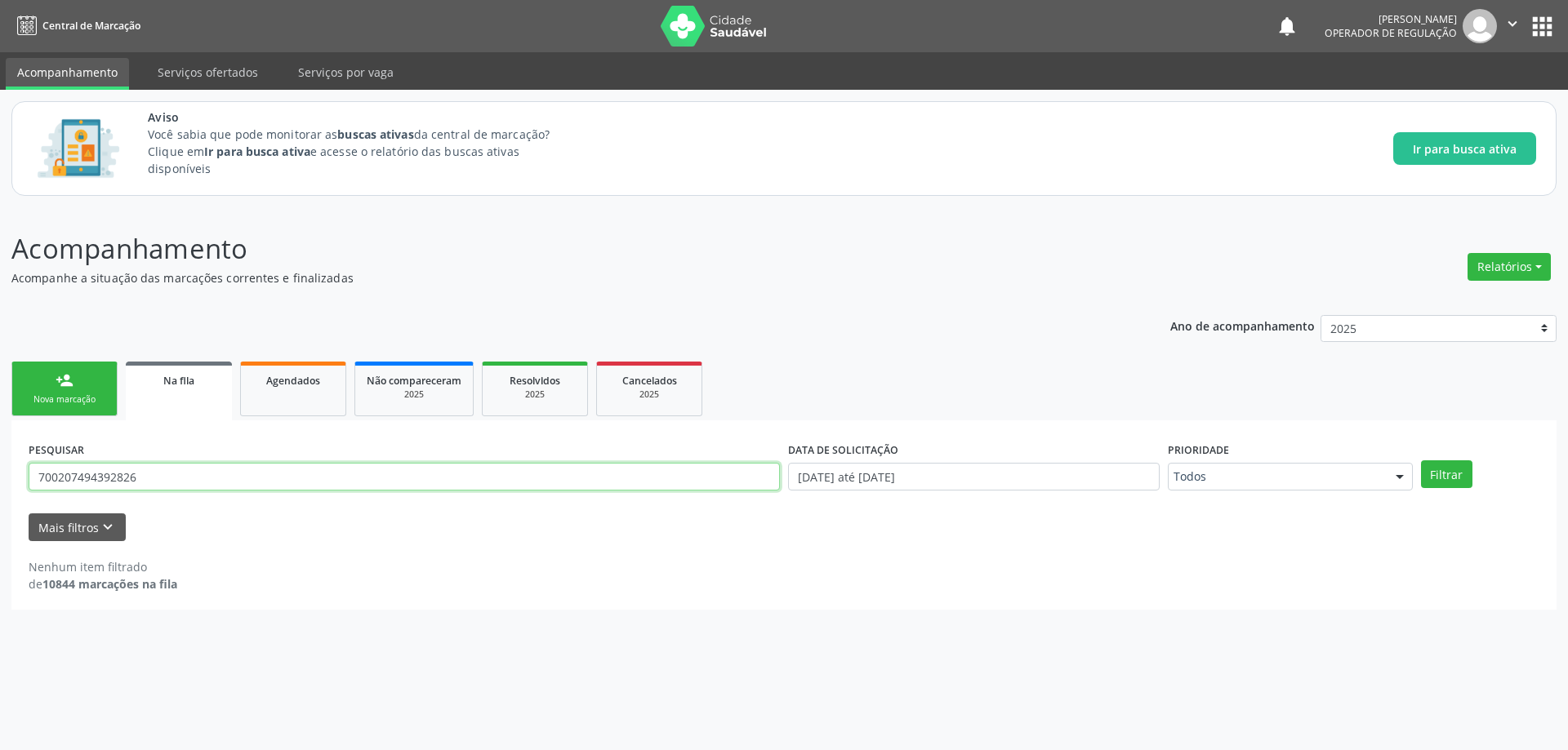
click at [1421, 461] on button "Filtrar" at bounding box center [1447, 474] width 52 height 27
click at [214, 481] on input "700207494392826" at bounding box center [403, 476] width 751 height 27
click at [1440, 462] on button "Filtrar" at bounding box center [1447, 474] width 52 height 27
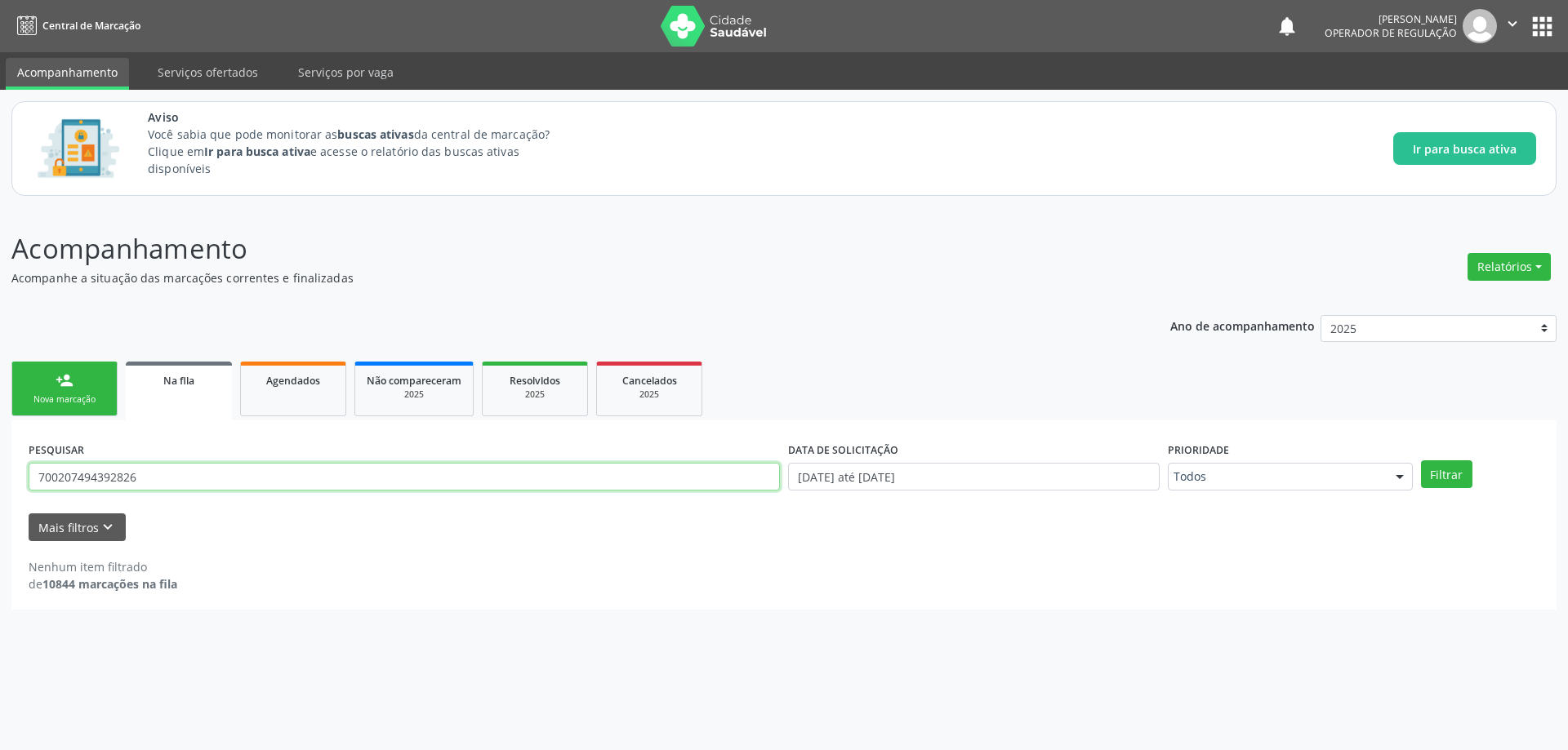
click at [302, 475] on input "700207494392826" at bounding box center [403, 476] width 751 height 27
paste input "313.328.338-37"
click at [110, 473] on input "313.328.338-37" at bounding box center [403, 476] width 751 height 27
click at [61, 479] on input "313.32833837" at bounding box center [403, 476] width 751 height 27
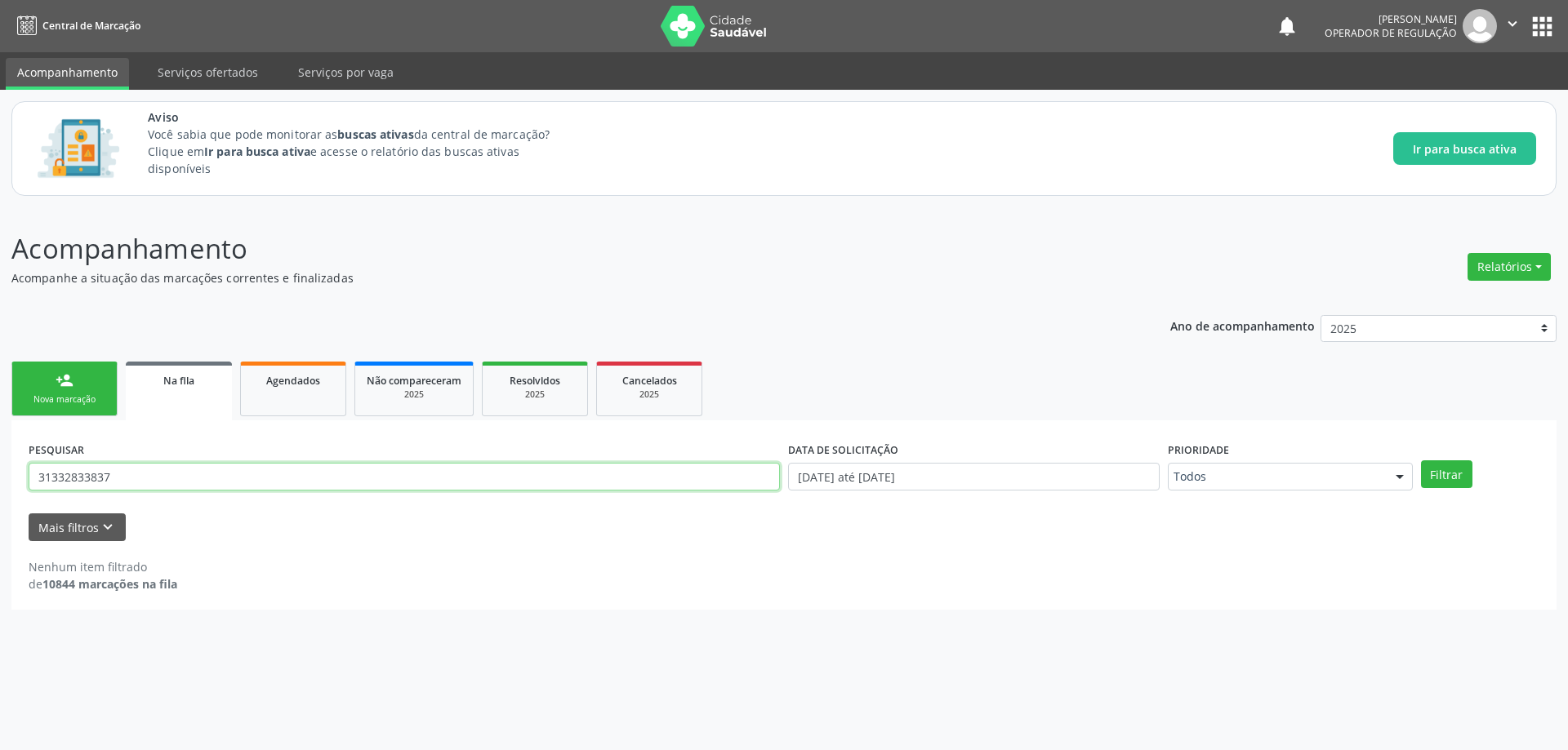
type input "31332833837"
click at [1421, 461] on button "Filtrar" at bounding box center [1447, 474] width 52 height 27
click at [265, 469] on input "31332833837" at bounding box center [403, 476] width 751 height 27
paste input "313.328.338-37"
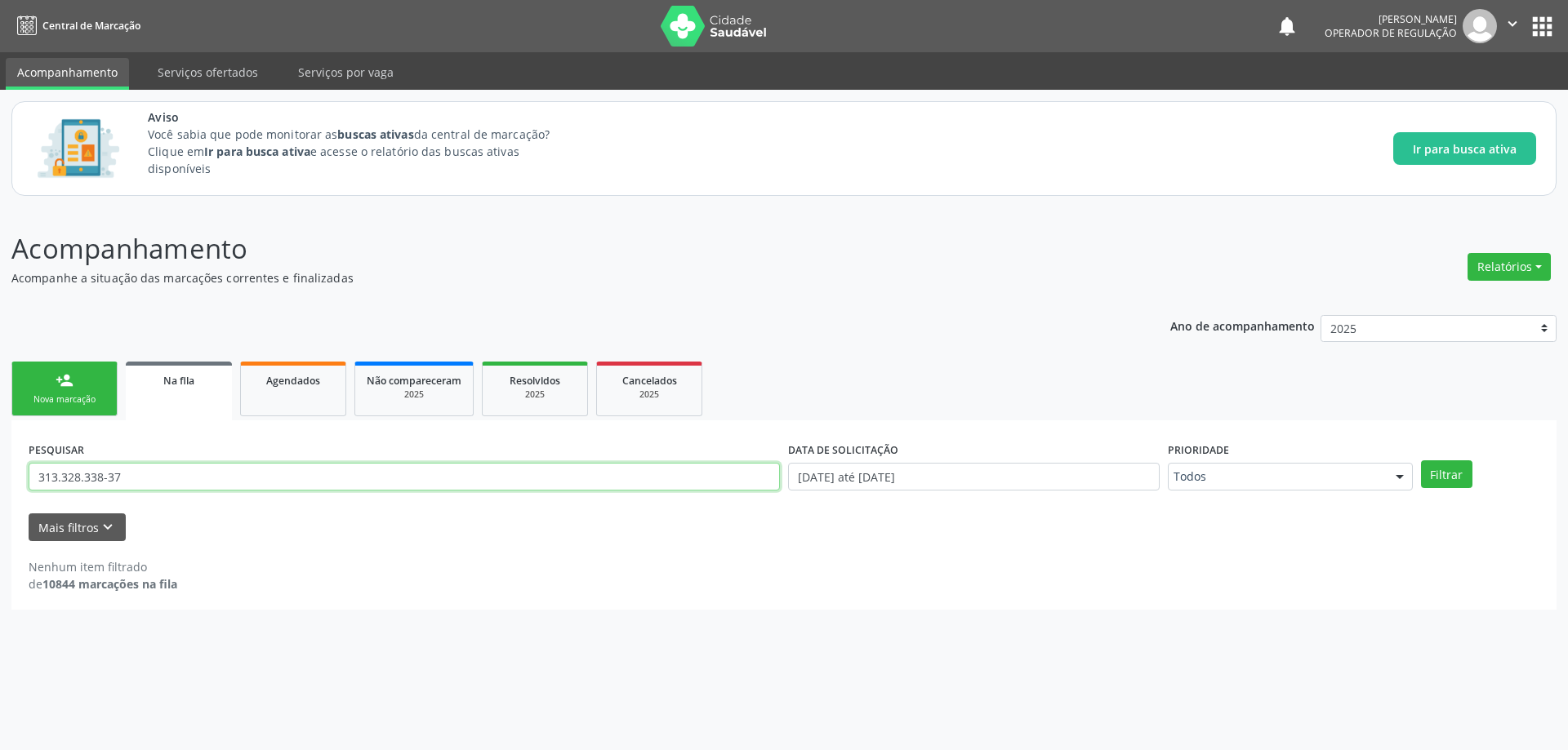
click at [1421, 461] on button "Filtrar" at bounding box center [1447, 474] width 52 height 27
click at [172, 487] on input "313.328.338-37" at bounding box center [403, 476] width 751 height 27
type input "706007379523043"
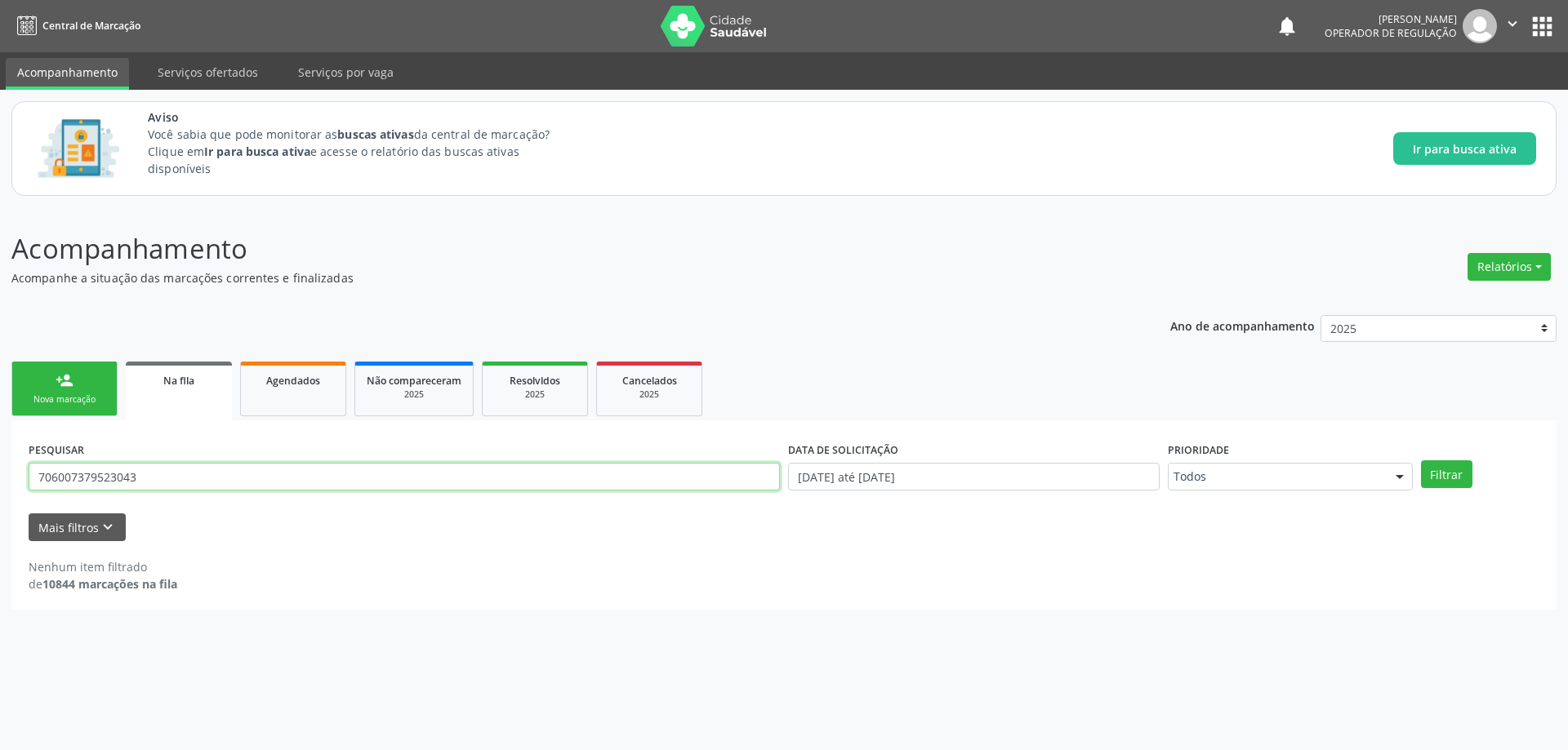
click at [1421, 461] on button "Filtrar" at bounding box center [1447, 474] width 52 height 27
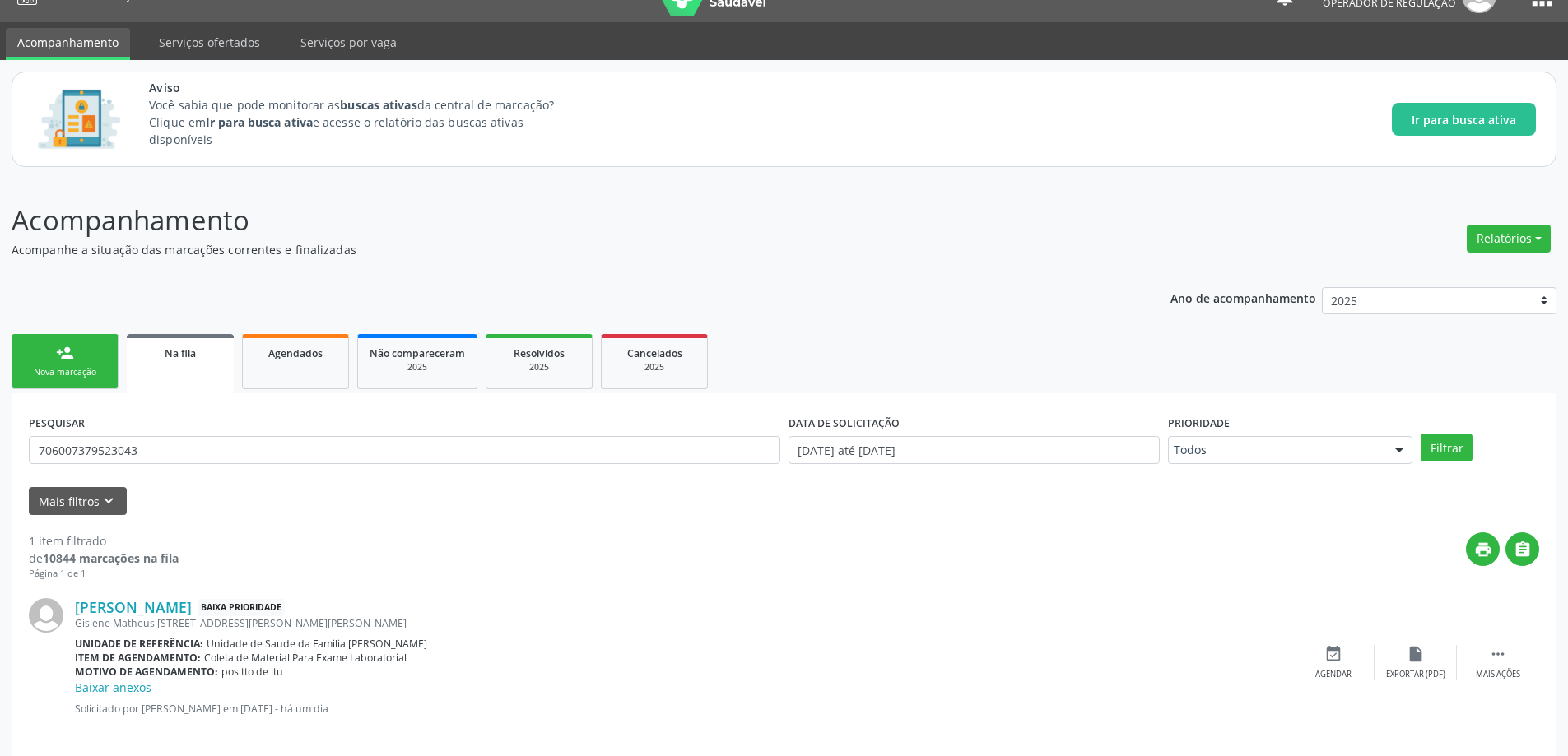
scroll to position [48, 0]
